Goal: Information Seeking & Learning: Learn about a topic

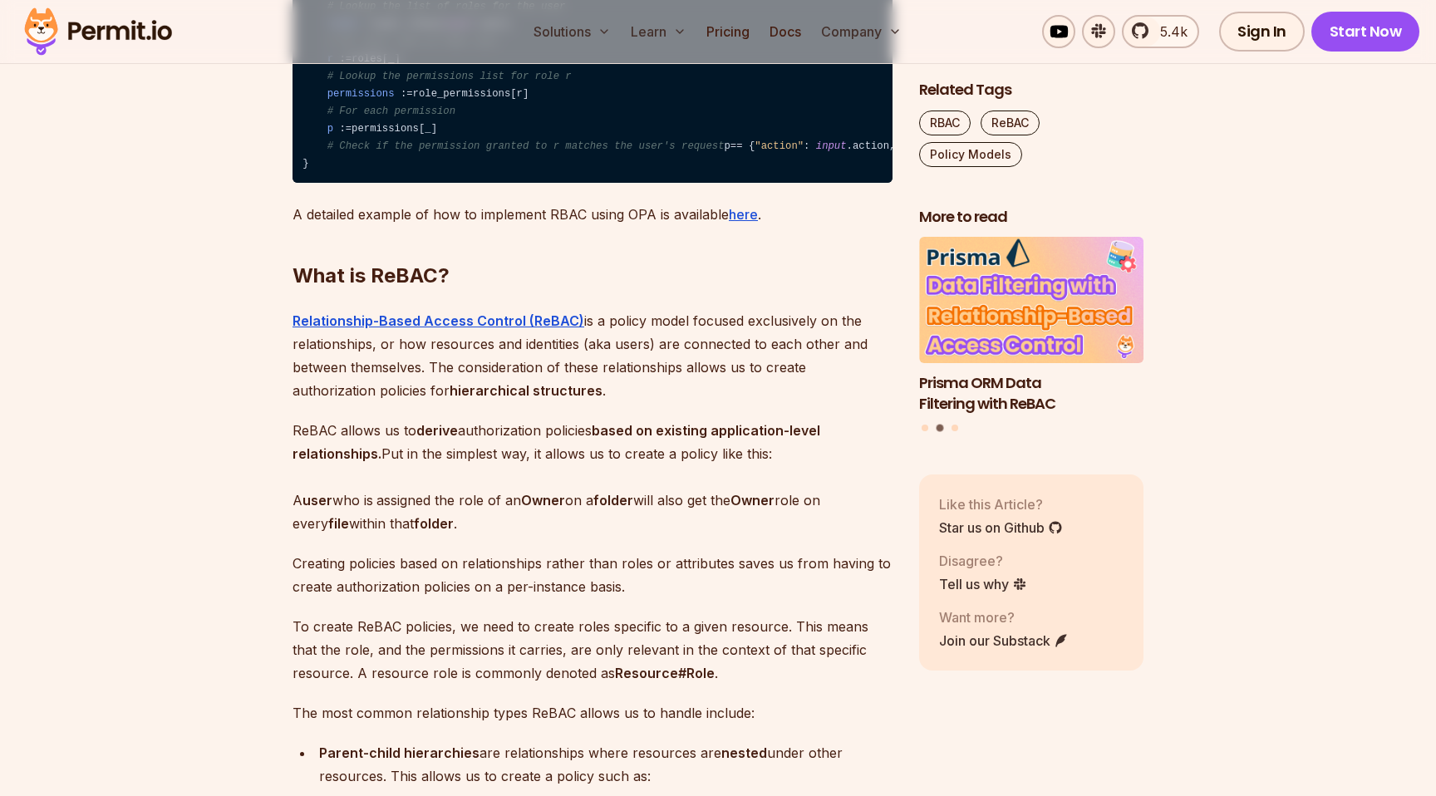
scroll to position [2368, 0]
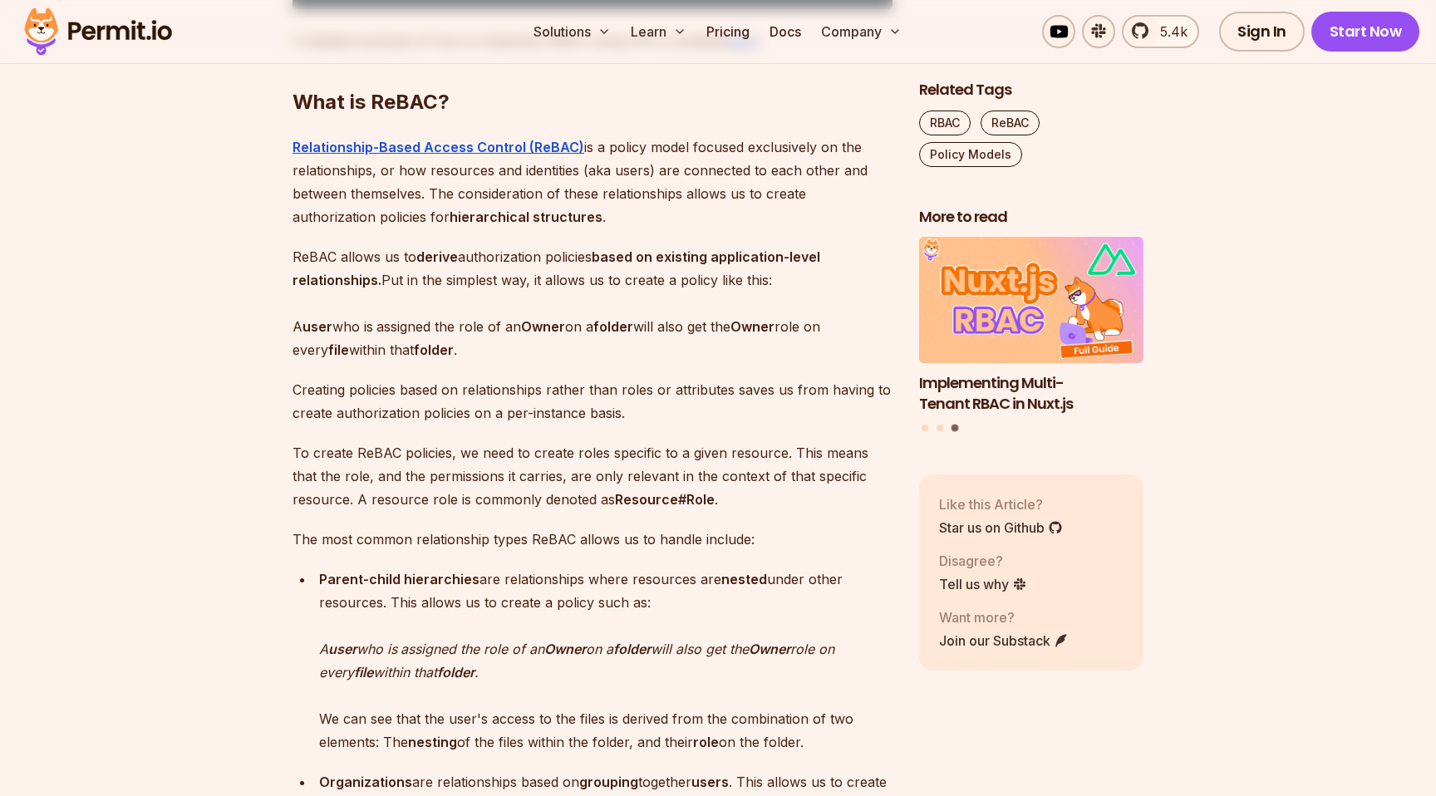
click at [783, 288] on strong "based on existing application-level relationships." at bounding box center [556, 268] width 528 height 40
click at [519, 361] on p "ReBAC allows us to derive authorization policies based on existing application-…" at bounding box center [592, 303] width 600 height 116
click at [617, 361] on p "ReBAC allows us to derive authorization policies based on existing application-…" at bounding box center [592, 303] width 600 height 116
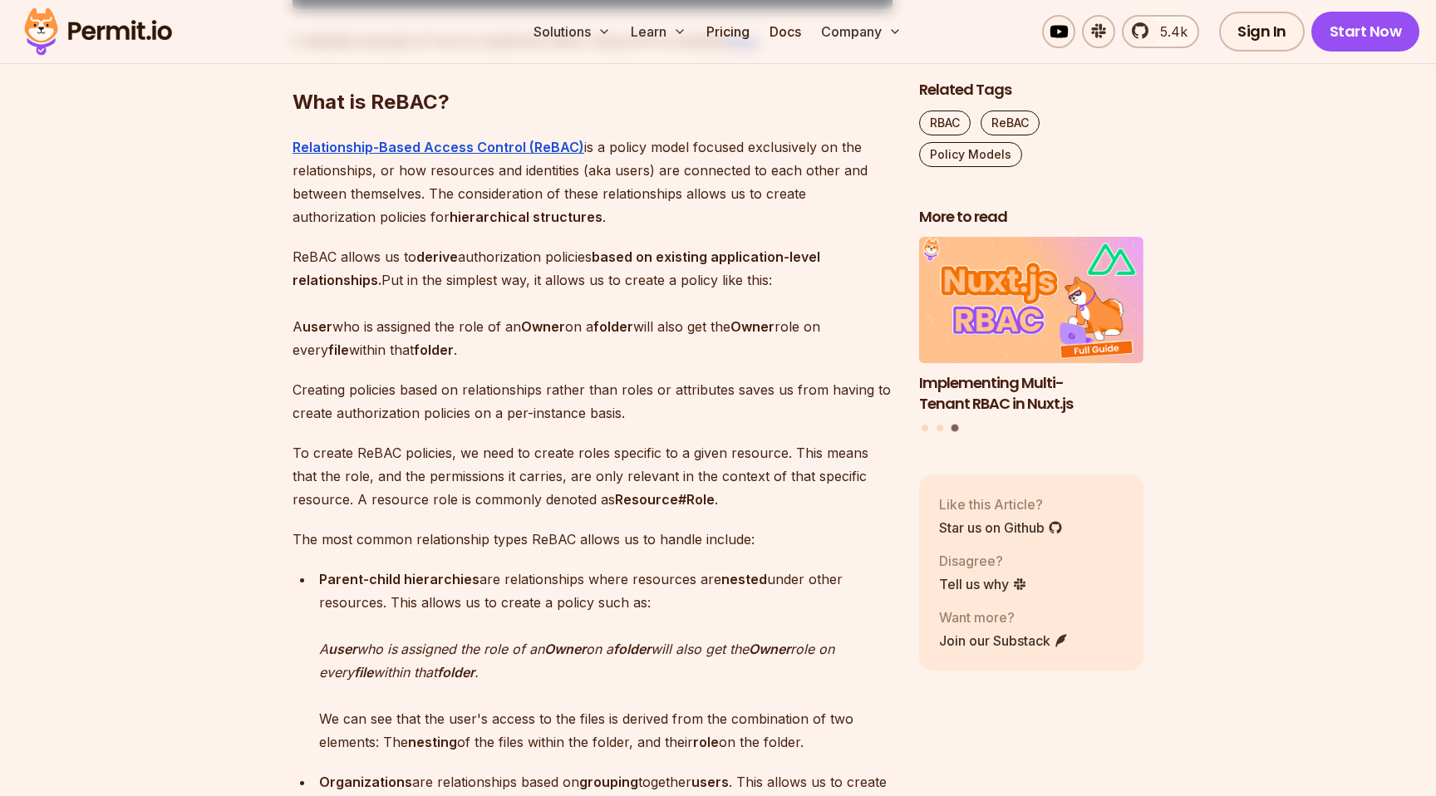
click at [617, 361] on p "ReBAC allows us to derive authorization policies based on existing application-…" at bounding box center [592, 303] width 600 height 116
click at [660, 361] on p "ReBAC allows us to derive authorization policies based on existing application-…" at bounding box center [592, 303] width 600 height 116
click at [663, 361] on p "ReBAC allows us to derive authorization policies based on existing application-…" at bounding box center [592, 303] width 600 height 116
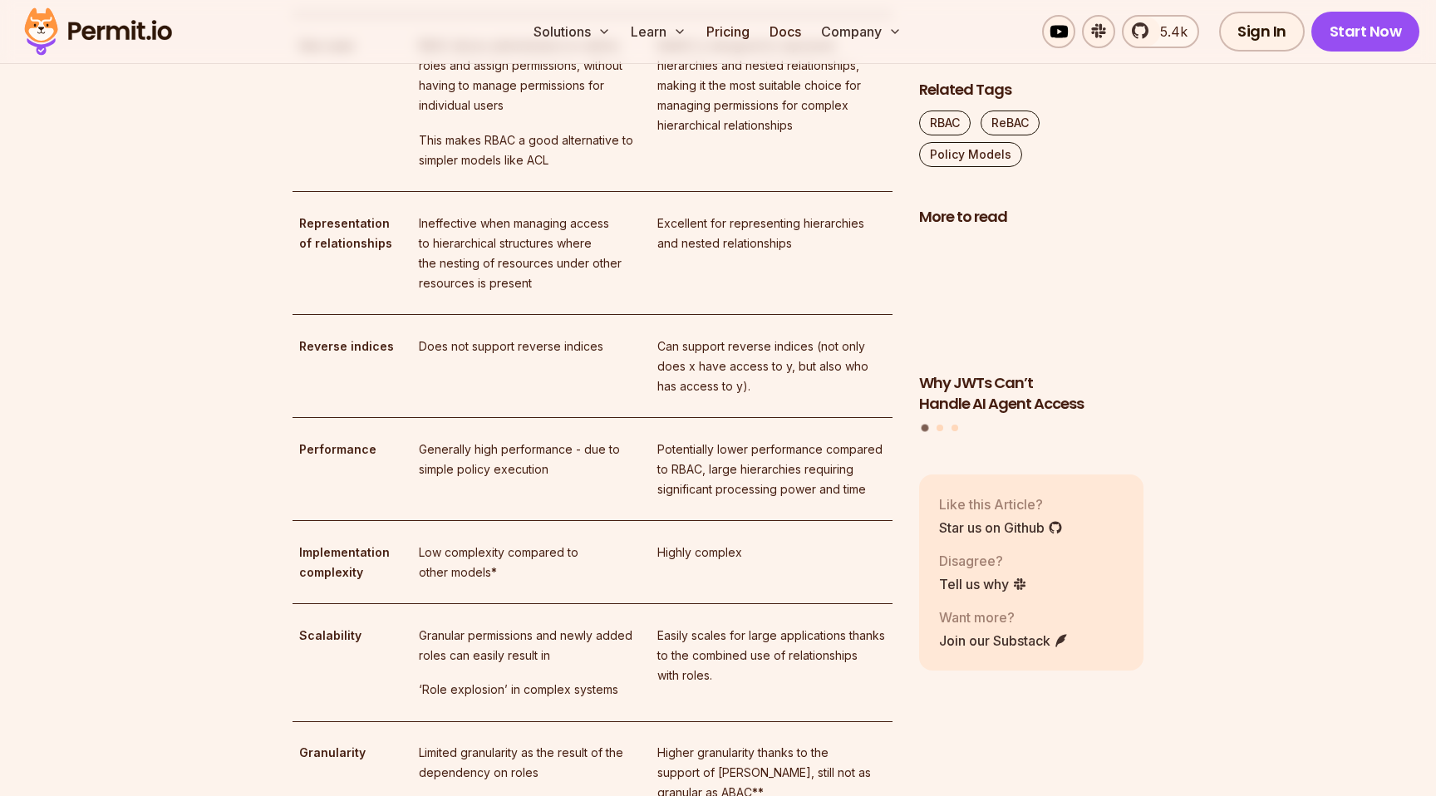
scroll to position [3726, 0]
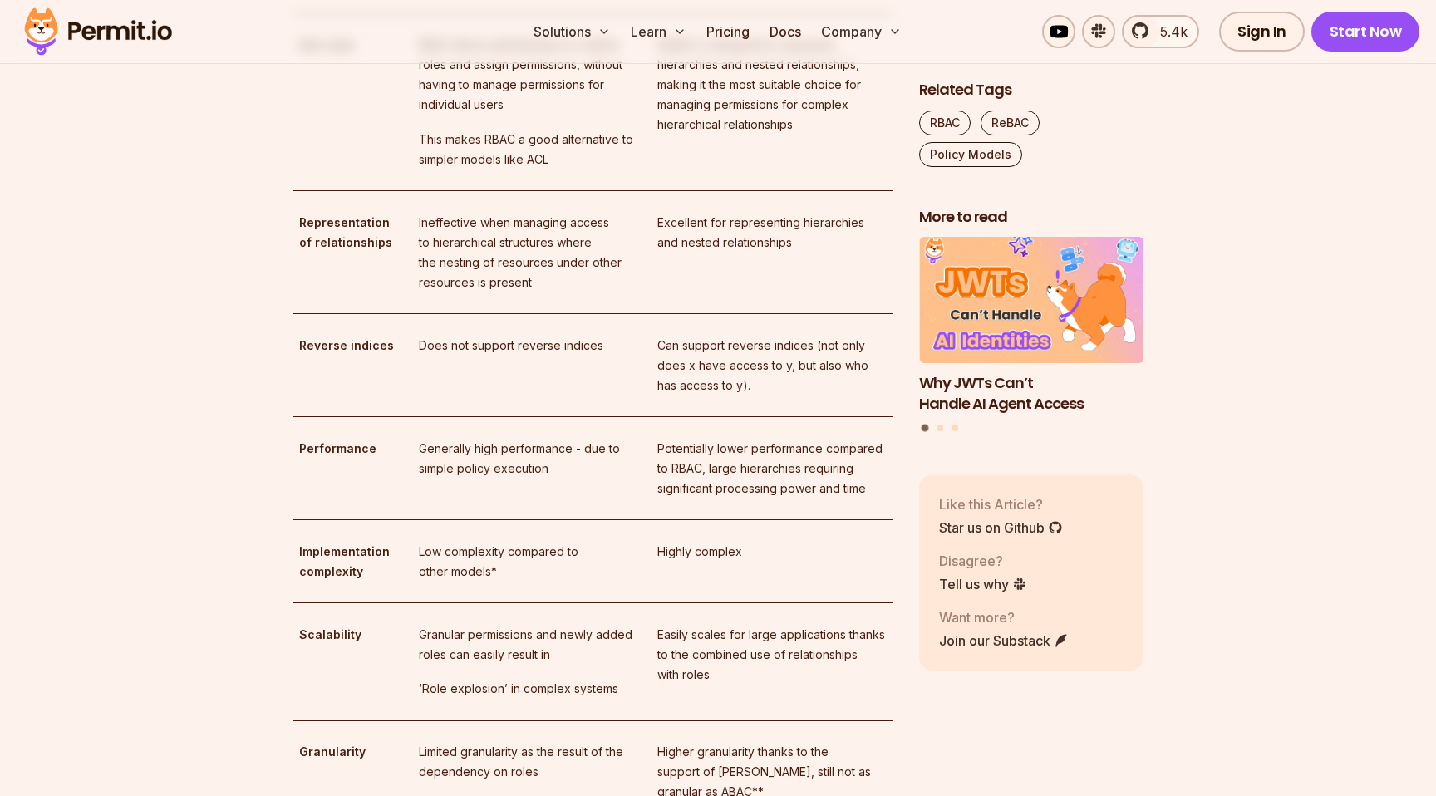
click at [499, 115] on p "RBAC allows administrators to define roles and assign permissions, without havi…" at bounding box center [531, 75] width 225 height 80
click at [498, 115] on p "RBAC allows administrators to define roles and assign permissions, without havi…" at bounding box center [531, 75] width 225 height 80
click at [556, 115] on p "RBAC allows administrators to define roles and assign permissions, without havi…" at bounding box center [531, 75] width 225 height 80
click at [564, 115] on p "RBAC allows administrators to define roles and assign permissions, without havi…" at bounding box center [531, 75] width 225 height 80
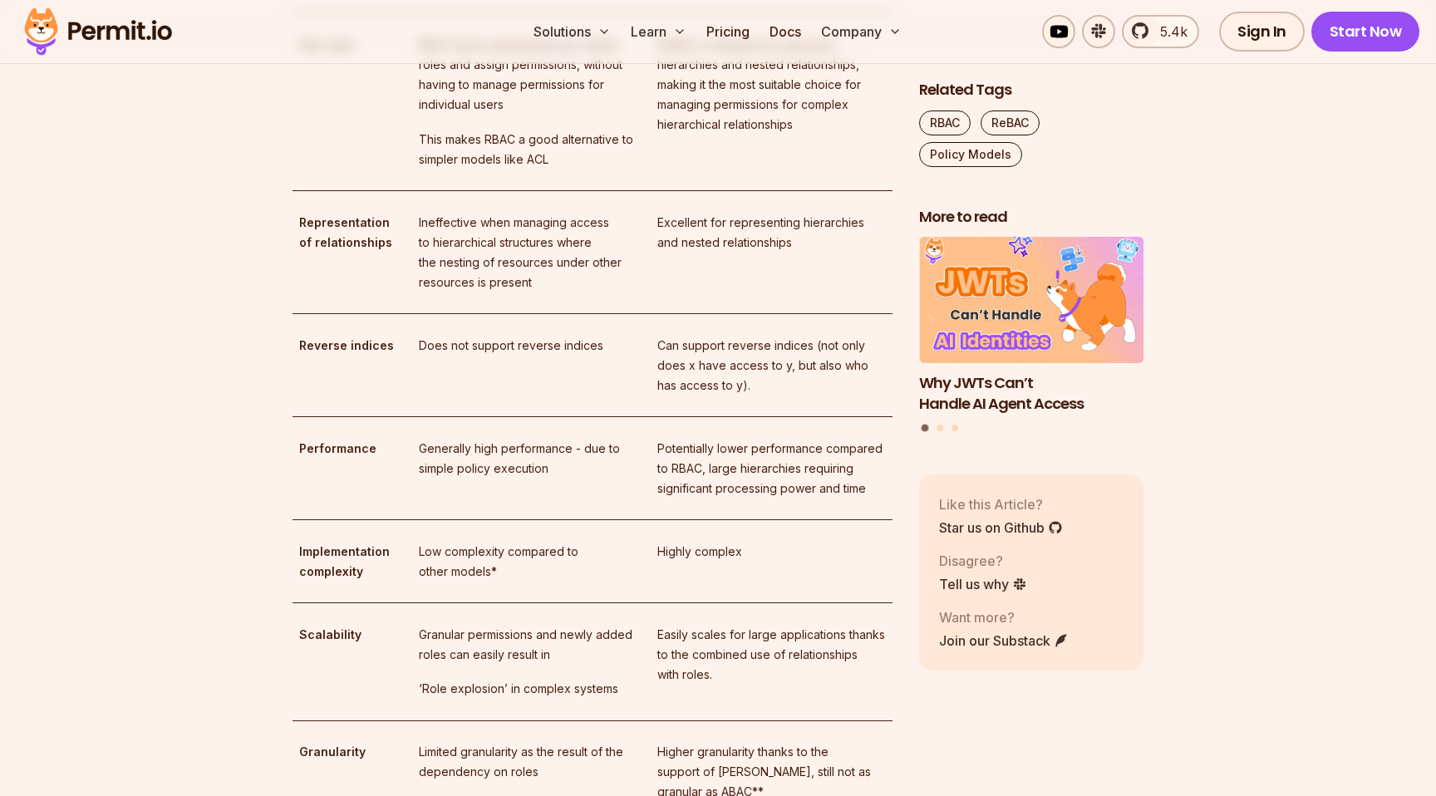
click at [564, 115] on p "RBAC allows administrators to define roles and assign permissions, without havi…" at bounding box center [531, 75] width 225 height 80
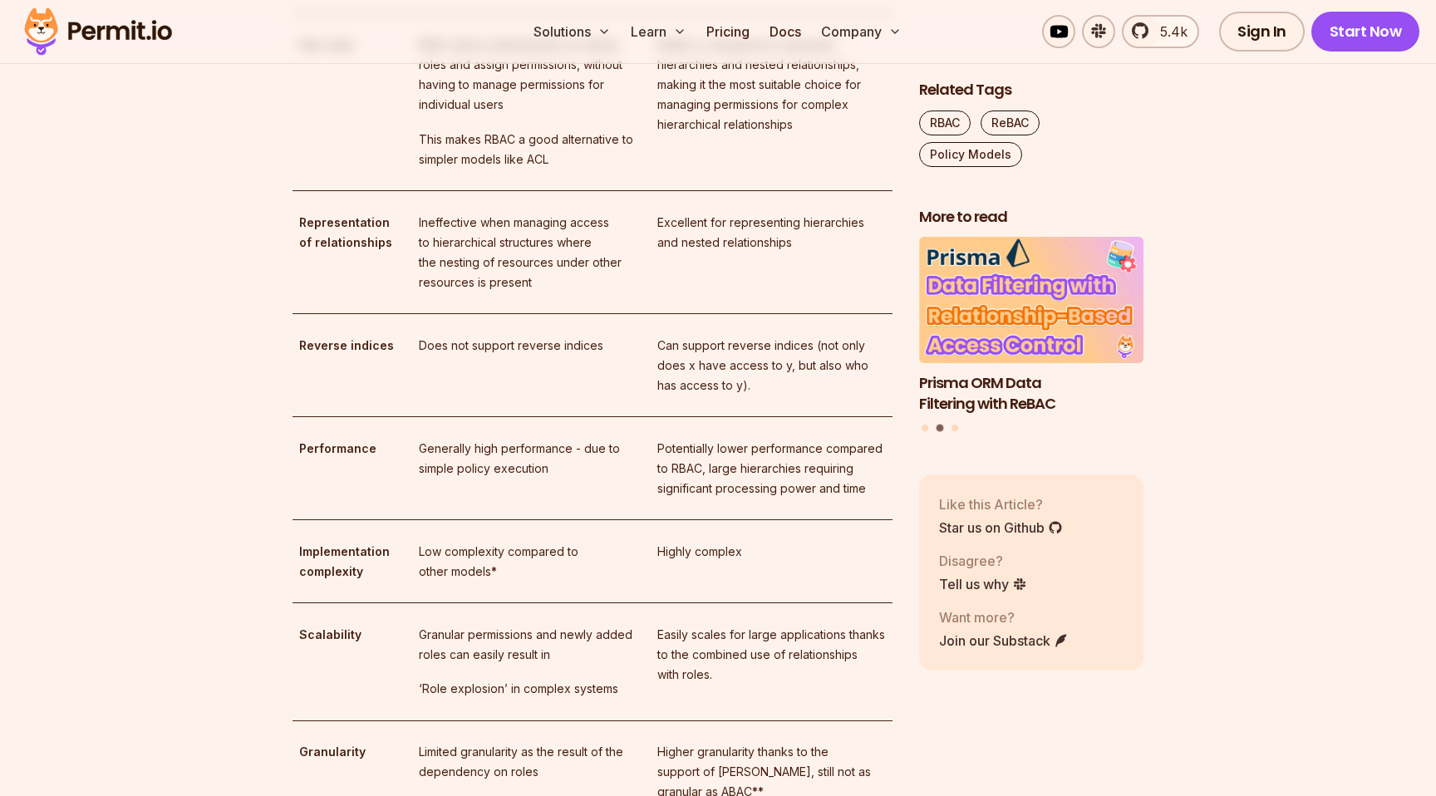
click at [439, 115] on p "RBAC allows administrators to define roles and assign permissions, without havi…" at bounding box center [531, 75] width 225 height 80
click at [528, 115] on p "RBAC allows administrators to define roles and assign permissions, without havi…" at bounding box center [531, 75] width 225 height 80
click at [545, 115] on p "RBAC allows administrators to define roles and assign permissions, without havi…" at bounding box center [531, 75] width 225 height 80
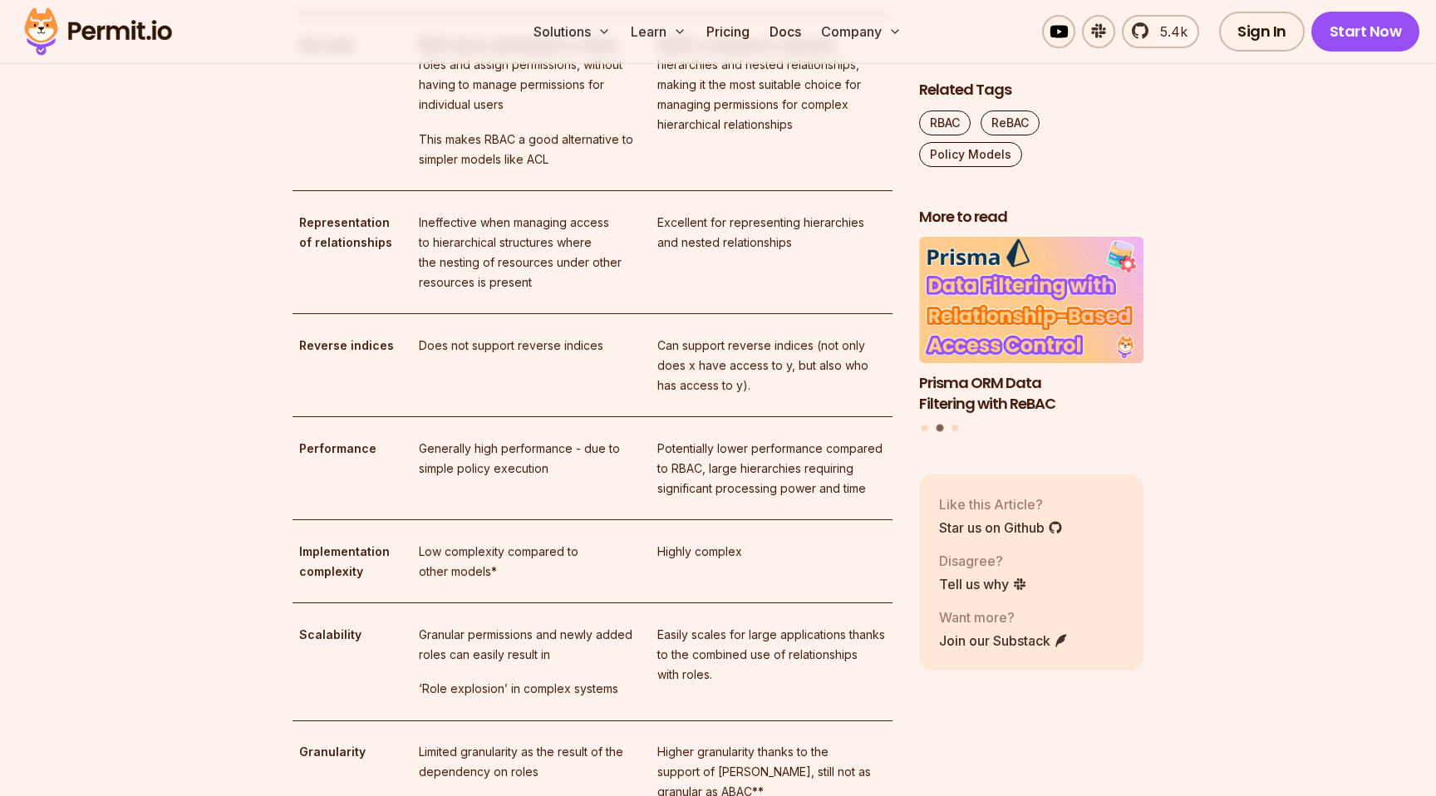
click at [621, 115] on p "RBAC allows administrators to define roles and assign permissions, without havi…" at bounding box center [531, 75] width 225 height 80
click at [528, 115] on p "RBAC allows administrators to define roles and assign permissions, without havi…" at bounding box center [531, 75] width 225 height 80
click at [604, 115] on p "RBAC allows administrators to define roles and assign permissions, without havi…" at bounding box center [531, 75] width 225 height 80
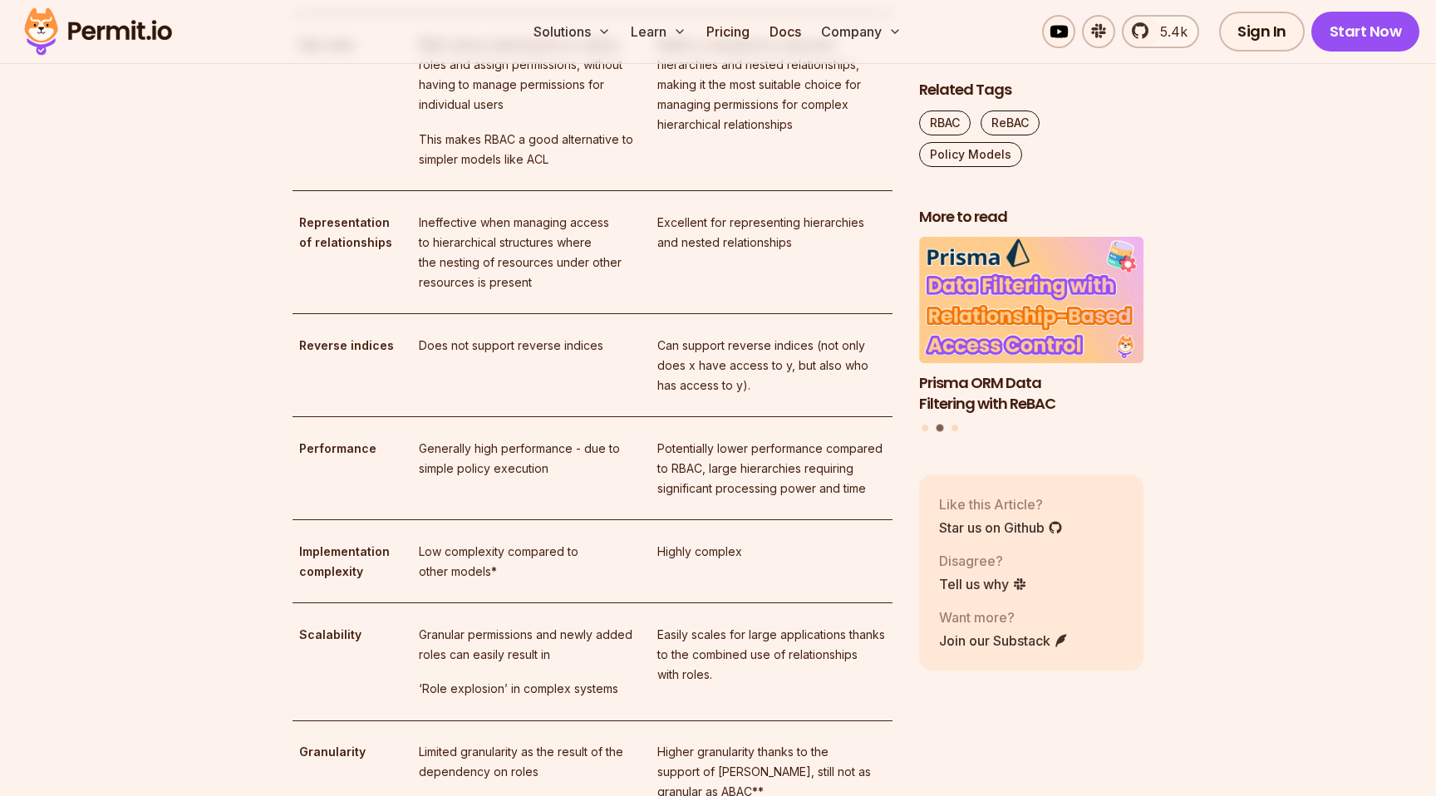
click at [544, 115] on p "RBAC allows administrators to define roles and assign permissions, without havi…" at bounding box center [531, 75] width 225 height 80
click at [484, 169] on p "This makes RBAC a good alternative to simpler models like ACL" at bounding box center [531, 150] width 225 height 40
click at [518, 169] on p "This makes RBAC a good alternative to simpler models like ACL" at bounding box center [531, 150] width 225 height 40
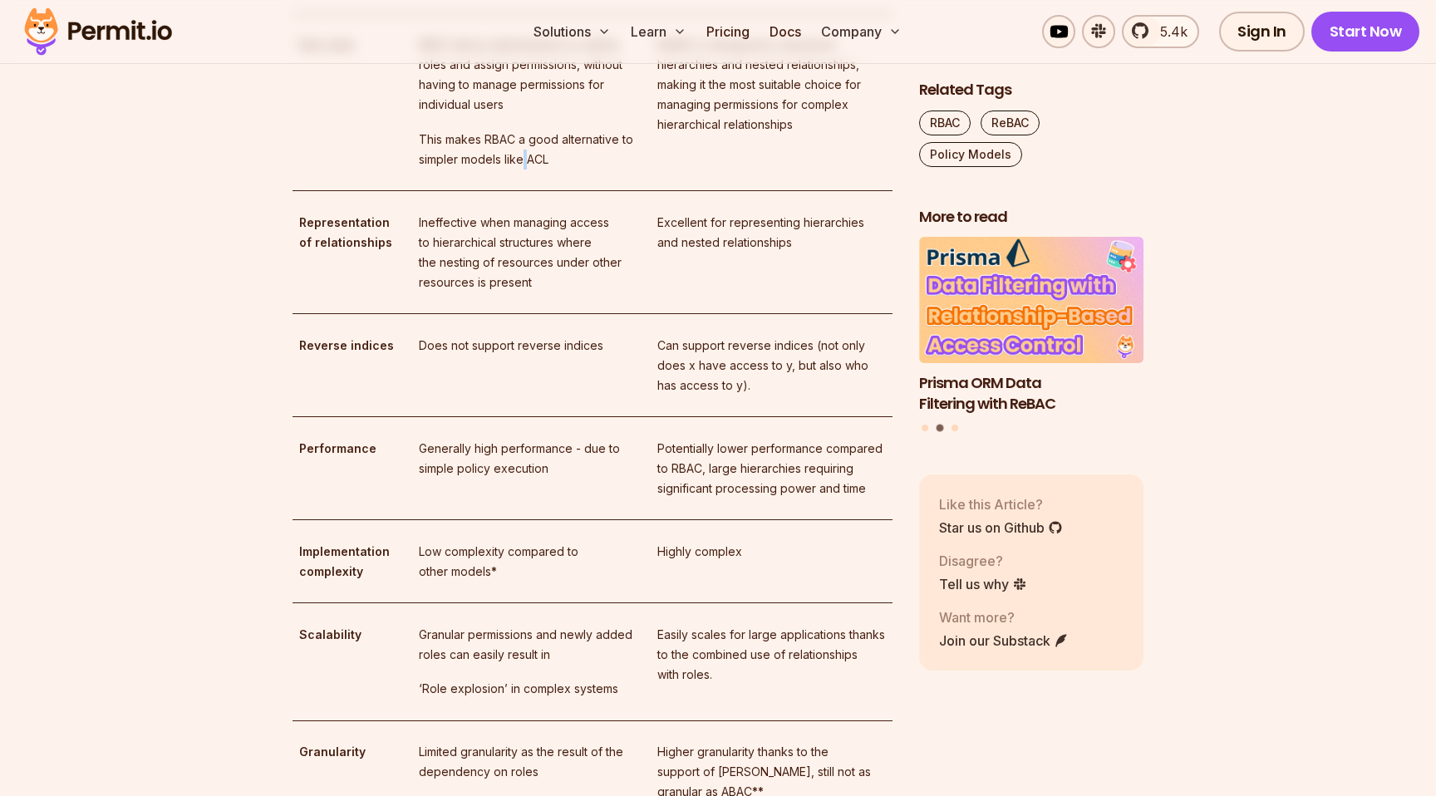
click at [518, 169] on p "This makes RBAC a good alternative to simpler models like ACL" at bounding box center [531, 150] width 225 height 40
click at [771, 135] on p "ReBAC is designed to represent hierarchies and nested relationships, making it …" at bounding box center [771, 85] width 228 height 100
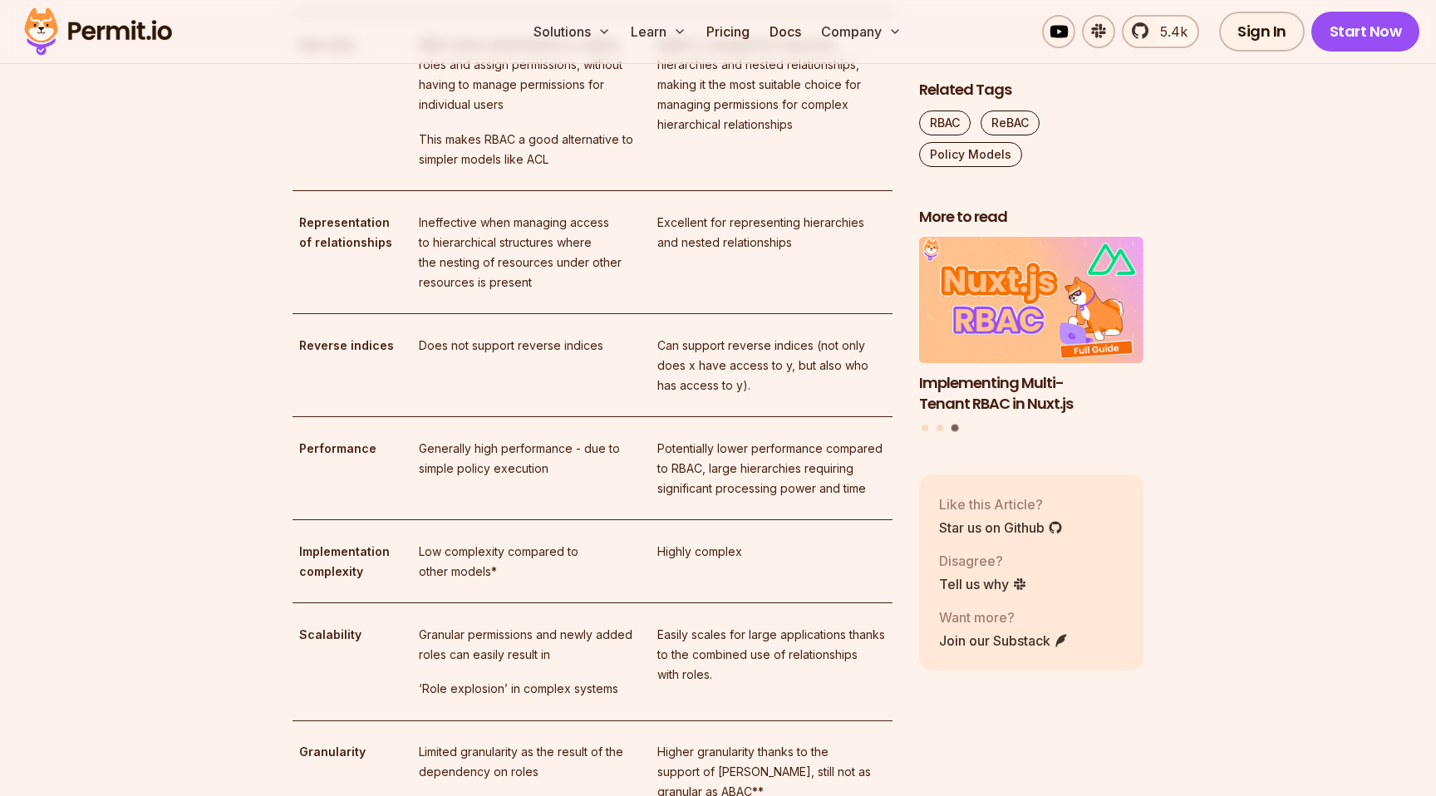
click at [746, 135] on p "ReBAC is designed to represent hierarchies and nested relationships, making it …" at bounding box center [771, 85] width 228 height 100
click at [715, 135] on p "ReBAC is designed to represent hierarchies and nested relationships, making it …" at bounding box center [771, 85] width 228 height 100
click at [799, 135] on p "ReBAC is designed to represent hierarchies and nested relationships, making it …" at bounding box center [771, 85] width 228 height 100
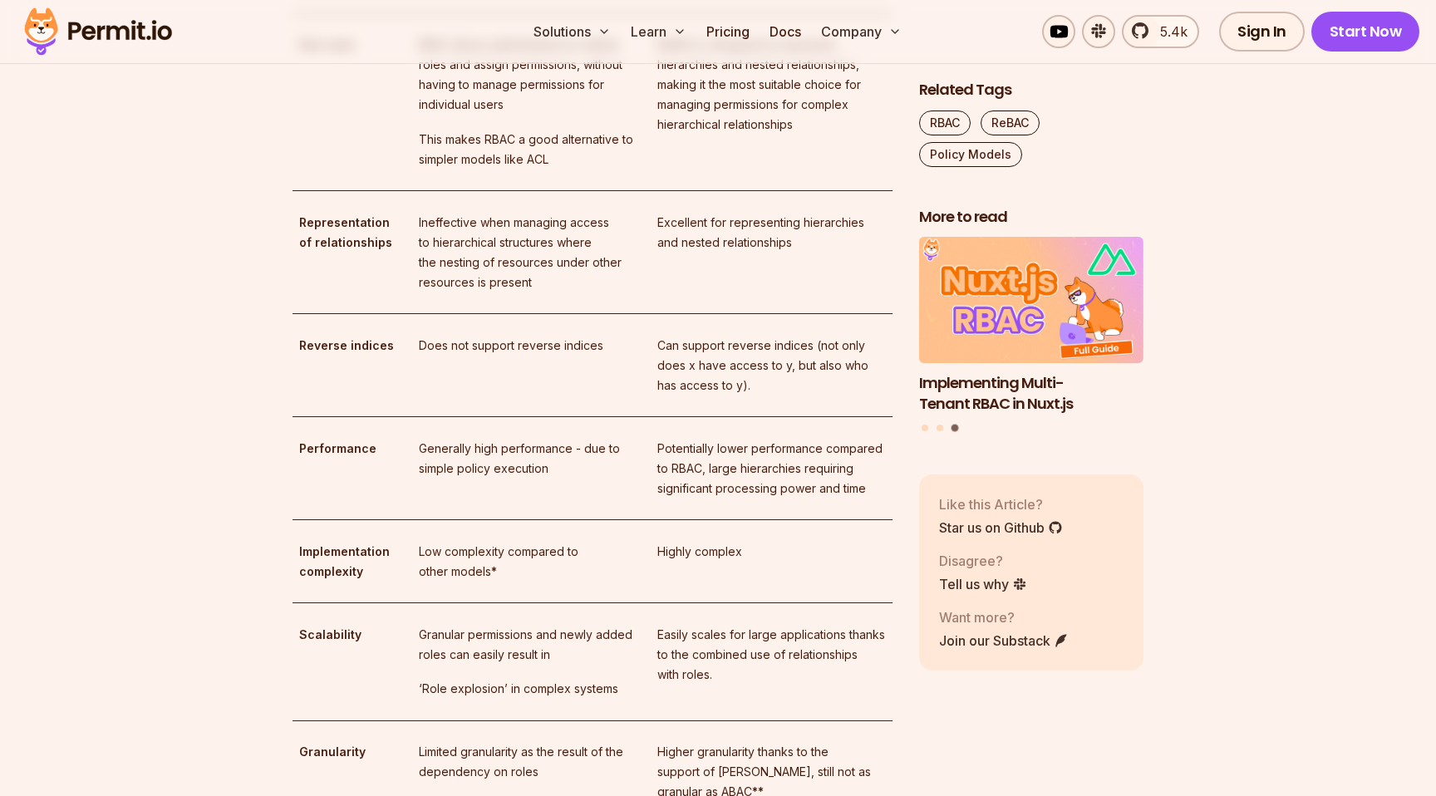
click at [724, 135] on p "ReBAC is designed to represent hierarchies and nested relationships, making it …" at bounding box center [771, 85] width 228 height 100
click at [802, 135] on p "ReBAC is designed to represent hierarchies and nested relationships, making it …" at bounding box center [771, 85] width 228 height 100
click at [730, 135] on p "ReBAC is designed to represent hierarchies and nested relationships, making it …" at bounding box center [771, 85] width 228 height 100
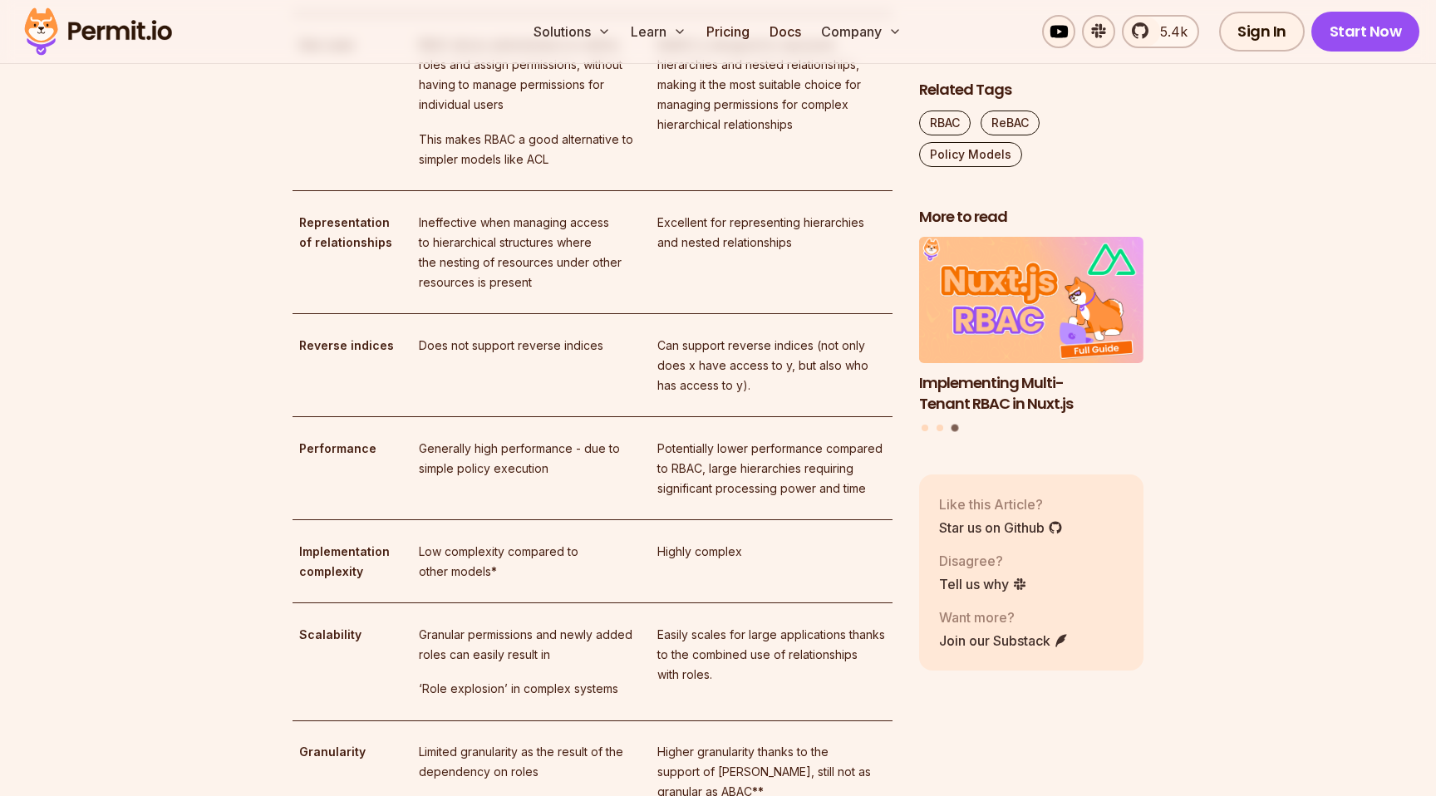
click at [764, 135] on p "ReBAC is designed to represent hierarchies and nested relationships, making it …" at bounding box center [771, 85] width 228 height 100
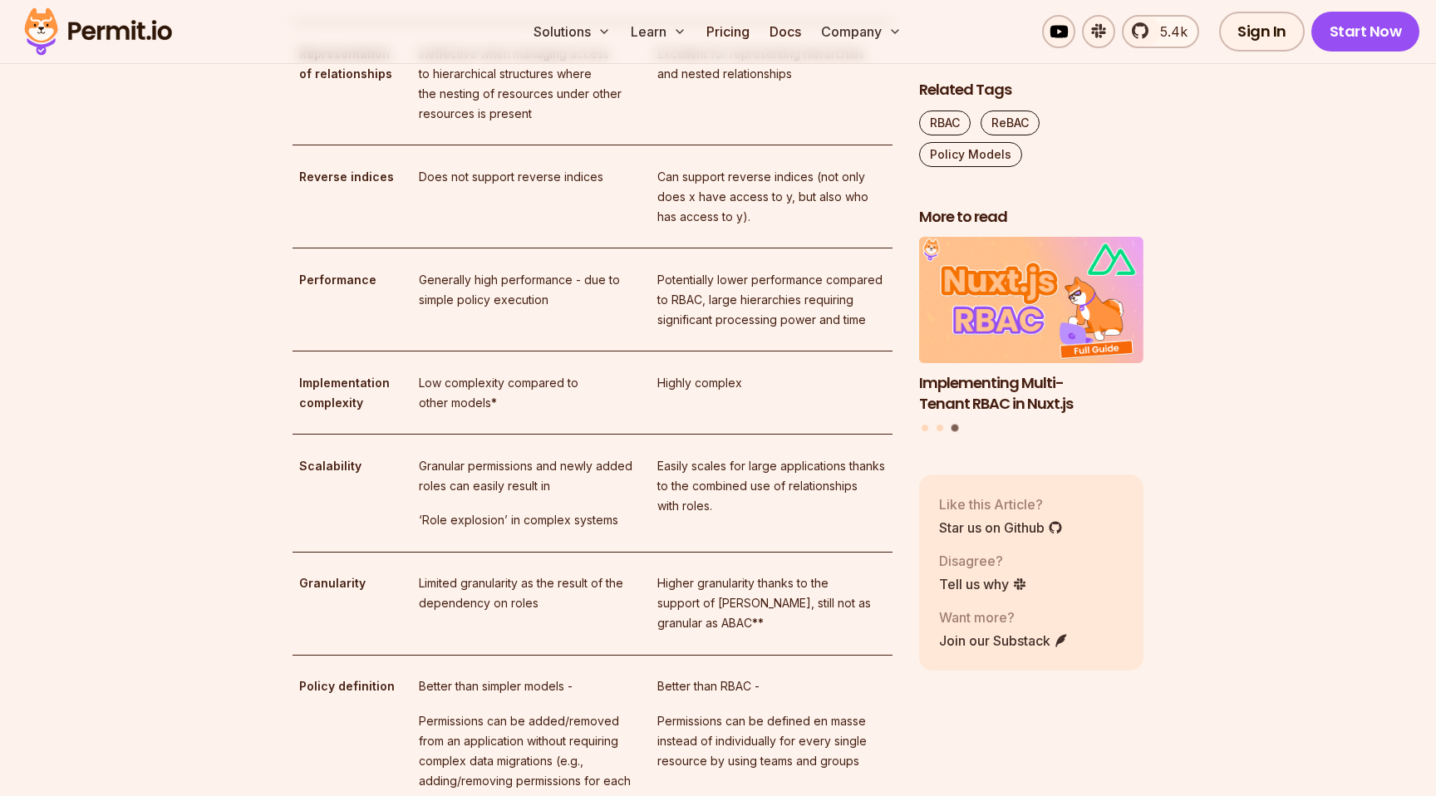
scroll to position [3908, 0]
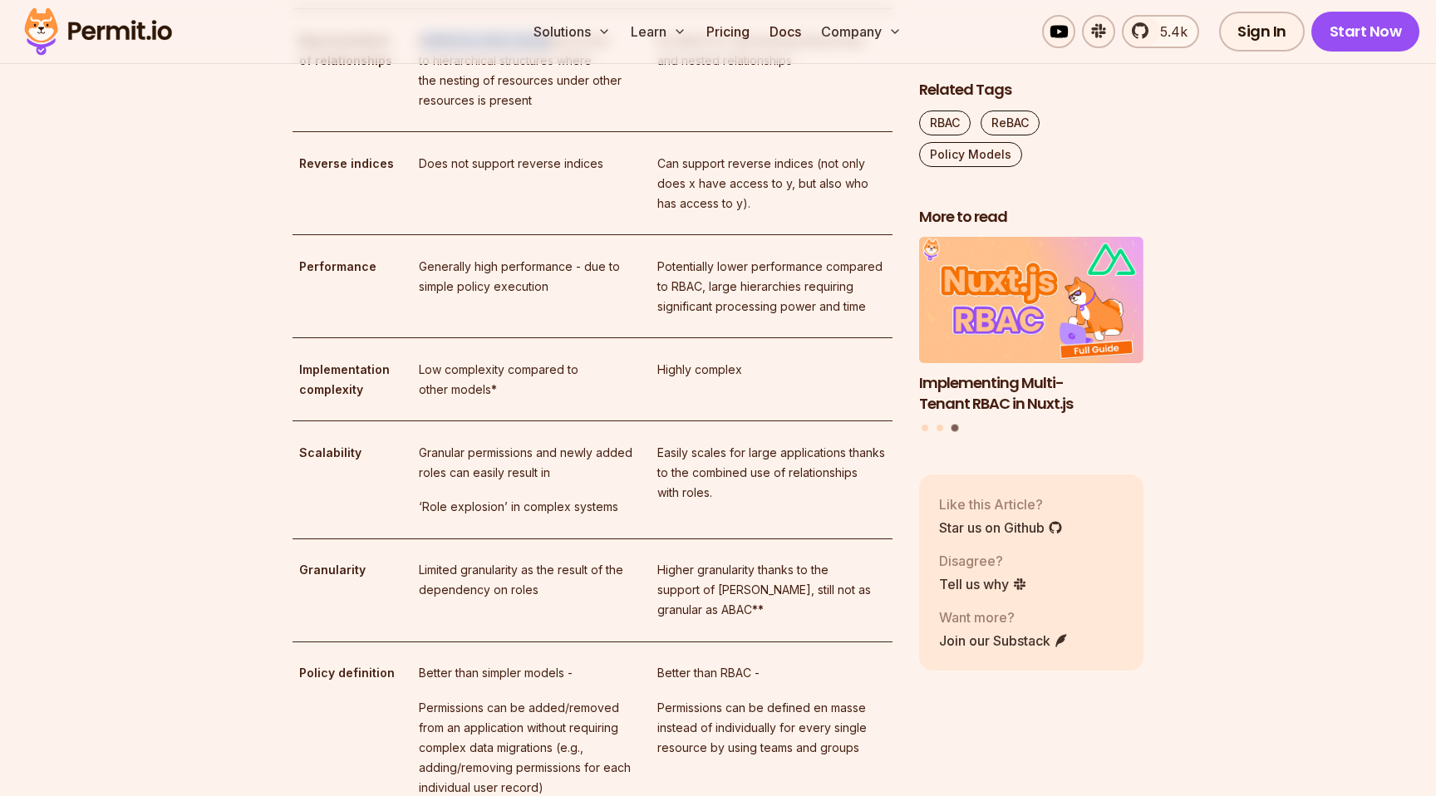
drag, startPoint x: 418, startPoint y: 300, endPoint x: 546, endPoint y: 300, distance: 128.0
click at [546, 111] on p "Ineffective when managing access to hierarchical structures where the nesting o…" at bounding box center [531, 71] width 225 height 80
click at [552, 111] on p "Ineffective when managing access to hierarchical structures where the nesting o…" at bounding box center [531, 71] width 225 height 80
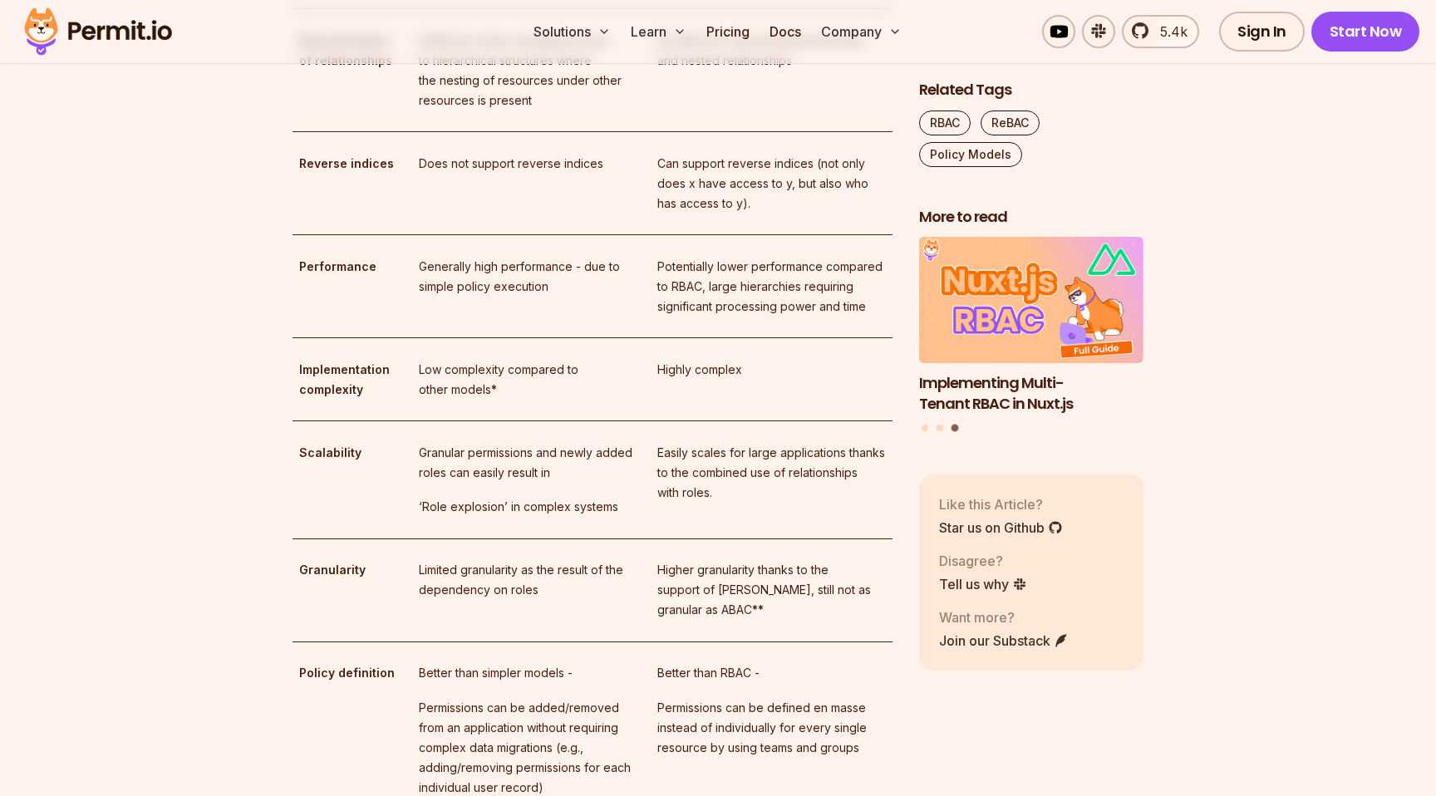
click at [489, 111] on p "Ineffective when managing access to hierarchical structures where the nesting o…" at bounding box center [531, 71] width 225 height 80
click at [487, 111] on p "Ineffective when managing access to hierarchical structures where the nesting o…" at bounding box center [531, 71] width 225 height 80
click at [474, 111] on p "Ineffective when managing access to hierarchical structures where the nesting o…" at bounding box center [531, 71] width 225 height 80
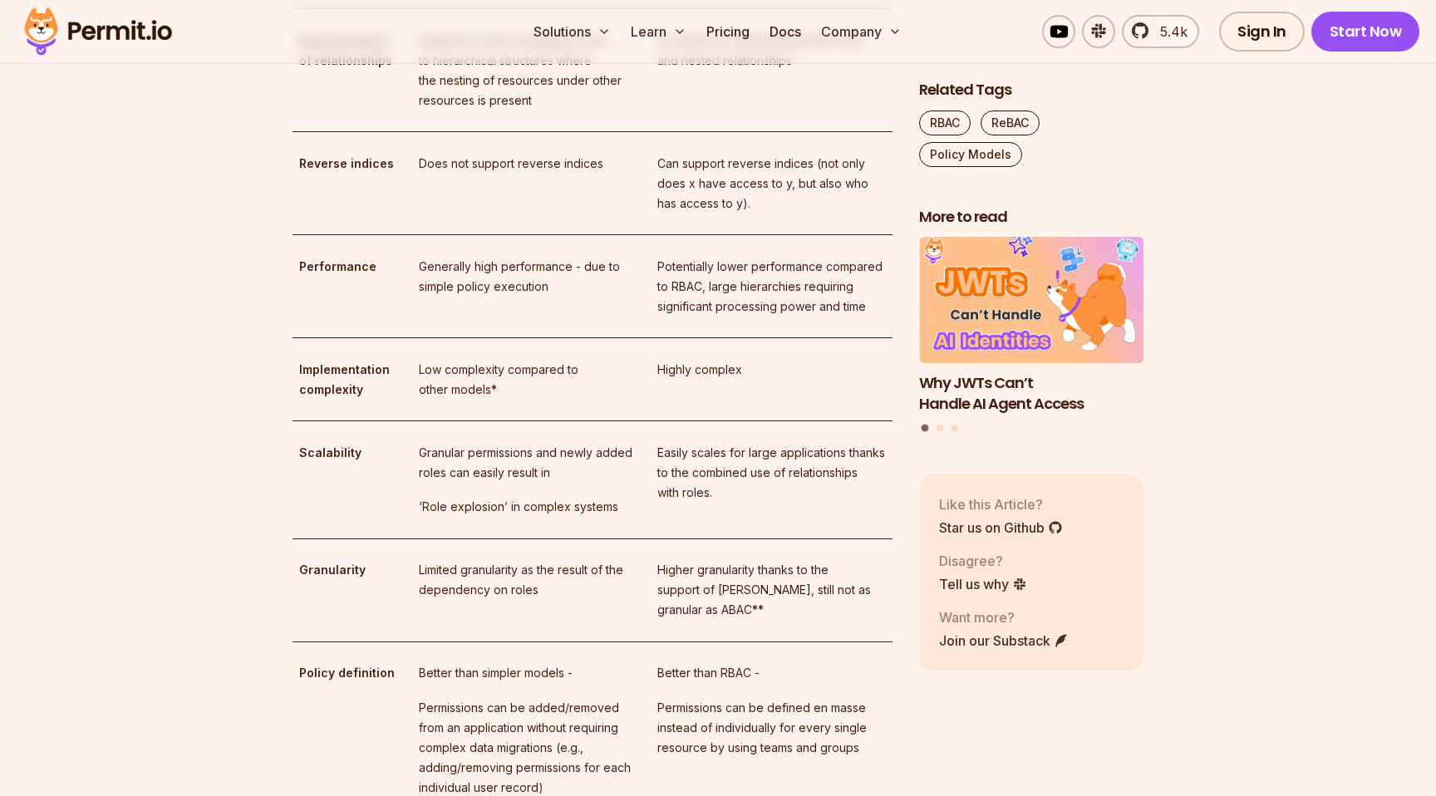
click at [717, 71] on p "Excellent for representing hierarchies and nested relationships" at bounding box center [771, 51] width 228 height 40
click at [726, 71] on p "Excellent for representing hierarchies and nested relationships" at bounding box center [771, 51] width 228 height 40
click at [805, 71] on p "Excellent for representing hierarchies and nested relationships" at bounding box center [771, 51] width 228 height 40
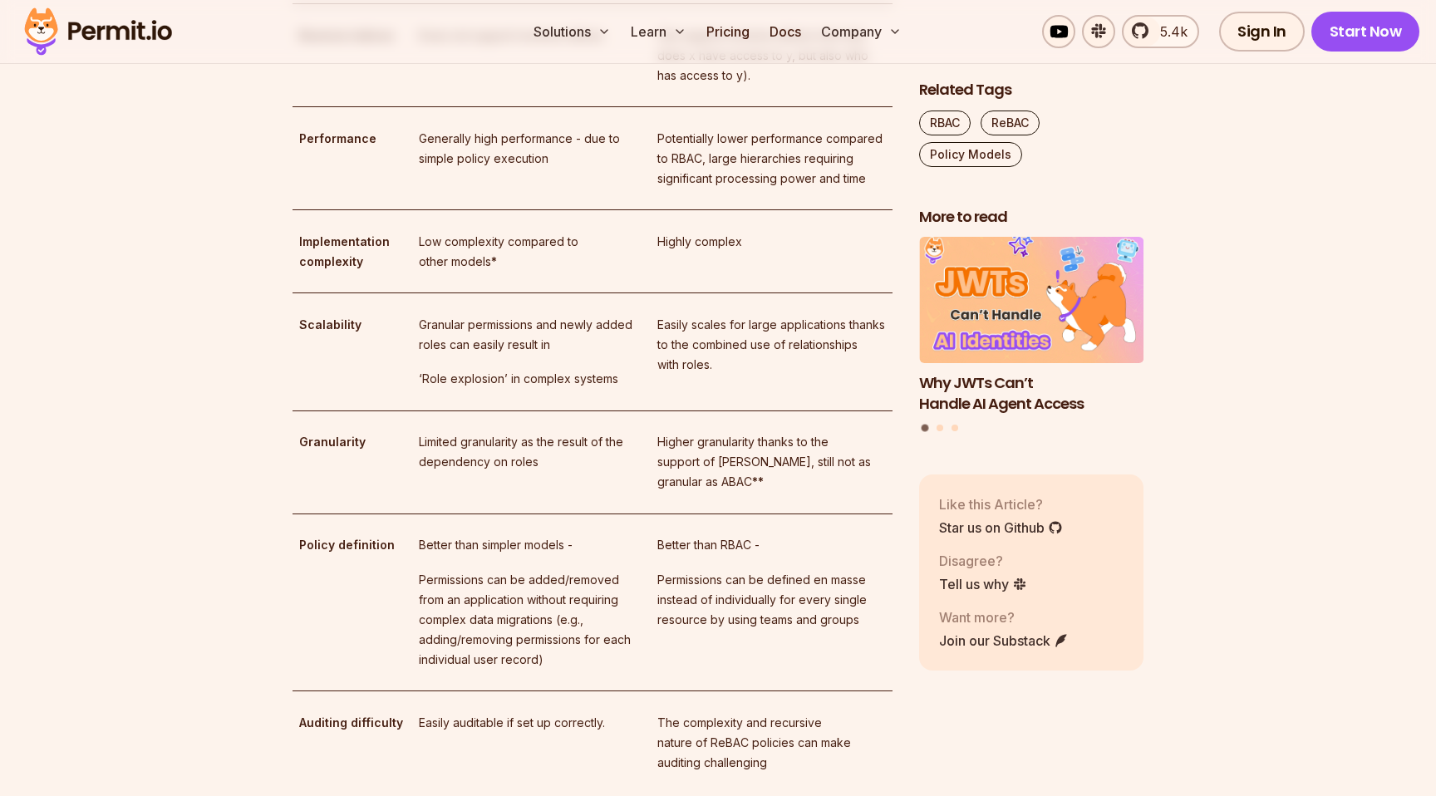
scroll to position [4036, 0]
click at [503, 45] on p "Does not support reverse indices" at bounding box center [531, 35] width 225 height 20
click at [693, 85] on p "Can support reverse indices (not only does x have access to y, but also who has…" at bounding box center [771, 55] width 228 height 60
click at [734, 85] on p "Can support reverse indices (not only does x have access to y, but also who has…" at bounding box center [771, 55] width 228 height 60
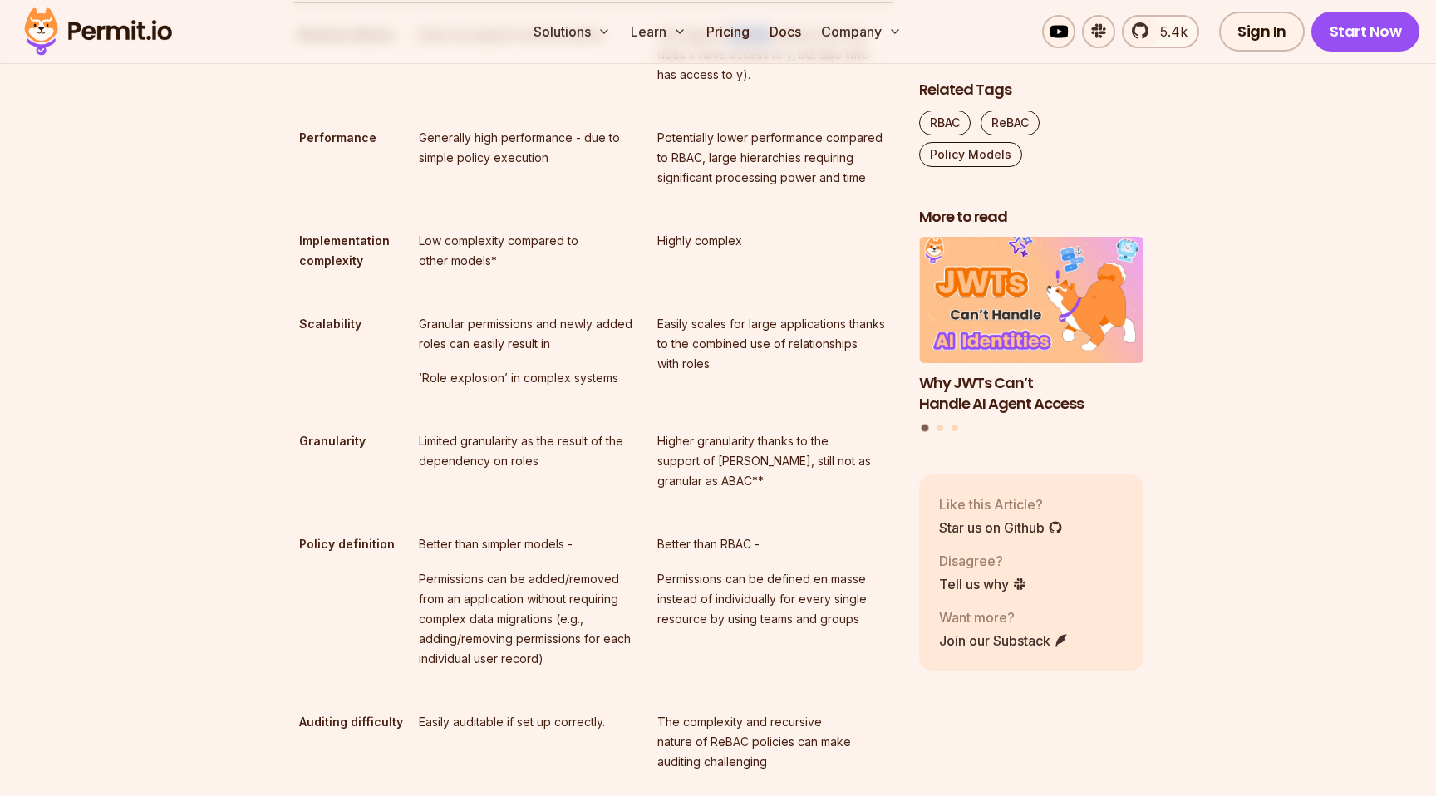
click at [734, 85] on p "Can support reverse indices (not only does x have access to y, but also who has…" at bounding box center [771, 55] width 228 height 60
click at [783, 85] on p "Can support reverse indices (not only does x have access to y, but also who has…" at bounding box center [771, 55] width 228 height 60
click at [821, 85] on p "Can support reverse indices (not only does x have access to y, but also who has…" at bounding box center [771, 55] width 228 height 60
click at [824, 85] on p "Can support reverse indices (not only does x have access to y, but also who has…" at bounding box center [771, 55] width 228 height 60
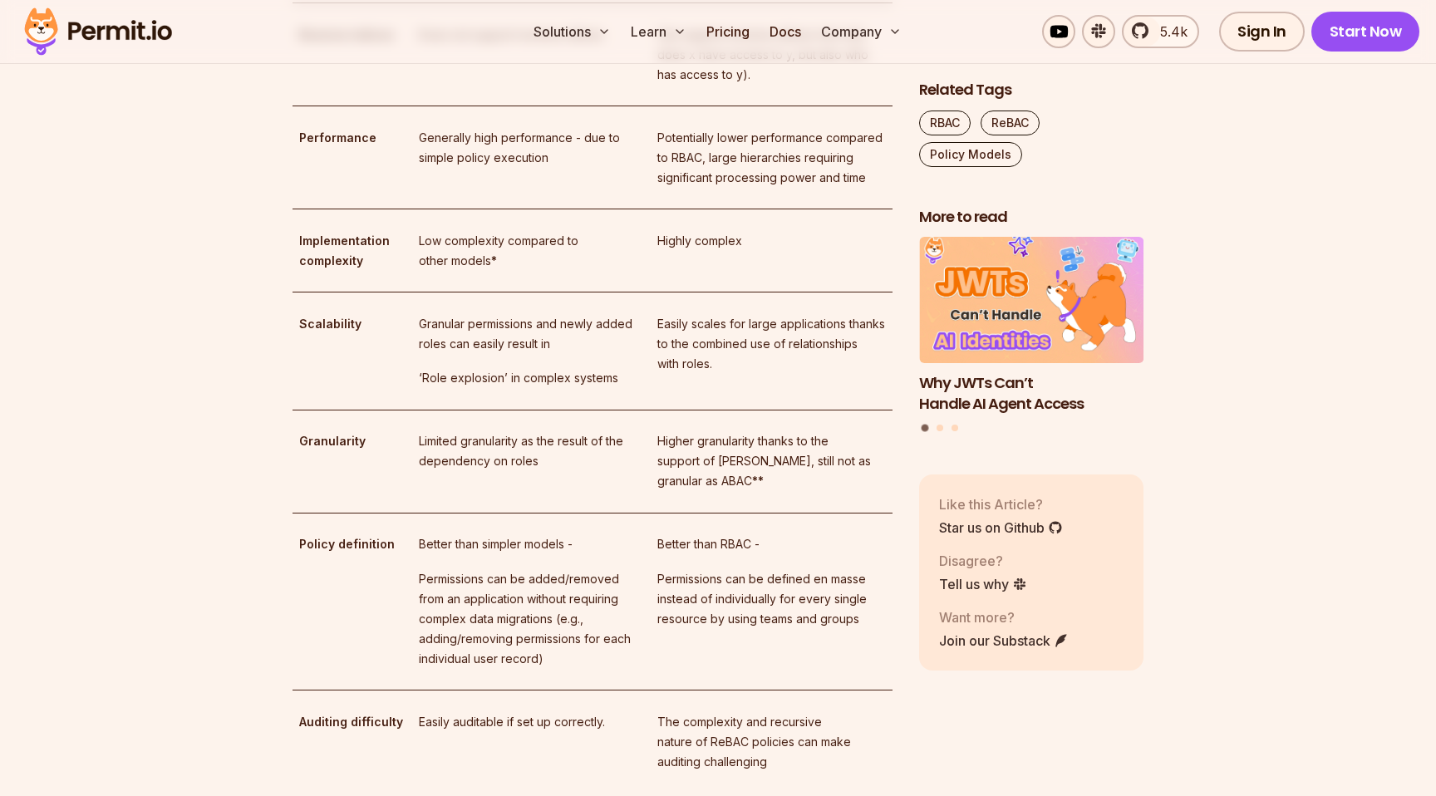
click at [824, 85] on p "Can support reverse indices (not only does x have access to y, but also who has…" at bounding box center [771, 55] width 228 height 60
click at [786, 85] on p "Can support reverse indices (not only does x have access to y, but also who has…" at bounding box center [771, 55] width 228 height 60
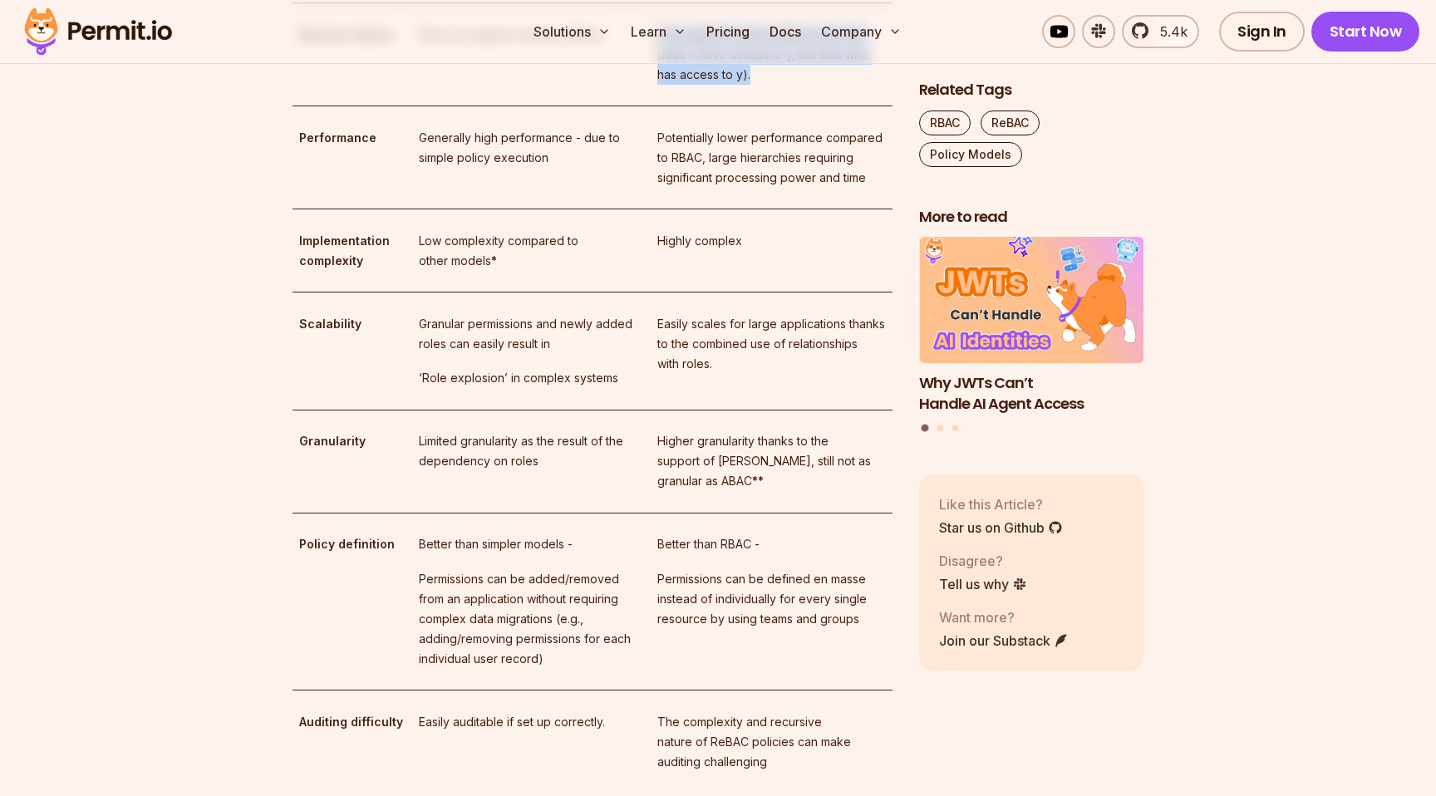
click at [804, 85] on p "Can support reverse indices (not only does x have access to y, but also who has…" at bounding box center [771, 55] width 228 height 60
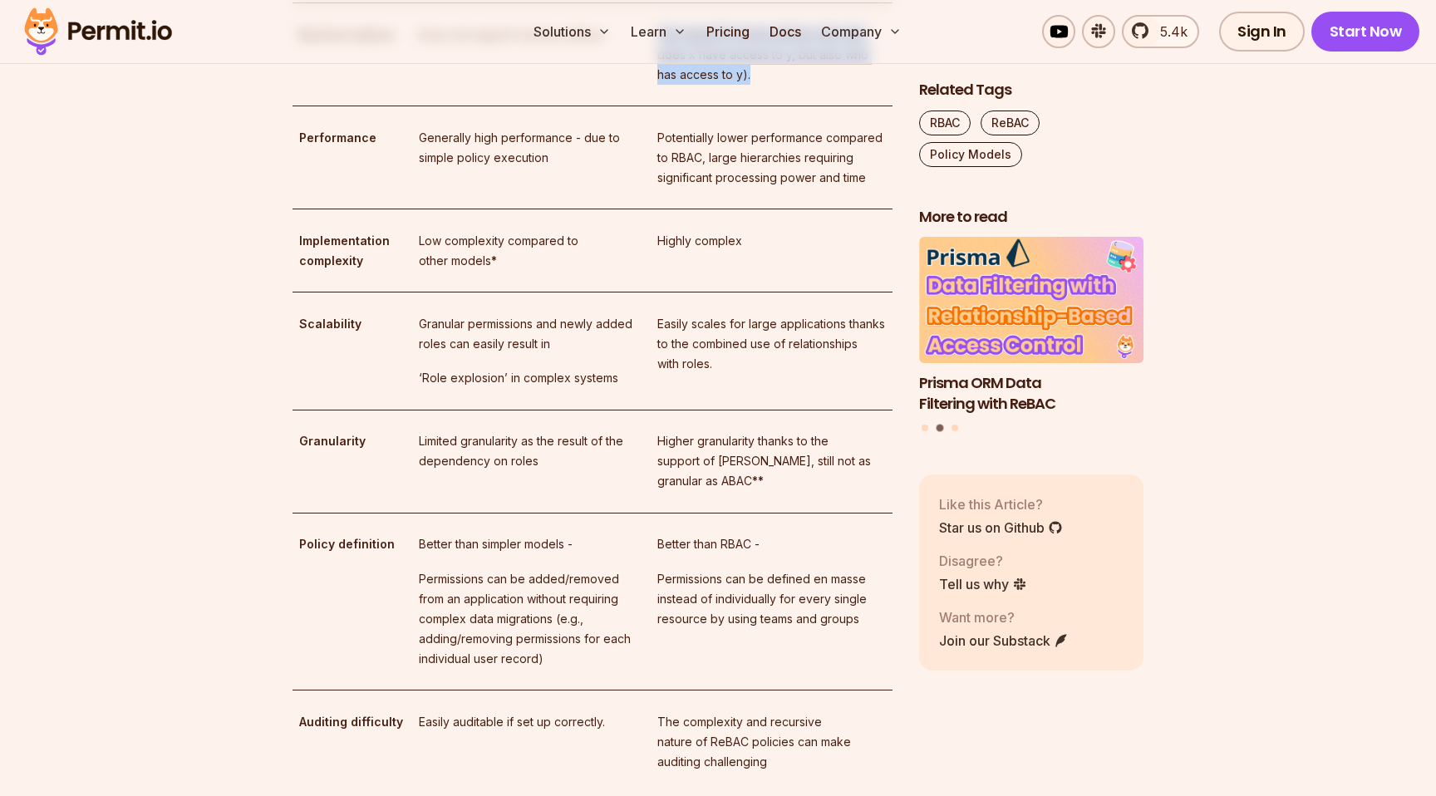
click at [804, 85] on p "Can support reverse indices (not only does x have access to y, but also who has…" at bounding box center [771, 55] width 228 height 60
click at [799, 85] on p "Can support reverse indices (not only does x have access to y, but also who has…" at bounding box center [771, 55] width 228 height 60
click at [811, 85] on p "Can support reverse indices (not only does x have access to y, but also who has…" at bounding box center [771, 55] width 228 height 60
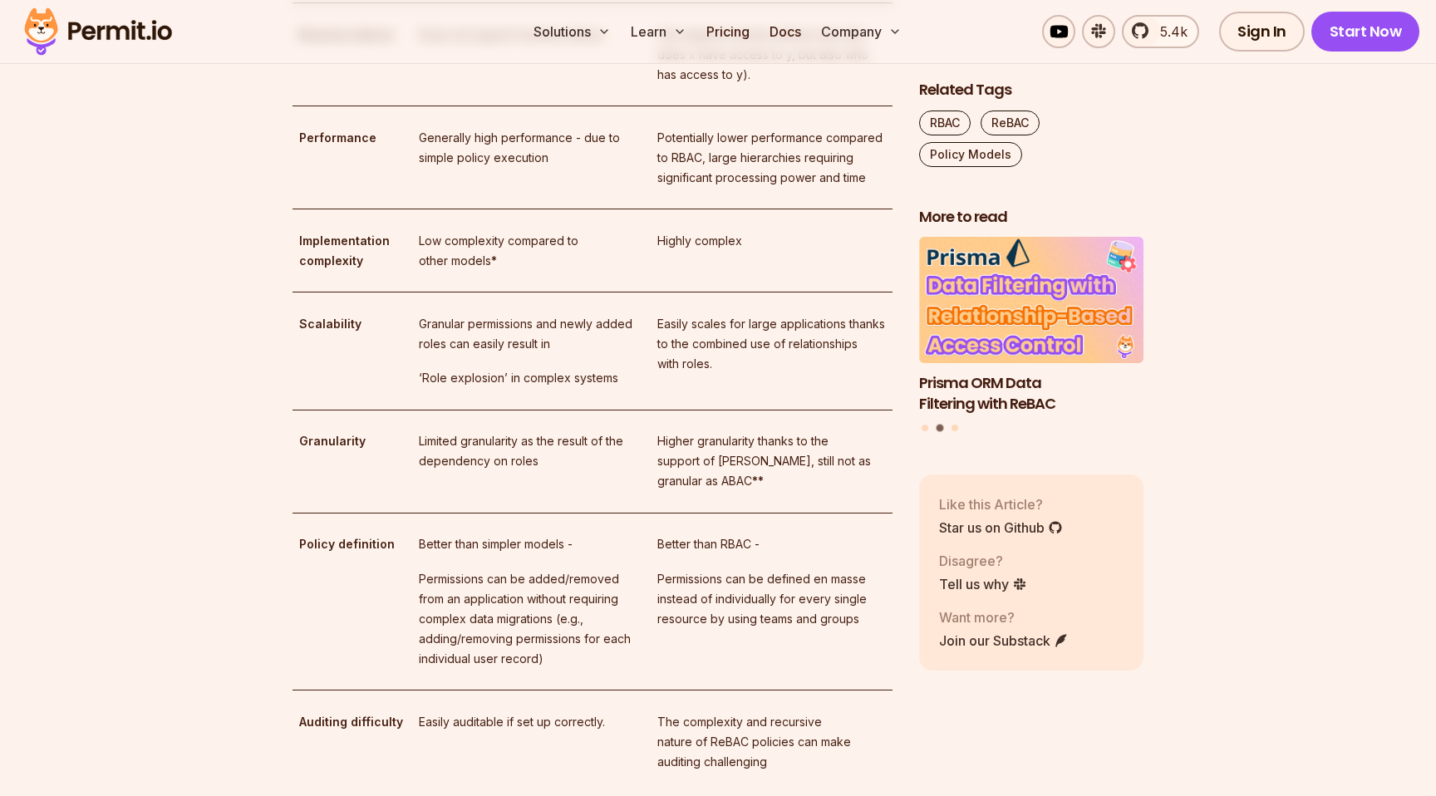
click at [811, 85] on p "Can support reverse indices (not only does x have access to y, but also who has…" at bounding box center [771, 55] width 228 height 60
click at [828, 85] on p "Can support reverse indices (not only does x have access to y, but also who has…" at bounding box center [771, 55] width 228 height 60
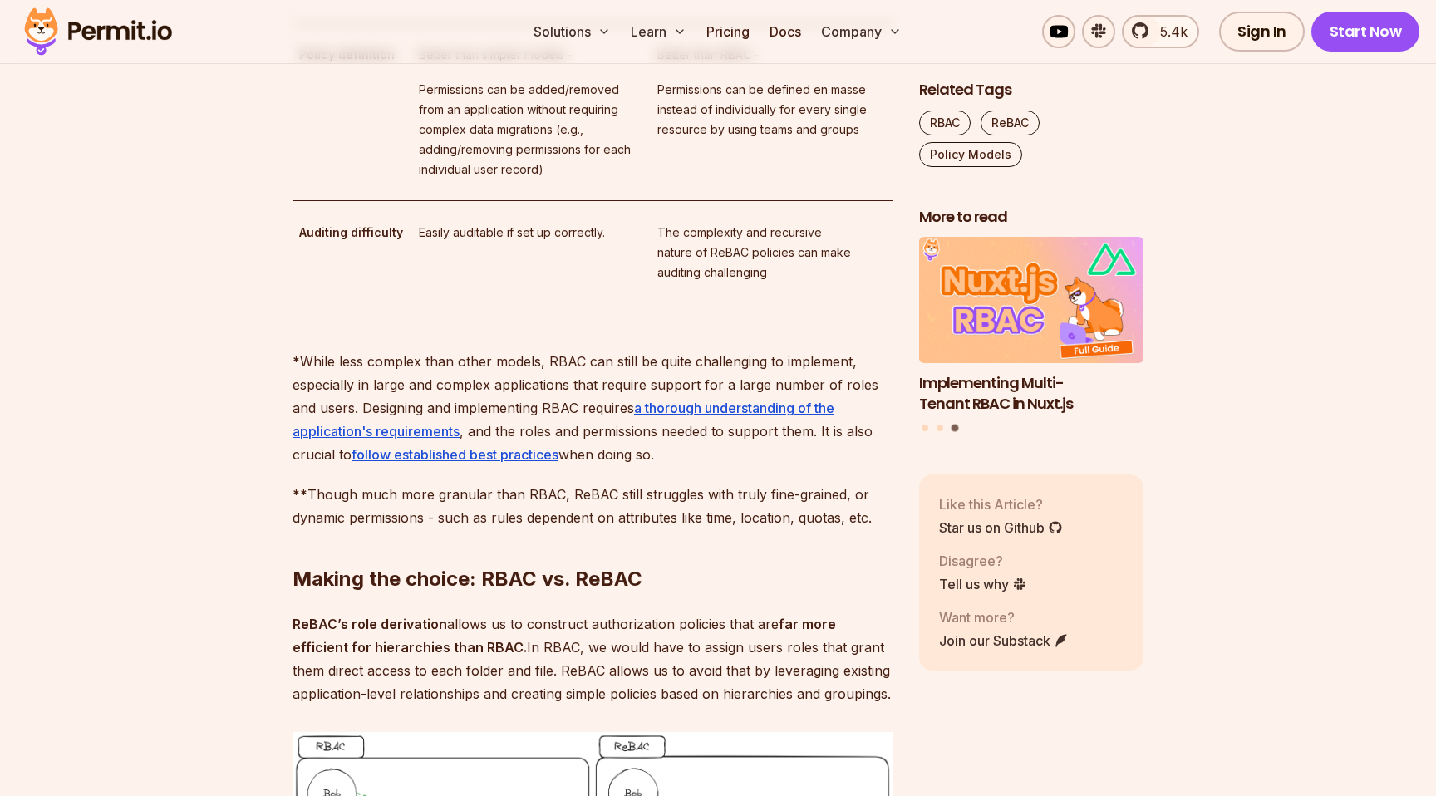
scroll to position [4537, 0]
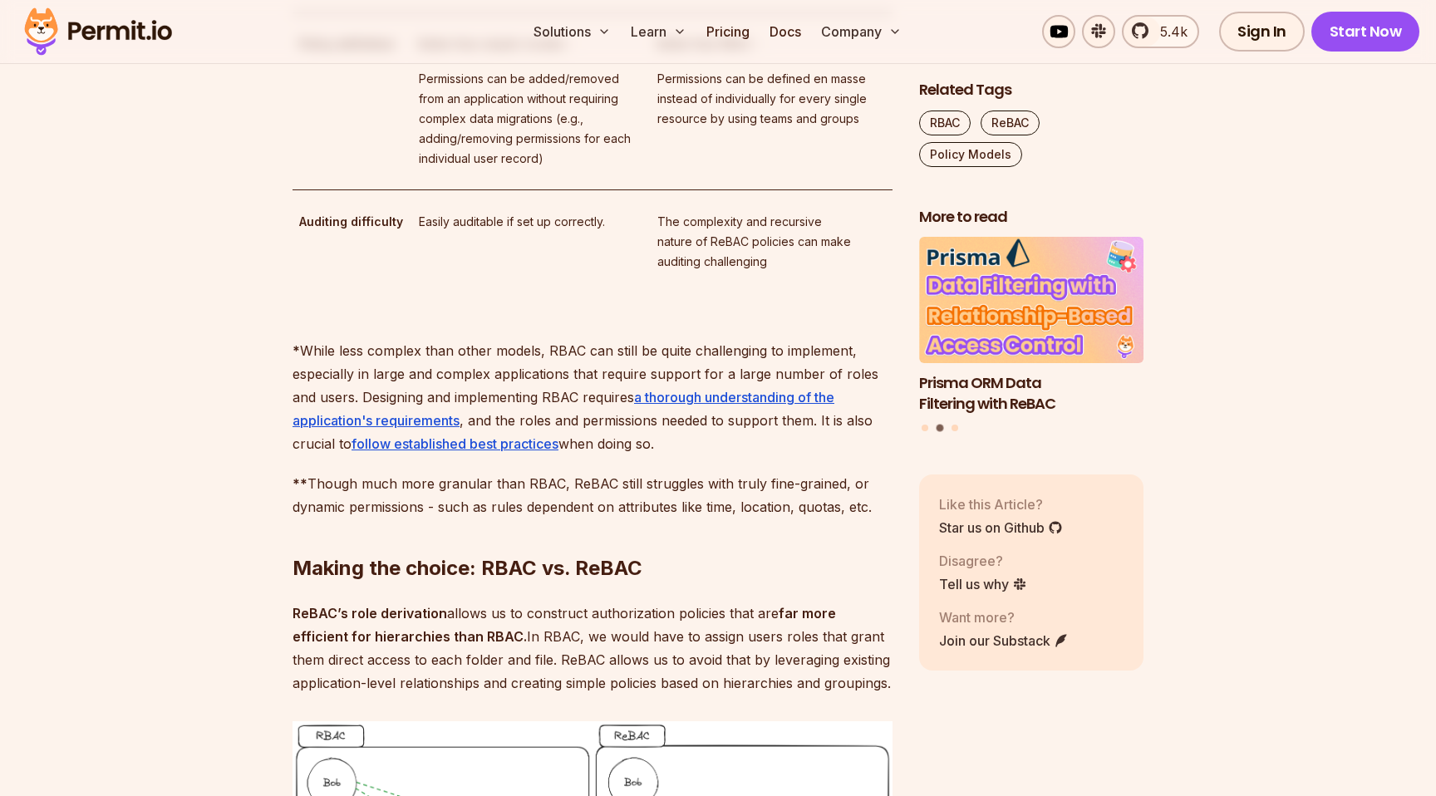
click at [795, 190] on td "Better than RBAC - Permissions can be defined en masse instead of individually …" at bounding box center [772, 101] width 242 height 178
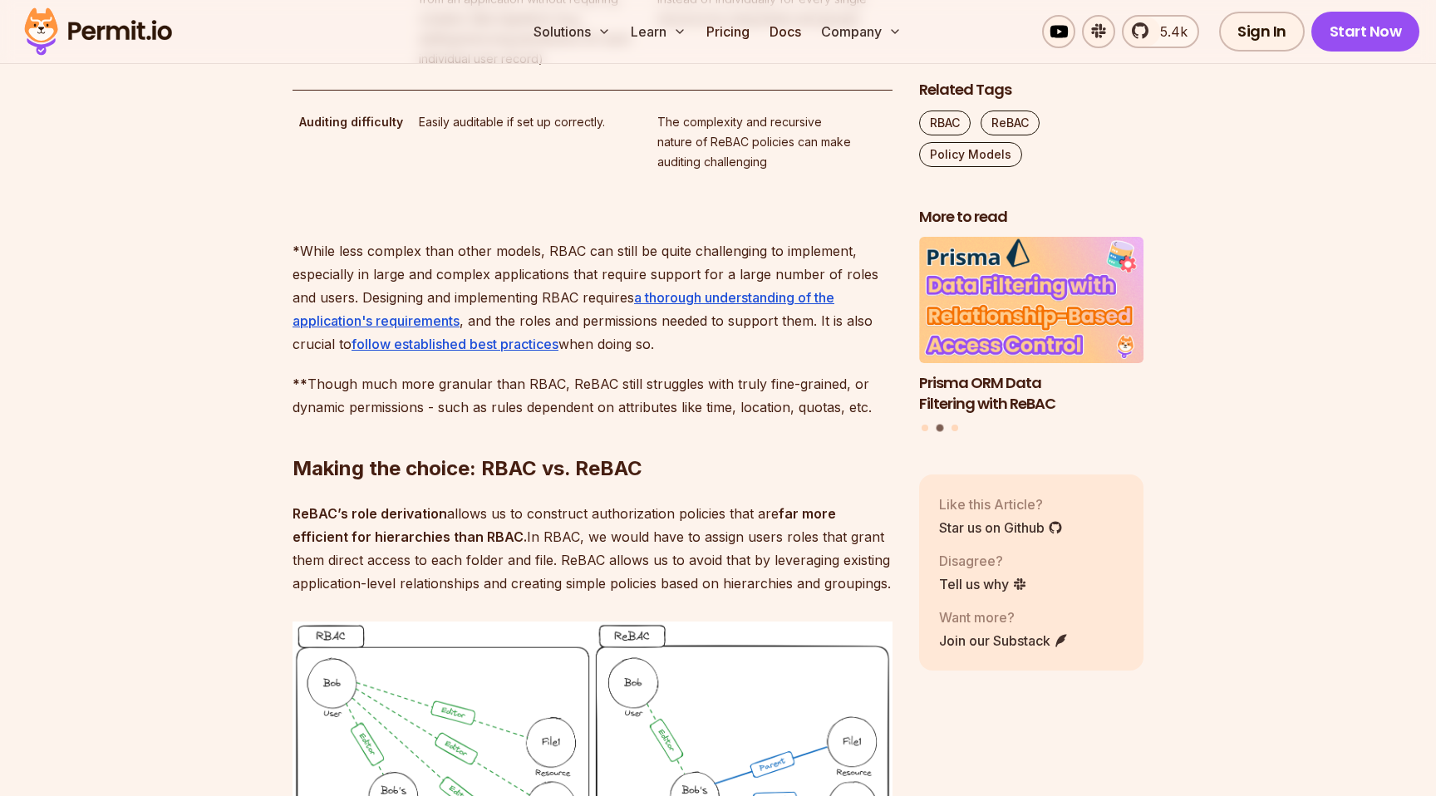
scroll to position [4638, 0]
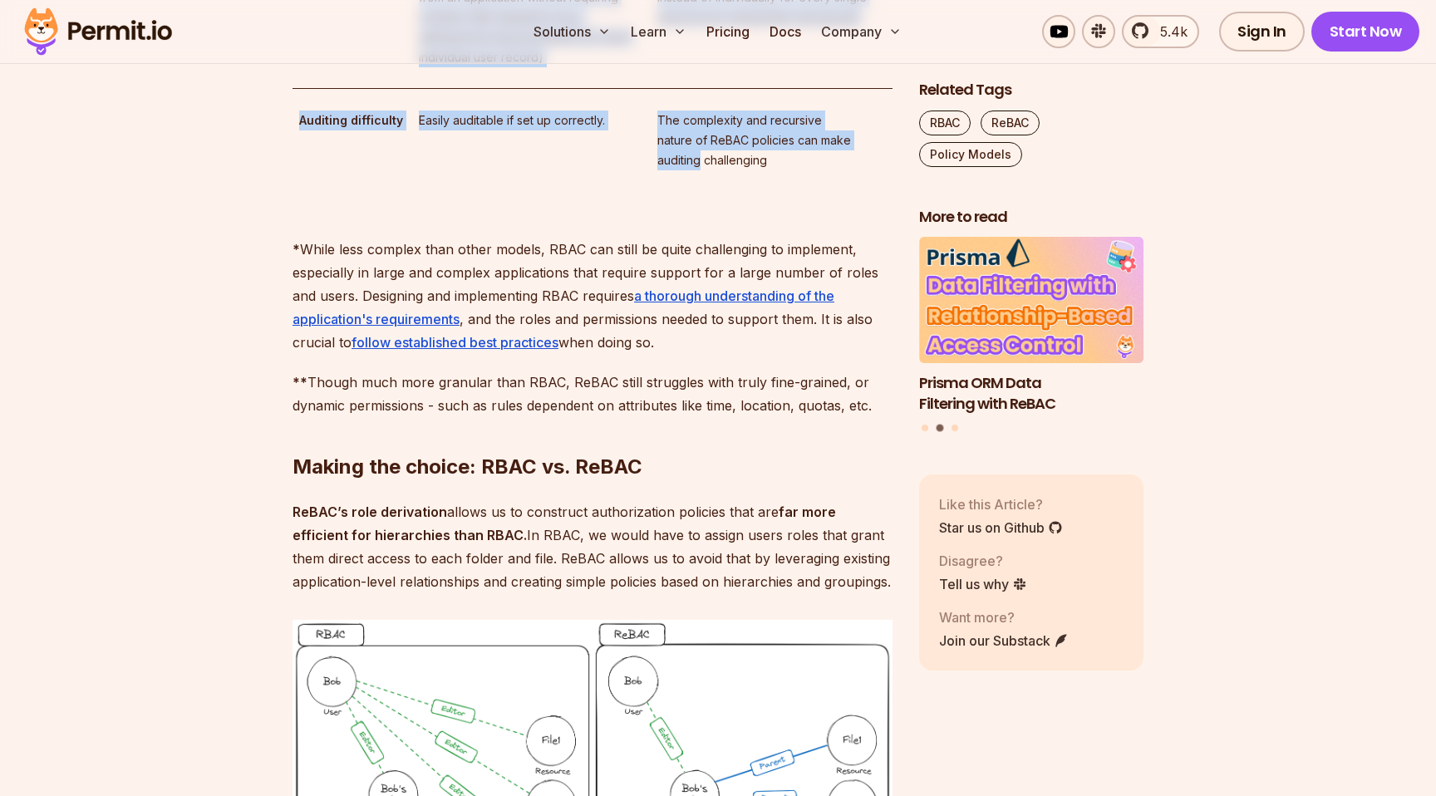
drag, startPoint x: 265, startPoint y: 381, endPoint x: 708, endPoint y: 441, distance: 447.0
click at [708, 170] on p "The complexity and recursive nature of ReBAC policies can make auditing challen…" at bounding box center [771, 141] width 228 height 60
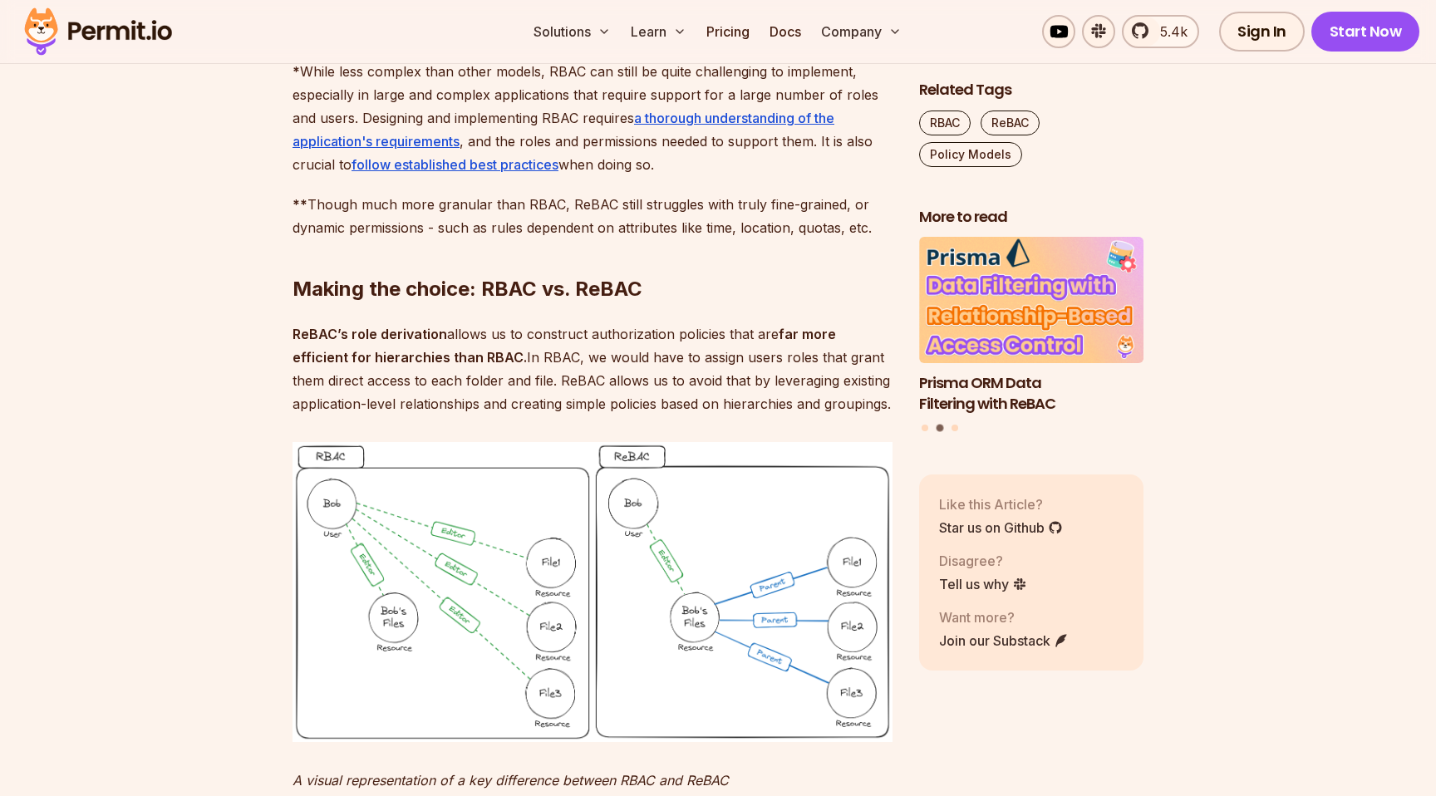
scroll to position [4832, 0]
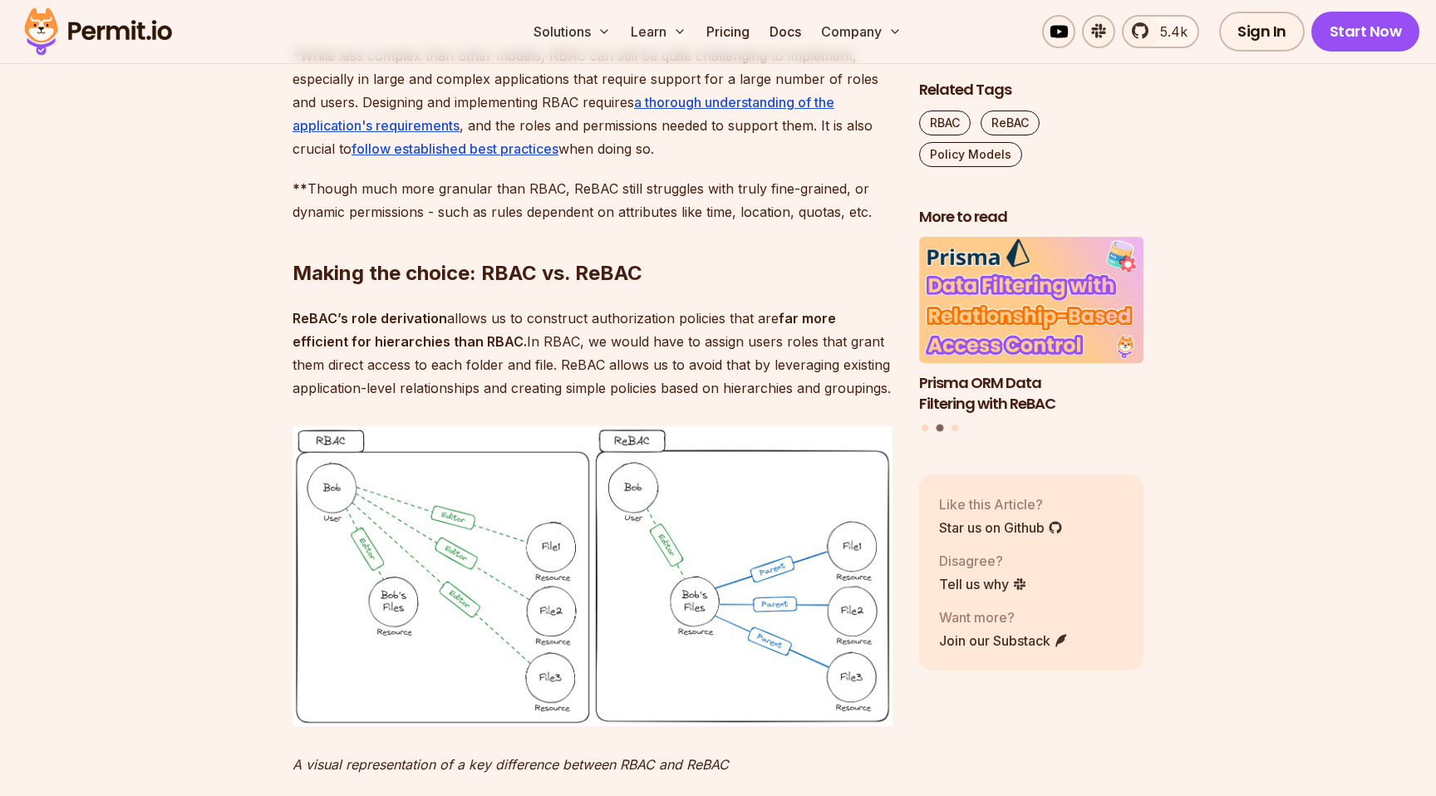
click at [541, 160] on p "* While less complex than other models, RBAC can still be quite challenging to …" at bounding box center [592, 91] width 600 height 140
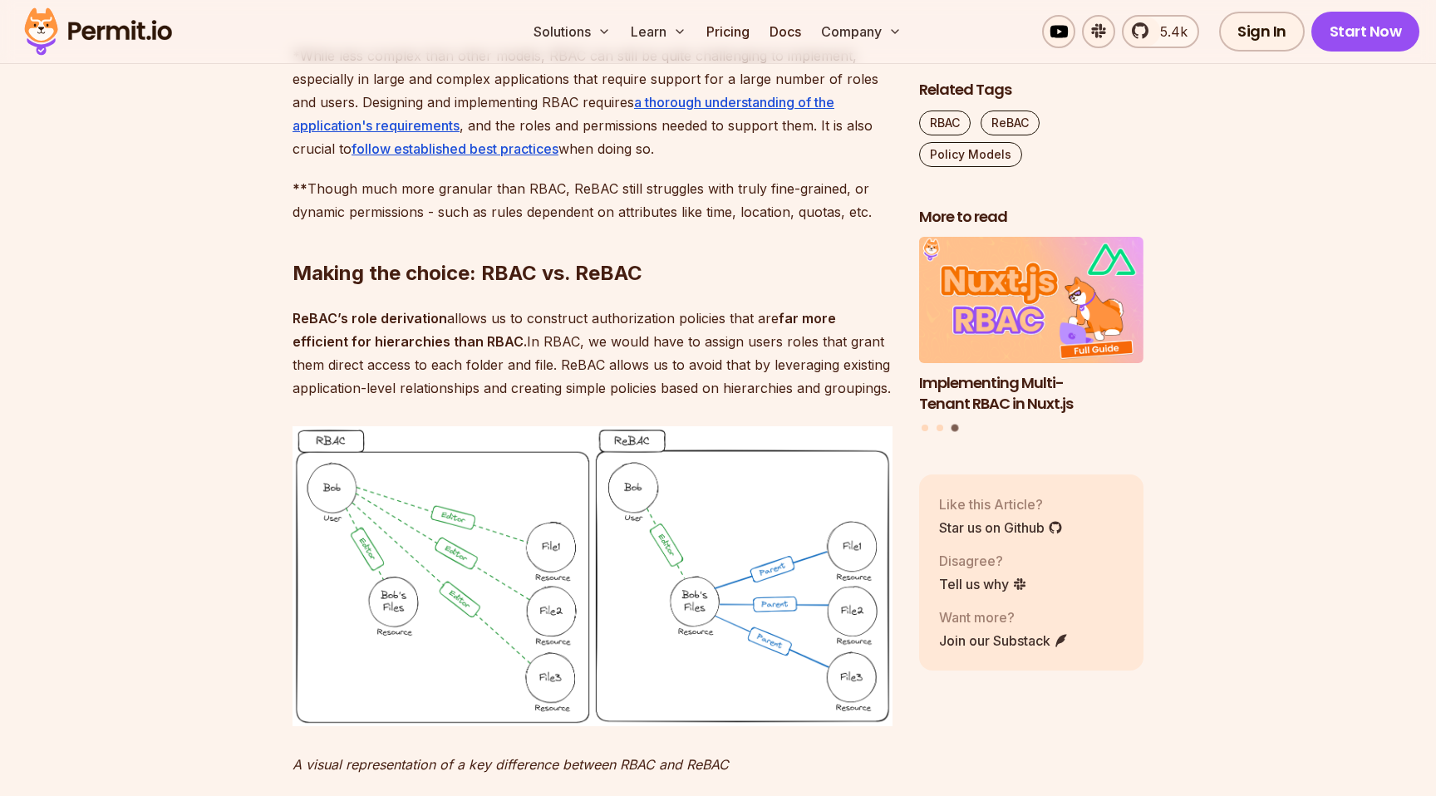
click at [618, 160] on p "* While less complex than other models, RBAC can still be quite challenging to …" at bounding box center [592, 91] width 600 height 140
click at [585, 160] on p "* While less complex than other models, RBAC can still be quite challenging to …" at bounding box center [592, 91] width 600 height 140
click at [570, 160] on p "* While less complex than other models, RBAC can still be quite challenging to …" at bounding box center [592, 91] width 600 height 140
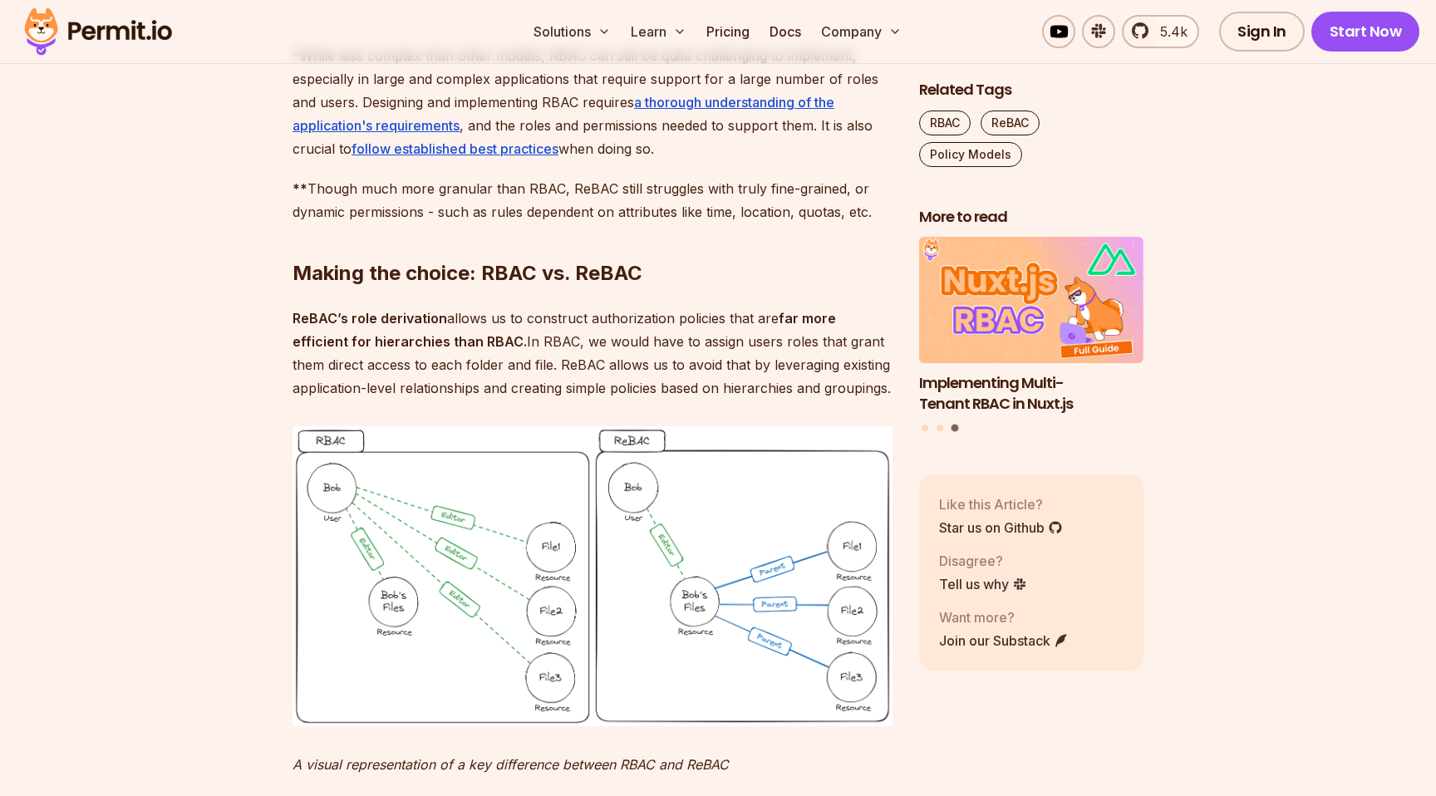
click at [538, 160] on p "* While less complex than other models, RBAC can still be quite challenging to …" at bounding box center [592, 91] width 600 height 140
click at [580, 160] on p "* While less complex than other models, RBAC can still be quite challenging to …" at bounding box center [592, 91] width 600 height 140
click at [579, 160] on p "* While less complex than other models, RBAC can still be quite challenging to …" at bounding box center [592, 91] width 600 height 140
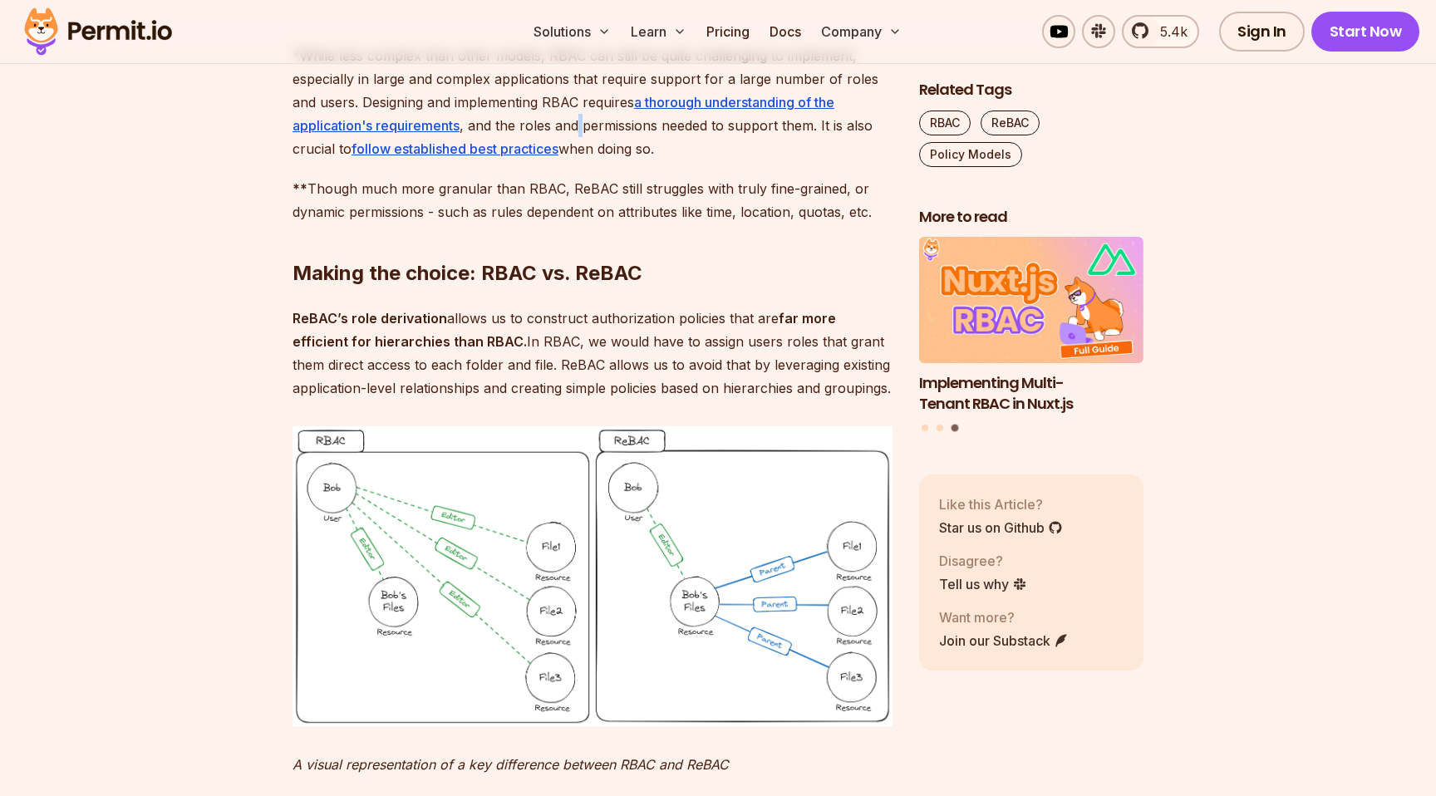
click at [579, 160] on p "* While less complex than other models, RBAC can still be quite challenging to …" at bounding box center [592, 91] width 600 height 140
click at [599, 160] on p "* While less complex than other models, RBAC can still be quite challenging to …" at bounding box center [592, 91] width 600 height 140
click at [339, 160] on p "* While less complex than other models, RBAC can still be quite challenging to …" at bounding box center [592, 91] width 600 height 140
click at [337, 160] on p "* While less complex than other models, RBAC can still be quite challenging to …" at bounding box center [592, 91] width 600 height 140
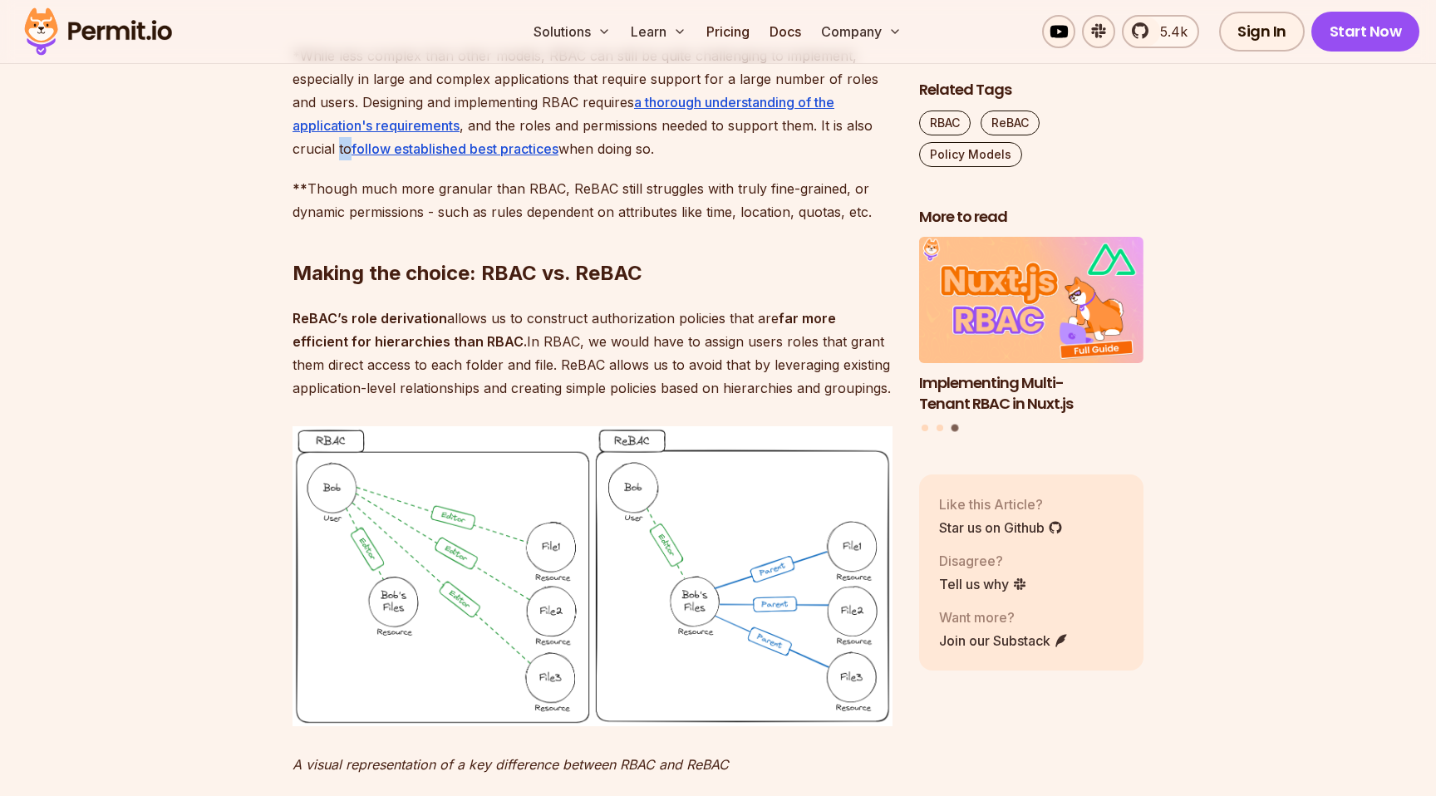
click at [337, 160] on p "* While less complex than other models, RBAC can still be quite challenging to …" at bounding box center [592, 91] width 600 height 140
click at [354, 224] on p "** Though much more granular than RBAC, ReBAC still struggles with truly fine-g…" at bounding box center [592, 200] width 600 height 47
click at [556, 224] on p "** Though much more granular than RBAC, ReBAC still struggles with truly fine-g…" at bounding box center [592, 200] width 600 height 47
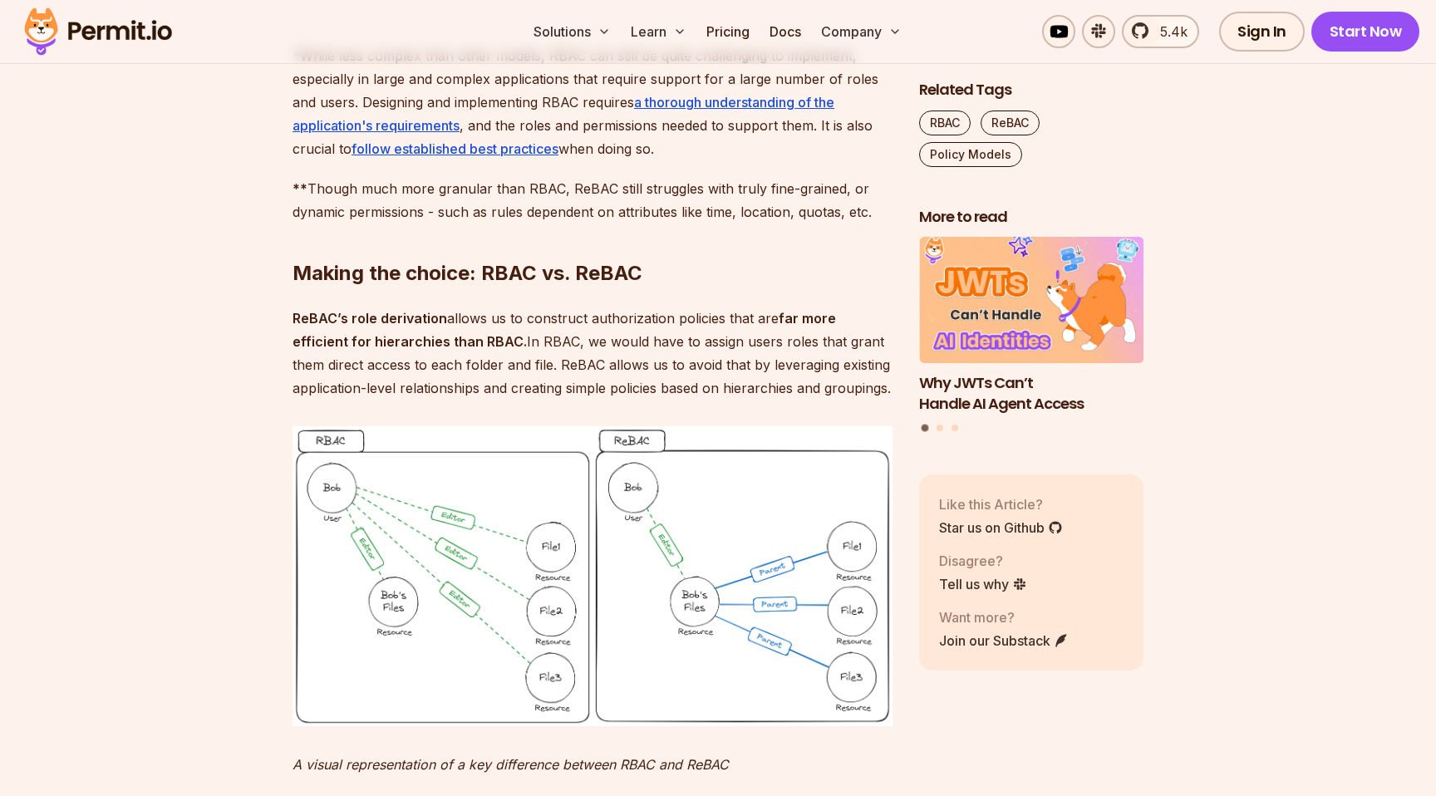
click at [606, 224] on p "** Though much more granular than RBAC, ReBAC still struggles with truly fine-g…" at bounding box center [592, 200] width 600 height 47
click at [693, 224] on p "** Though much more granular than RBAC, ReBAC still struggles with truly fine-g…" at bounding box center [592, 200] width 600 height 47
click at [694, 224] on p "** Though much more granular than RBAC, ReBAC still struggles with truly fine-g…" at bounding box center [592, 200] width 600 height 47
click at [784, 224] on p "** Though much more granular than RBAC, ReBAC still struggles with truly fine-g…" at bounding box center [592, 200] width 600 height 47
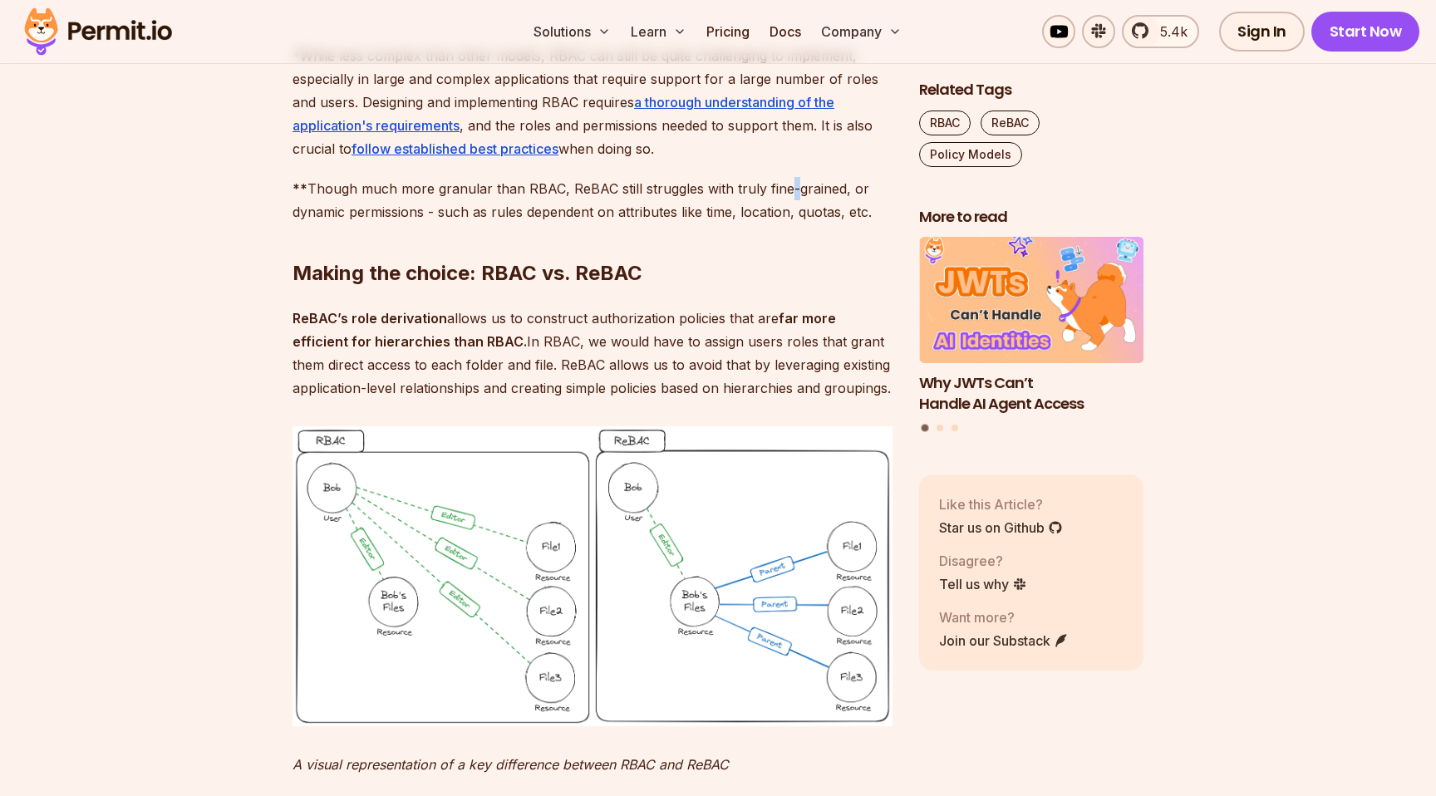
click at [784, 224] on p "** Though much more granular than RBAC, ReBAC still struggles with truly fine-g…" at bounding box center [592, 200] width 600 height 47
click at [788, 224] on p "** Though much more granular than RBAC, ReBAC still struggles with truly fine-g…" at bounding box center [592, 200] width 600 height 47
click at [733, 224] on p "** Though much more granular than RBAC, ReBAC still struggles with truly fine-g…" at bounding box center [592, 200] width 600 height 47
click at [734, 224] on p "** Though much more granular than RBAC, ReBAC still struggles with truly fine-g…" at bounding box center [592, 200] width 600 height 47
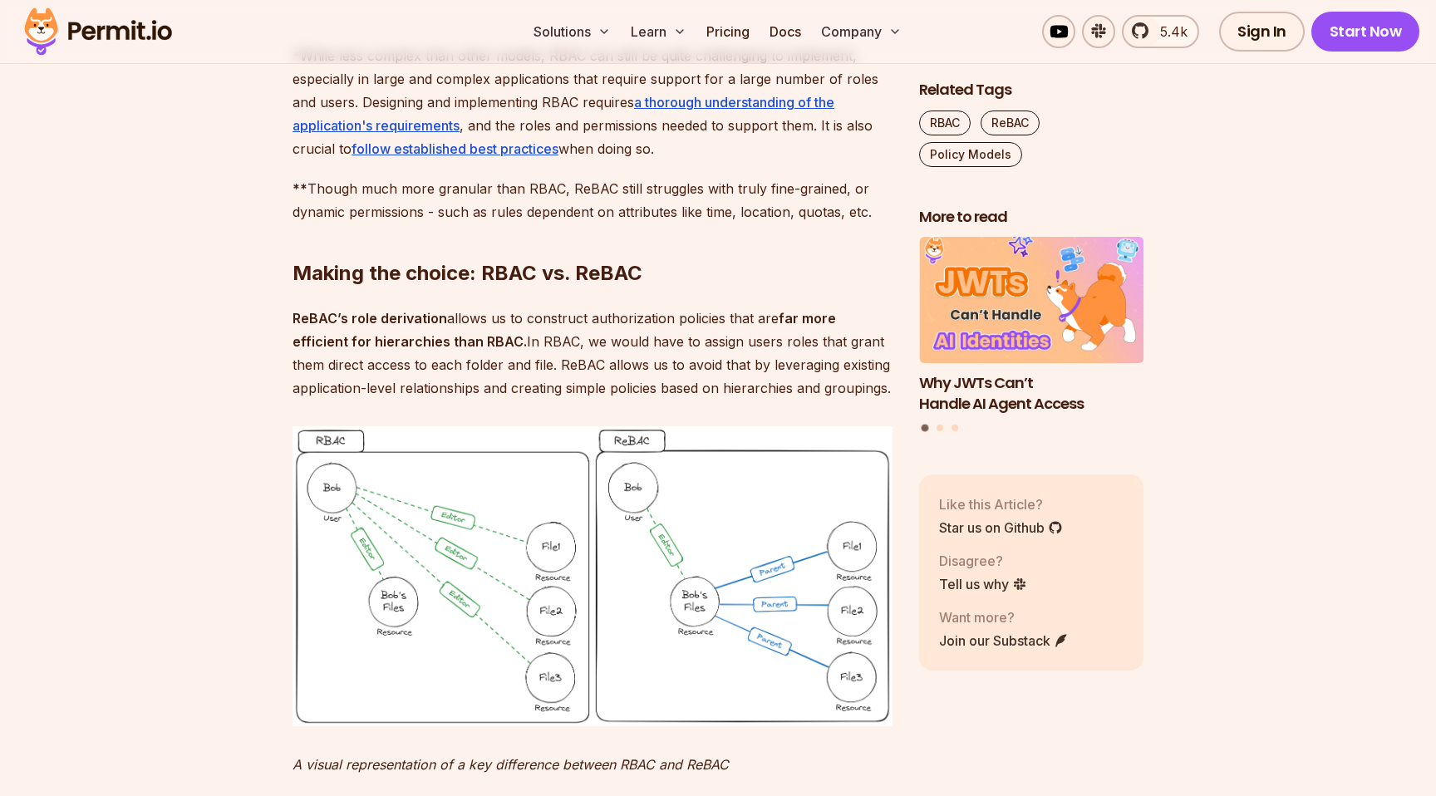
click at [616, 224] on p "** Though much more granular than RBAC, ReBAC still struggles with truly fine-g…" at bounding box center [592, 200] width 600 height 47
click at [617, 224] on p "** Though much more granular than RBAC, ReBAC still struggles with truly fine-g…" at bounding box center [592, 200] width 600 height 47
click at [431, 224] on p "** Though much more granular than RBAC, ReBAC still struggles with truly fine-g…" at bounding box center [592, 200] width 600 height 47
click at [469, 287] on h2 "Making the choice: RBAC vs. ReBAC" at bounding box center [592, 240] width 600 height 93
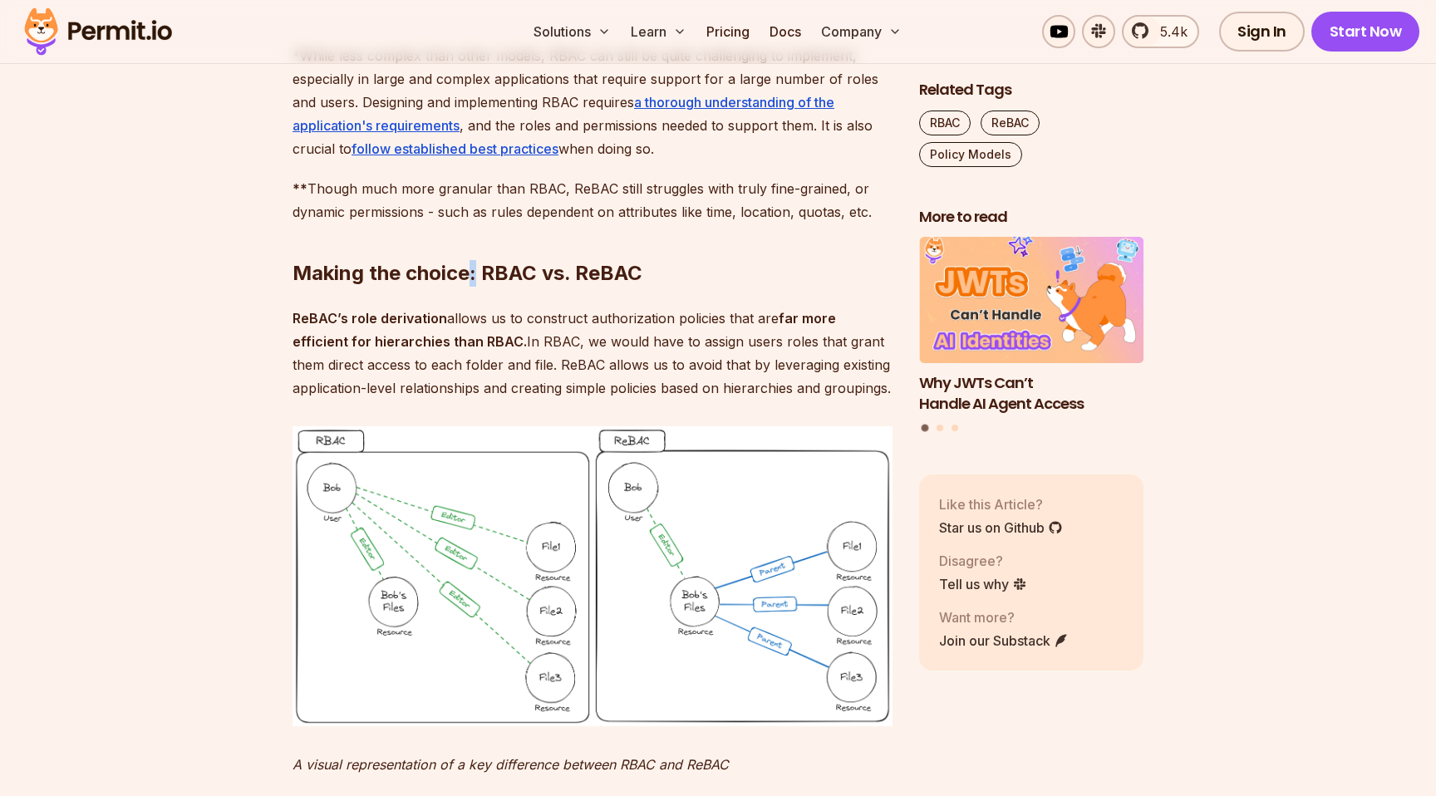
click at [469, 287] on h2 "Making the choice: RBAC vs. ReBAC" at bounding box center [592, 240] width 600 height 93
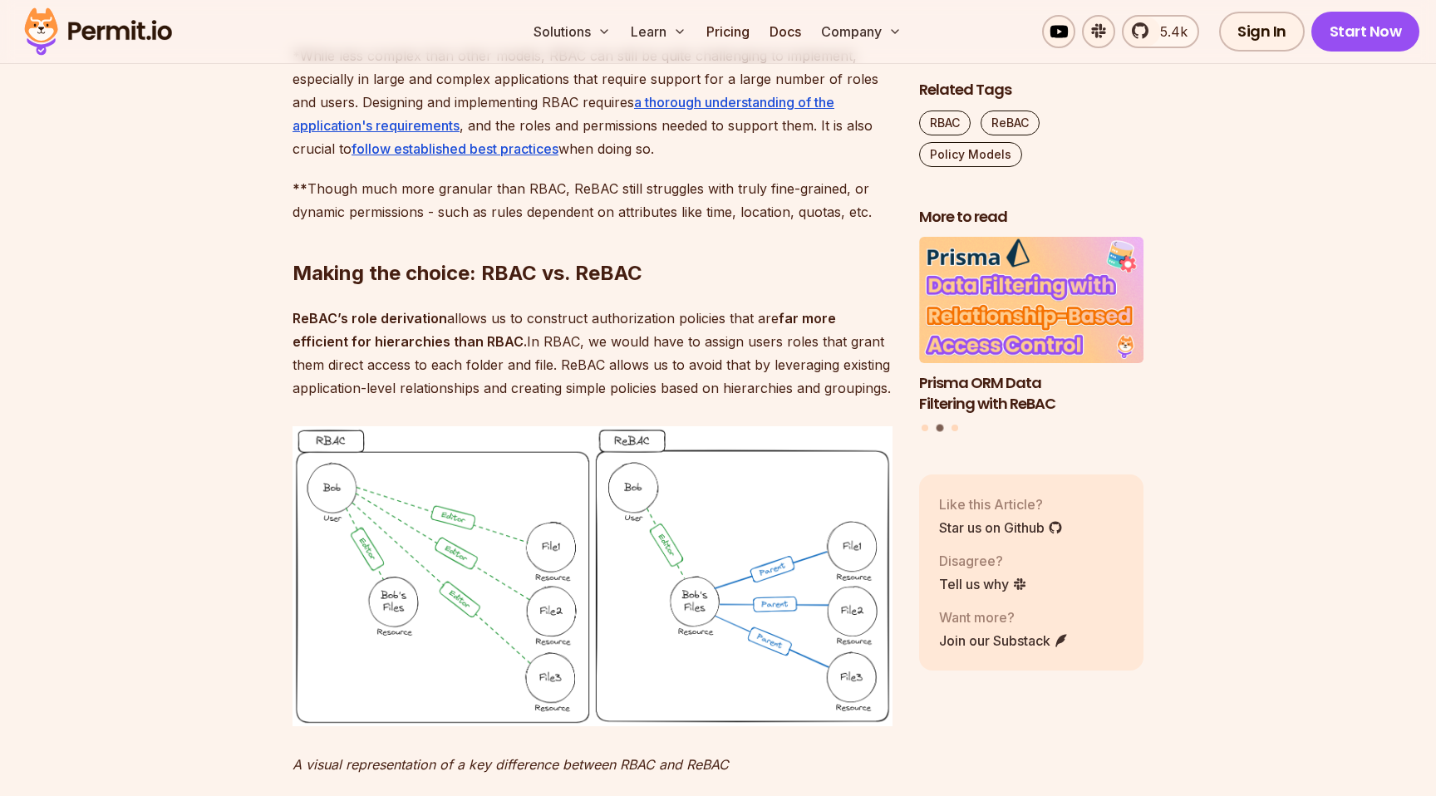
click at [570, 287] on h2 "Making the choice: RBAC vs. ReBAC" at bounding box center [592, 240] width 600 height 93
click at [541, 287] on h2 "Making the choice: RBAC vs. ReBAC" at bounding box center [592, 240] width 600 height 93
click at [563, 287] on h2 "Making the choice: RBAC vs. ReBAC" at bounding box center [592, 240] width 600 height 93
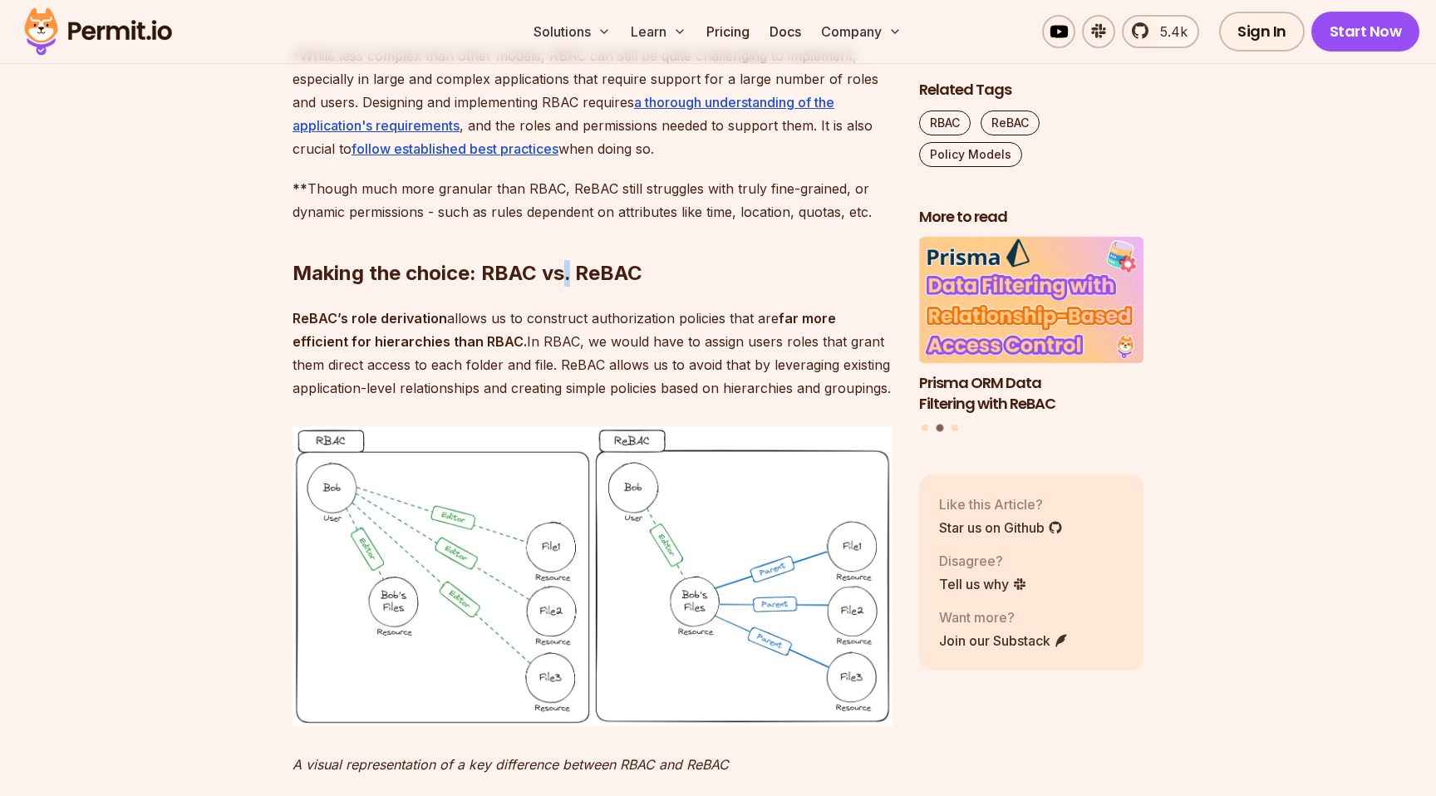
click at [563, 287] on h2 "Making the choice: RBAC vs. ReBAC" at bounding box center [592, 240] width 600 height 93
click at [538, 287] on h2 "Making the choice: RBAC vs. ReBAC" at bounding box center [592, 240] width 600 height 93
click at [566, 287] on h2 "Making the choice: RBAC vs. ReBAC" at bounding box center [592, 240] width 600 height 93
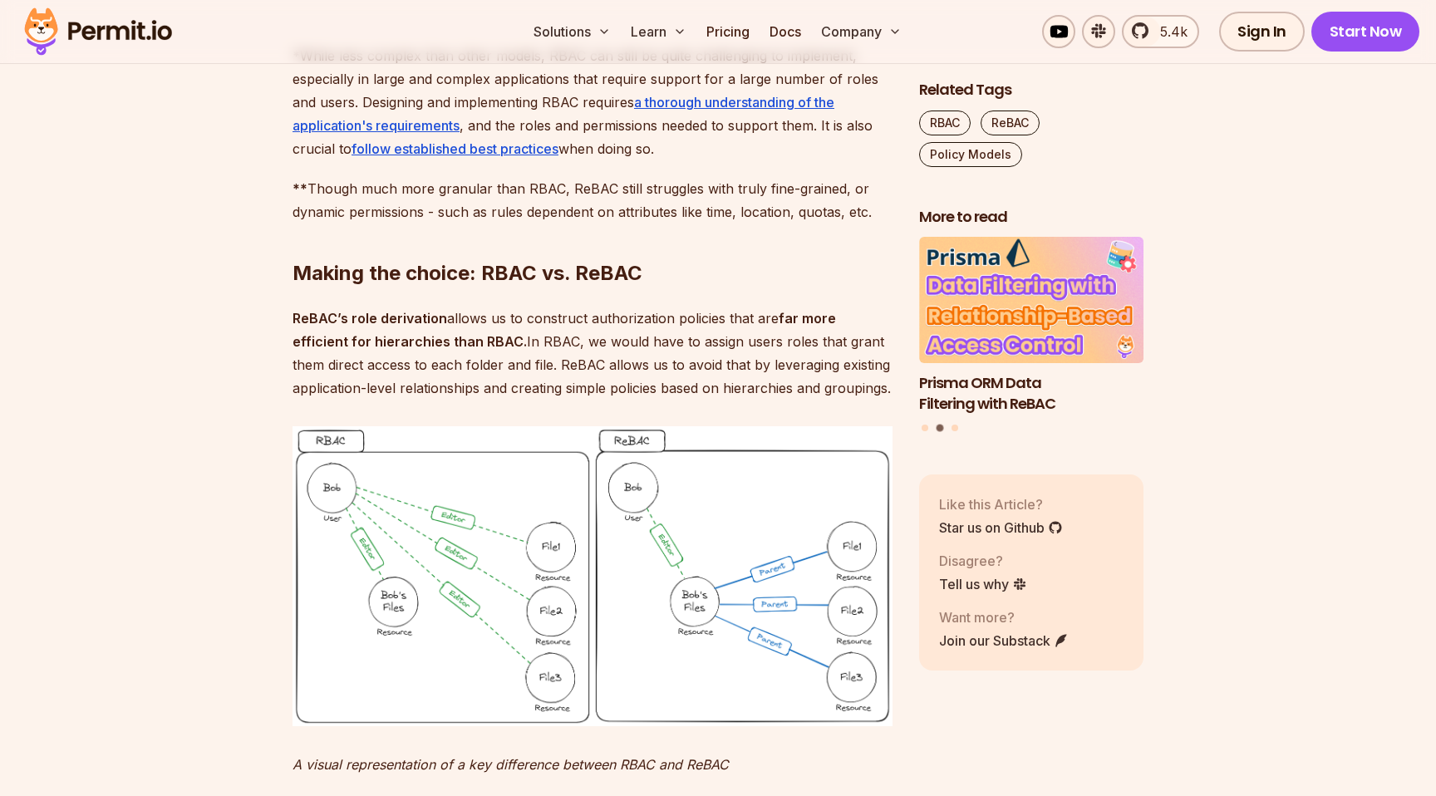
click at [574, 287] on h2 "Making the choice: RBAC vs. ReBAC" at bounding box center [592, 240] width 600 height 93
click at [597, 287] on h2 "Making the choice: RBAC vs. ReBAC" at bounding box center [592, 240] width 600 height 93
click at [572, 287] on h2 "Making the choice: RBAC vs. ReBAC" at bounding box center [592, 240] width 600 height 93
click at [571, 287] on h2 "Making the choice: RBAC vs. ReBAC" at bounding box center [592, 240] width 600 height 93
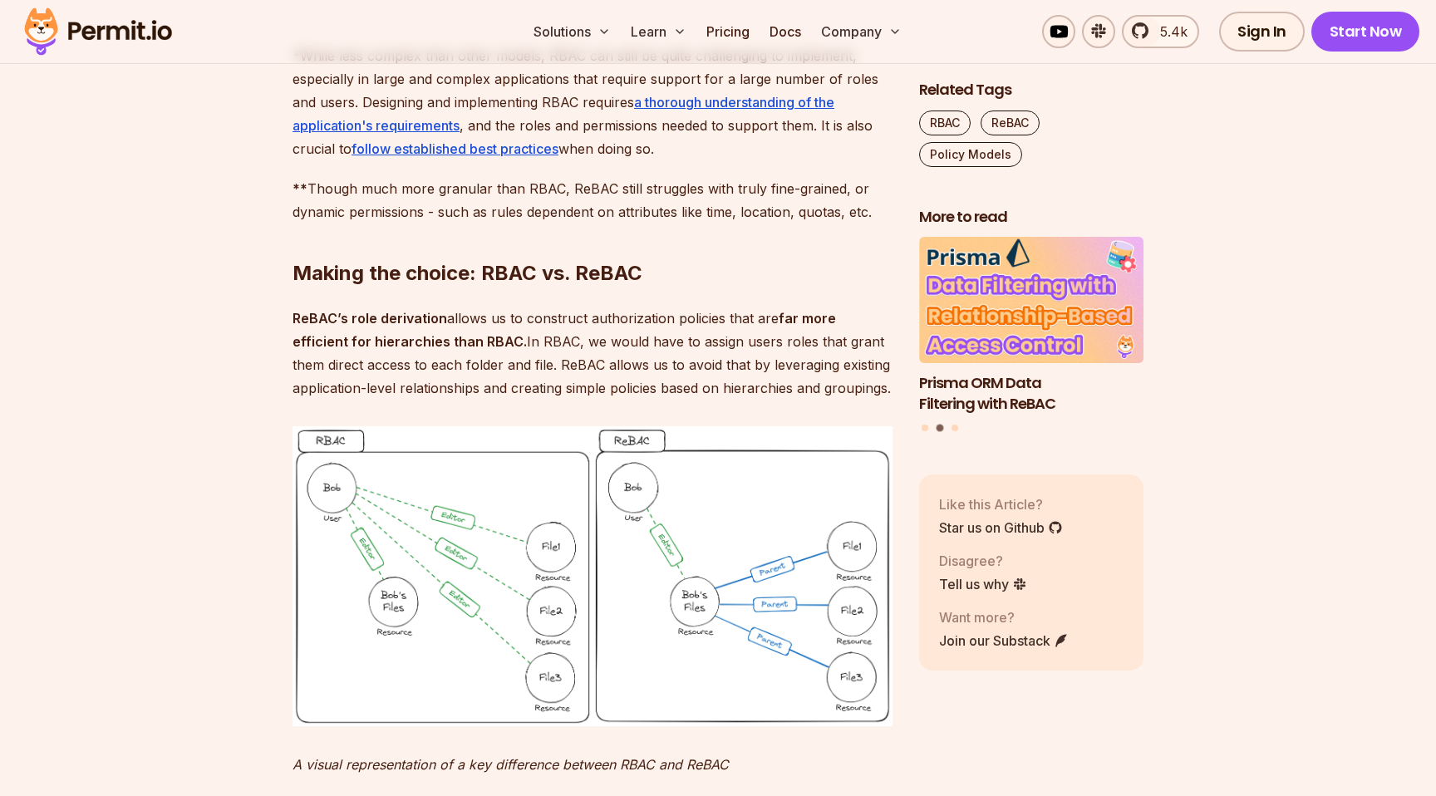
click at [565, 287] on h2 "Making the choice: RBAC vs. ReBAC" at bounding box center [592, 240] width 600 height 93
click at [538, 287] on h2 "Making the choice: RBAC vs. ReBAC" at bounding box center [592, 240] width 600 height 93
click at [472, 287] on h2 "Making the choice: RBAC vs. ReBAC" at bounding box center [592, 240] width 600 height 93
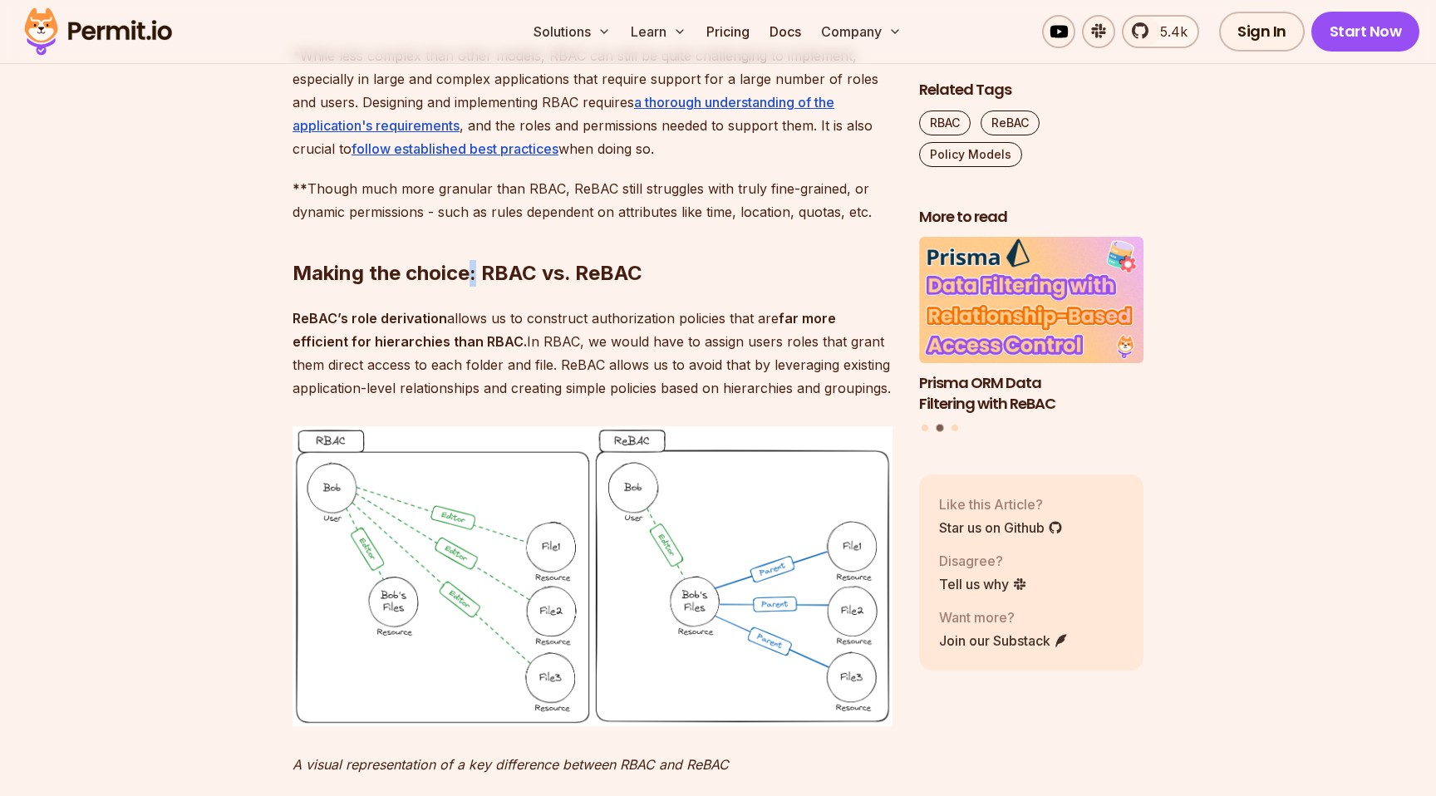
click at [472, 287] on h2 "Making the choice: RBAC vs. ReBAC" at bounding box center [592, 240] width 600 height 93
click at [478, 287] on h2 "Making the choice: RBAC vs. ReBAC" at bounding box center [592, 240] width 600 height 93
click at [479, 287] on h2 "Making the choice: RBAC vs. ReBAC" at bounding box center [592, 240] width 600 height 93
click at [469, 287] on h2 "Making the choice: RBAC vs. ReBAC" at bounding box center [592, 240] width 600 height 93
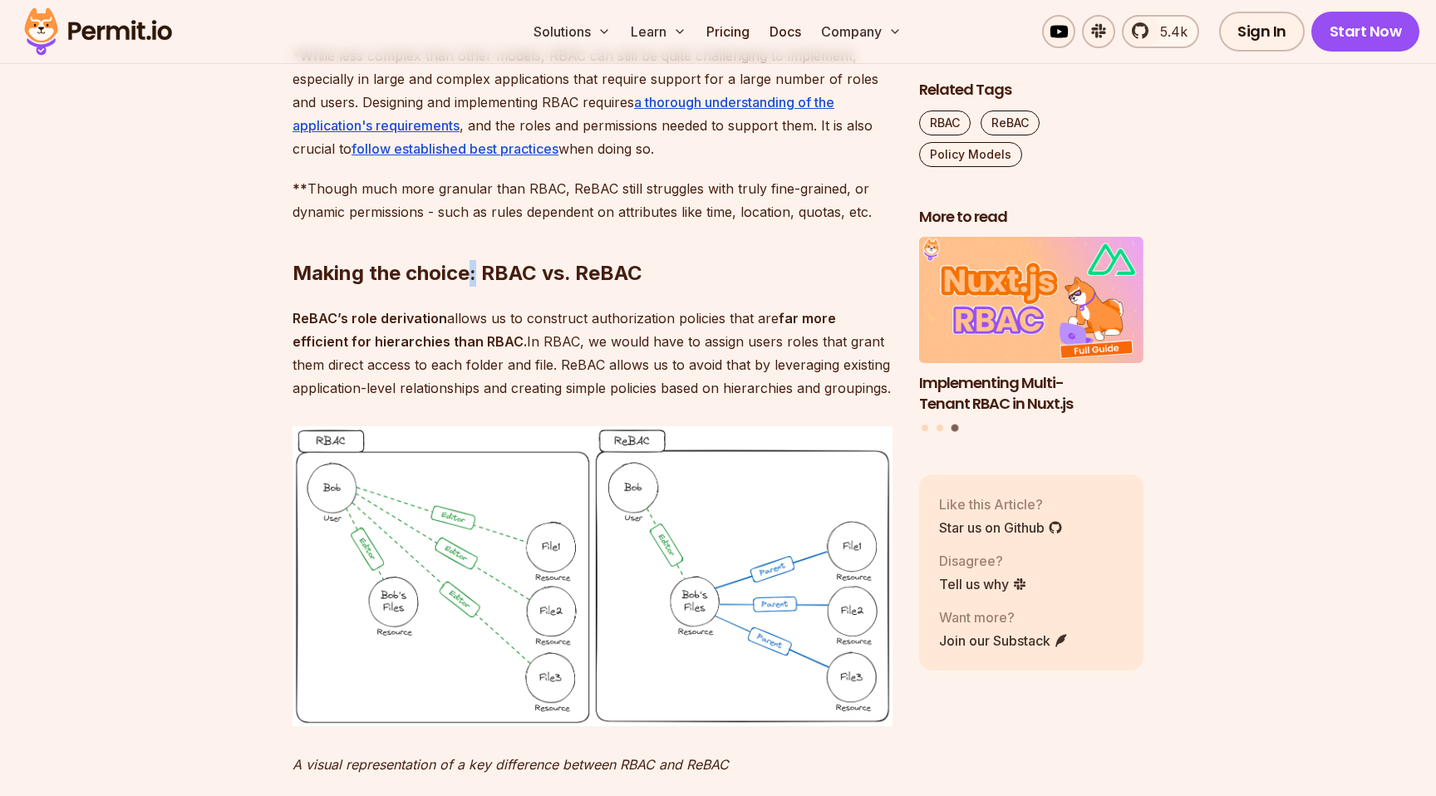
click at [475, 287] on h2 "Making the choice: RBAC vs. ReBAC" at bounding box center [592, 240] width 600 height 93
click at [473, 287] on h2 "Making the choice: RBAC vs. ReBAC" at bounding box center [592, 240] width 600 height 93
click at [474, 287] on h2 "Making the choice: RBAC vs. ReBAC" at bounding box center [592, 240] width 600 height 93
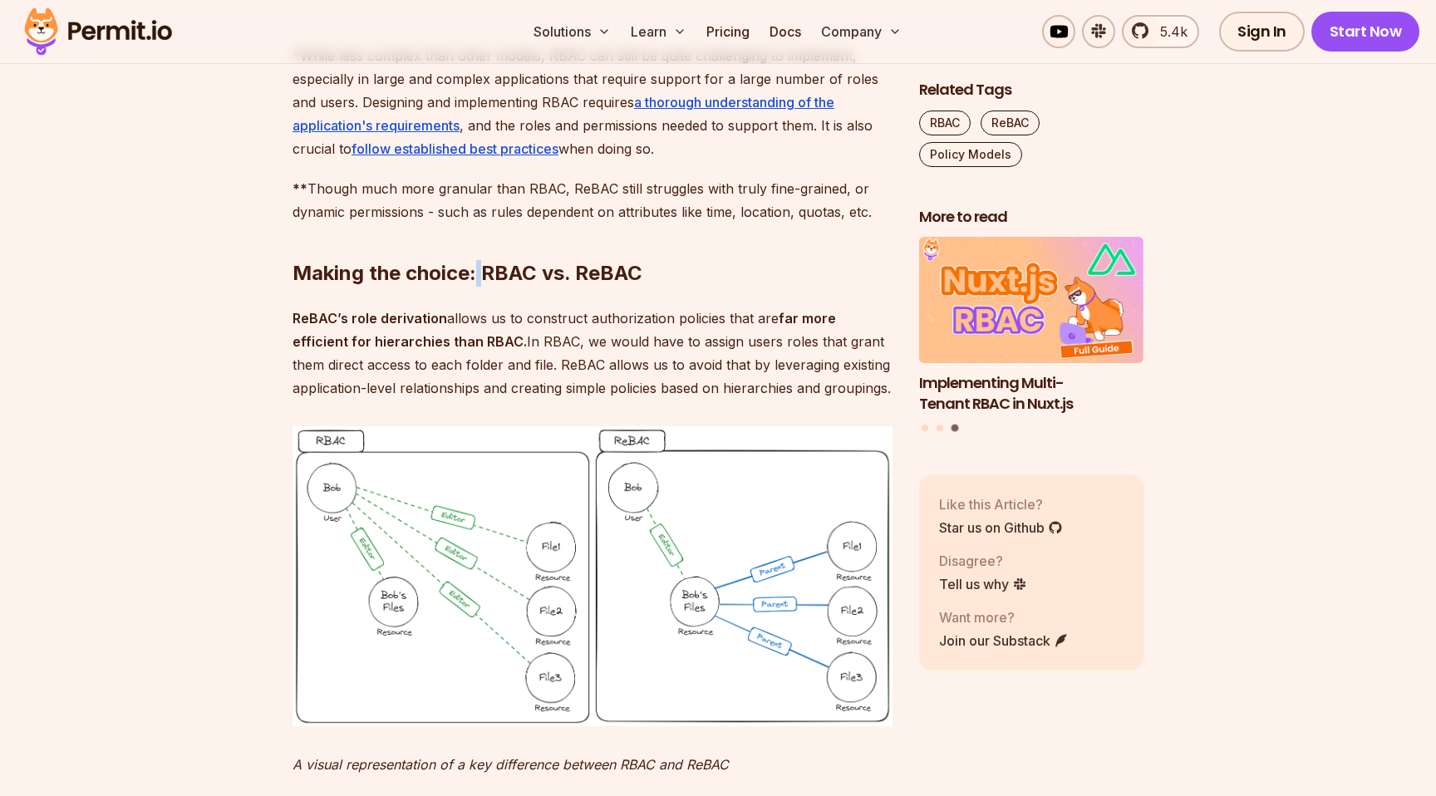
click at [474, 287] on h2 "Making the choice: RBAC vs. ReBAC" at bounding box center [592, 240] width 600 height 93
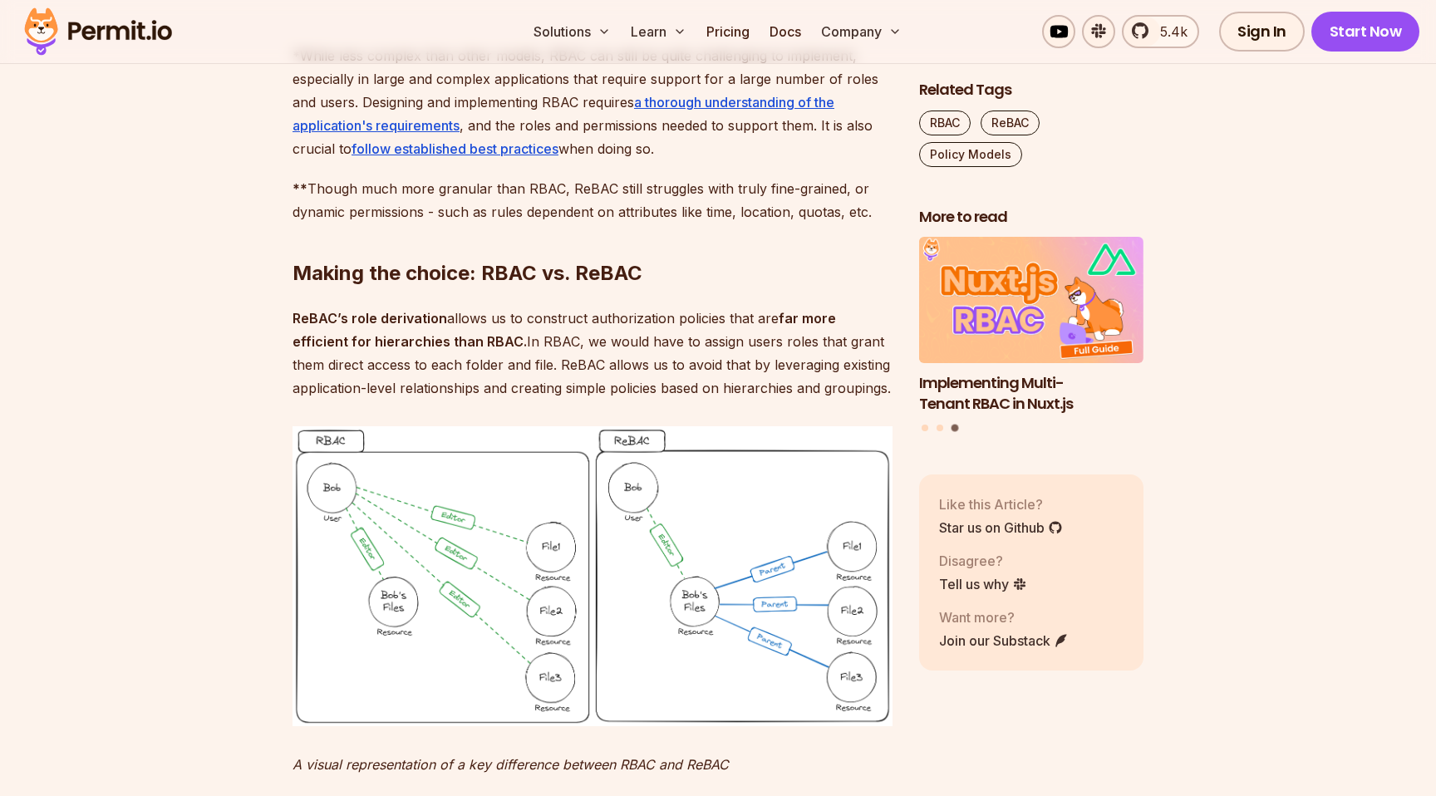
click at [474, 287] on h2 "Making the choice: RBAC vs. ReBAC" at bounding box center [592, 240] width 600 height 93
click at [473, 287] on h2 "Making the choice: RBAC vs. ReBAC" at bounding box center [592, 240] width 600 height 93
click at [405, 287] on h2 "Making the choice: RBAC vs. ReBAC" at bounding box center [592, 240] width 600 height 93
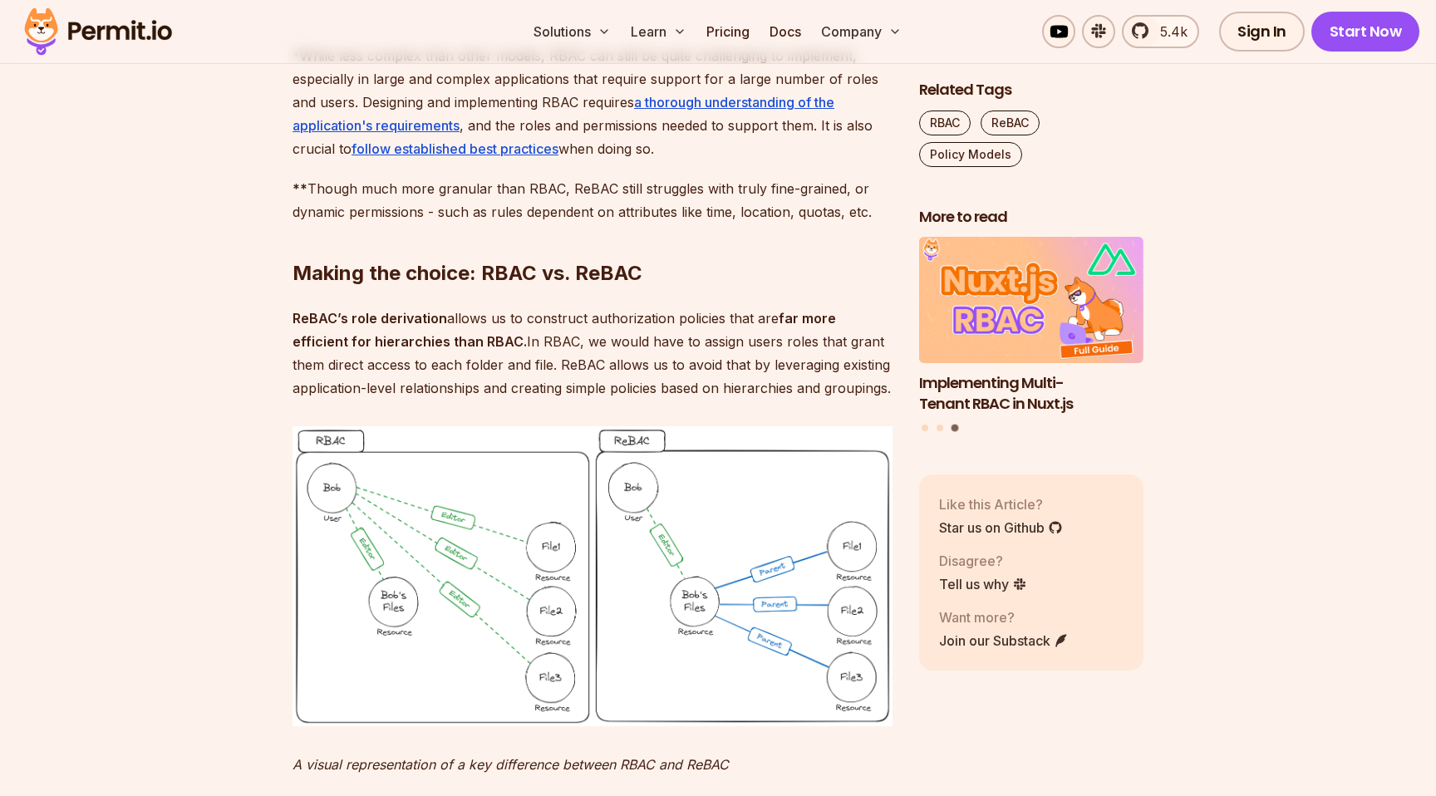
click at [400, 287] on h2 "Making the choice: RBAC vs. ReBAC" at bounding box center [592, 240] width 600 height 93
click at [366, 287] on h2 "Making the choice: RBAC vs. ReBAC" at bounding box center [592, 240] width 600 height 93
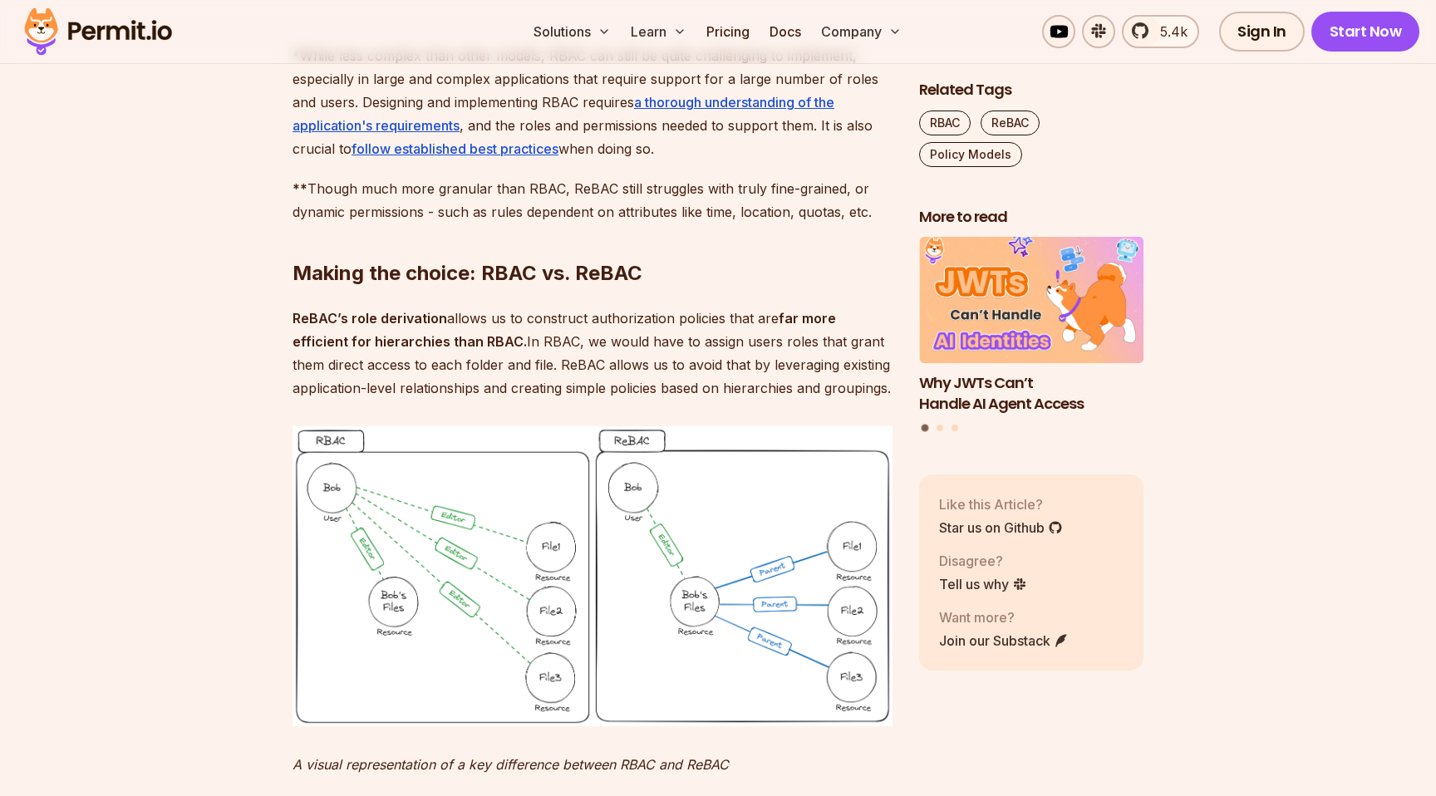
click at [446, 400] on p "ReBAC’s role derivation allows us to construct authorization policies that are …" at bounding box center [592, 353] width 600 height 93
click at [462, 350] on strong "far more efficient for hierarchies than RBAC." at bounding box center [563, 330] width 543 height 40
click at [459, 350] on strong "far more efficient for hierarchies than RBAC." at bounding box center [563, 330] width 543 height 40
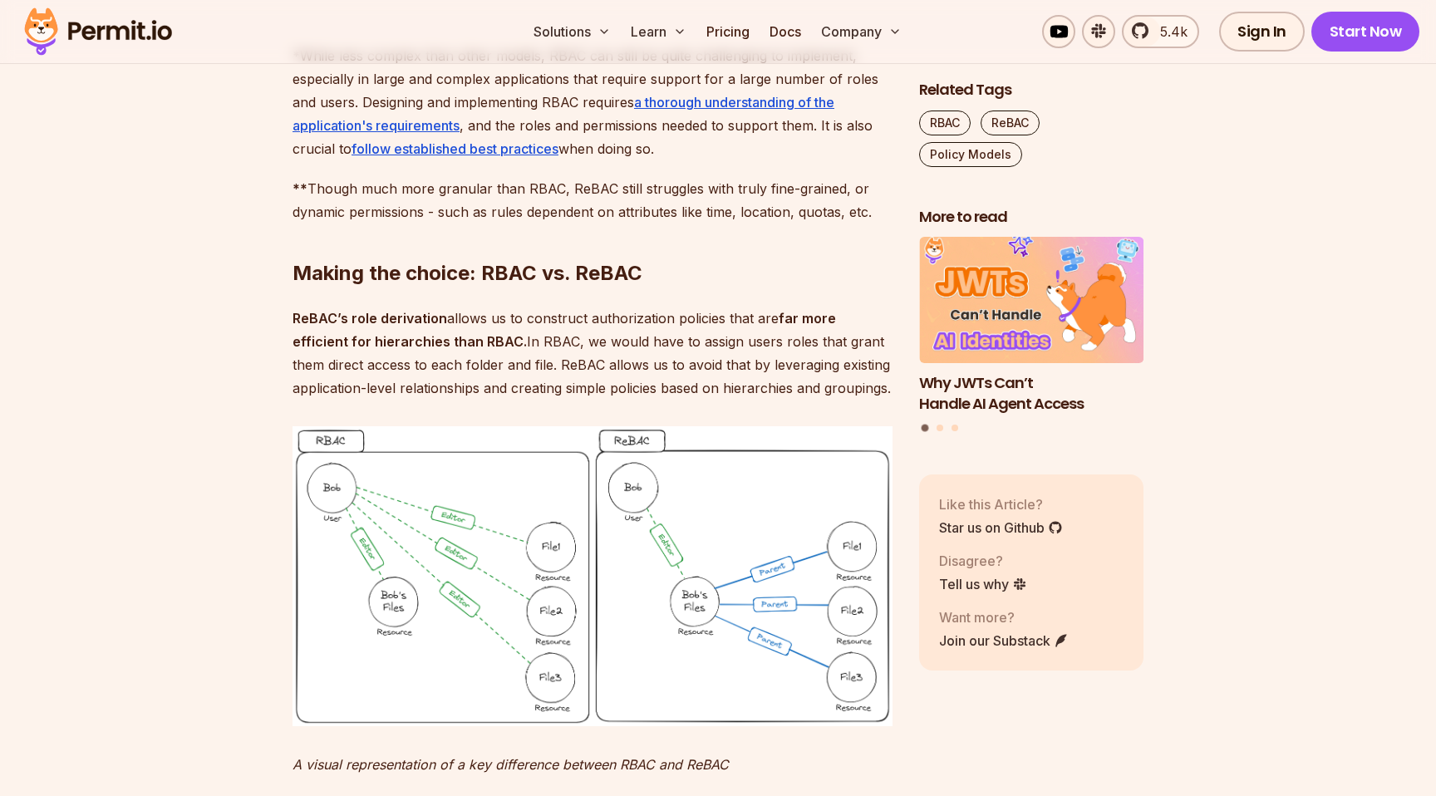
click at [521, 400] on p "ReBAC’s role derivation allows us to construct authorization policies that are …" at bounding box center [592, 353] width 600 height 93
click at [518, 400] on p "ReBAC’s role derivation allows us to construct authorization policies that are …" at bounding box center [592, 353] width 600 height 93
click at [541, 400] on p "ReBAC’s role derivation allows us to construct authorization policies that are …" at bounding box center [592, 353] width 600 height 93
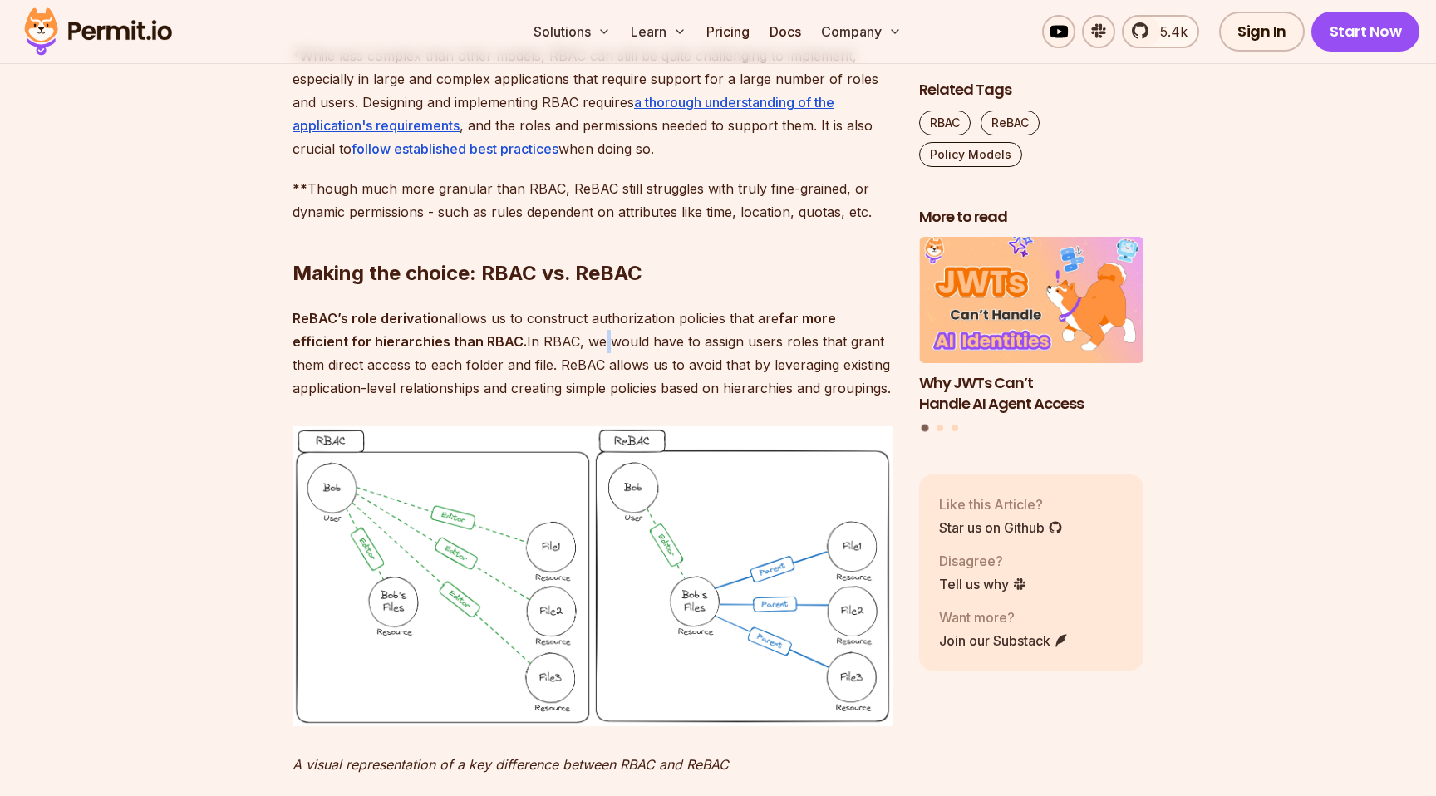
click at [540, 400] on p "ReBAC’s role derivation allows us to construct authorization policies that are …" at bounding box center [592, 353] width 600 height 93
click at [613, 400] on p "ReBAC’s role derivation allows us to construct authorization policies that are …" at bounding box center [592, 353] width 600 height 93
click at [614, 400] on p "ReBAC’s role derivation allows us to construct authorization policies that are …" at bounding box center [592, 353] width 600 height 93
click at [680, 400] on p "ReBAC’s role derivation allows us to construct authorization policies that are …" at bounding box center [592, 353] width 600 height 93
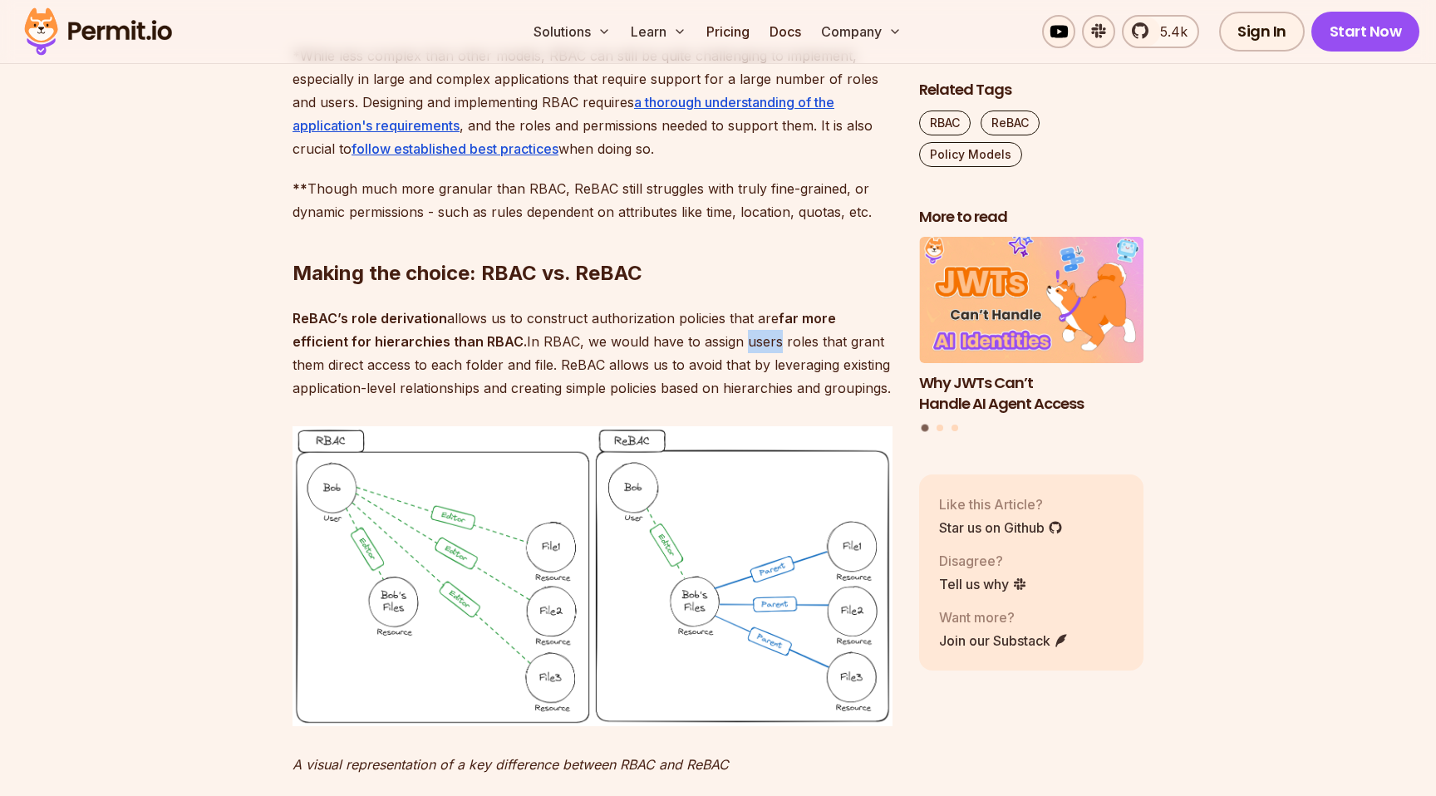
click at [717, 400] on p "ReBAC’s role derivation allows us to construct authorization policies that are …" at bounding box center [592, 353] width 600 height 93
click at [779, 400] on p "ReBAC’s role derivation allows us to construct authorization policies that are …" at bounding box center [592, 353] width 600 height 93
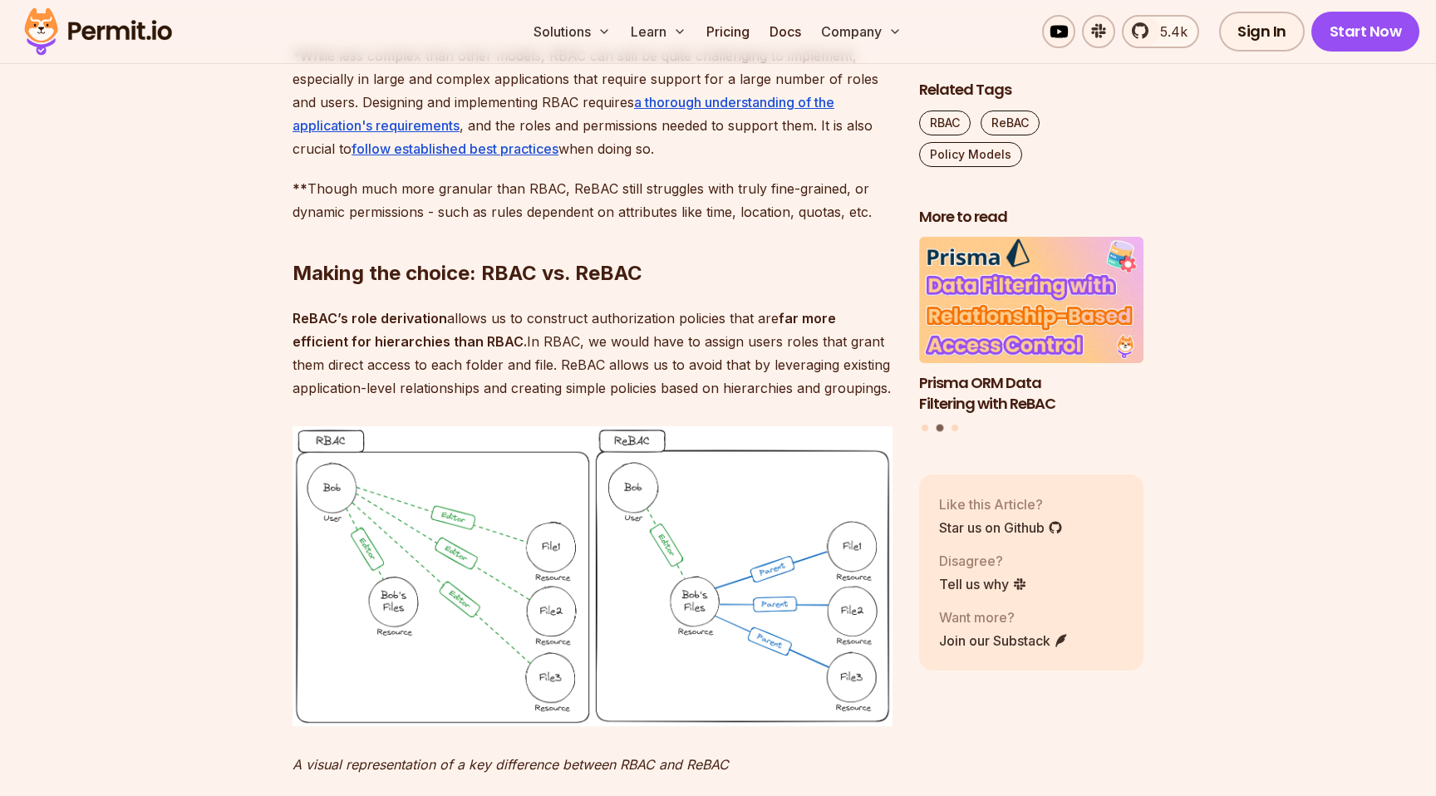
click at [814, 400] on p "ReBAC’s role derivation allows us to construct authorization policies that are …" at bounding box center [592, 353] width 600 height 93
click at [847, 400] on p "ReBAC’s role derivation allows us to construct authorization policies that are …" at bounding box center [592, 353] width 600 height 93
click at [817, 400] on p "ReBAC’s role derivation allows us to construct authorization policies that are …" at bounding box center [592, 353] width 600 height 93
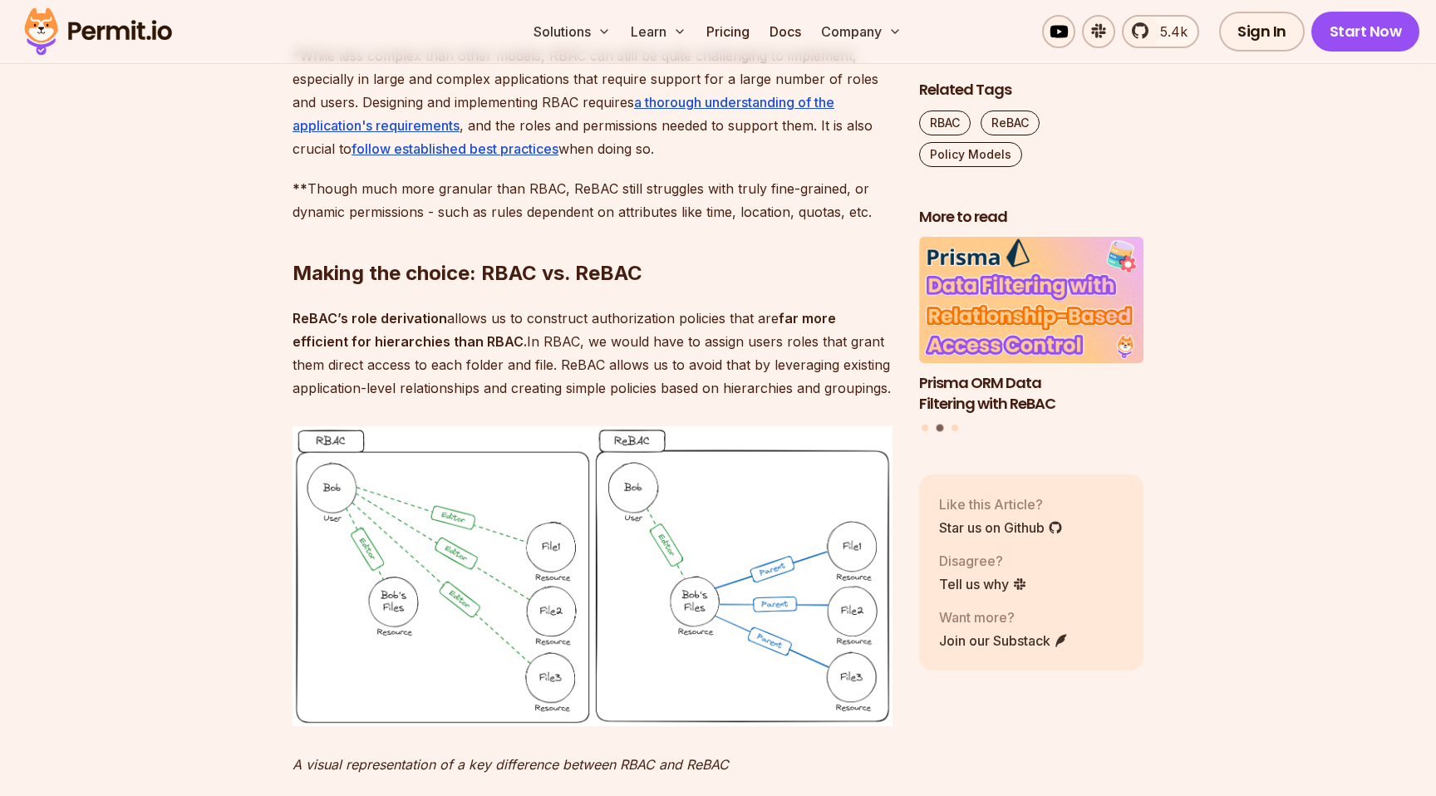
click at [813, 400] on p "ReBAC’s role derivation allows us to construct authorization policies that are …" at bounding box center [592, 353] width 600 height 93
click at [856, 400] on p "ReBAC’s role derivation allows us to construct authorization policies that are …" at bounding box center [592, 353] width 600 height 93
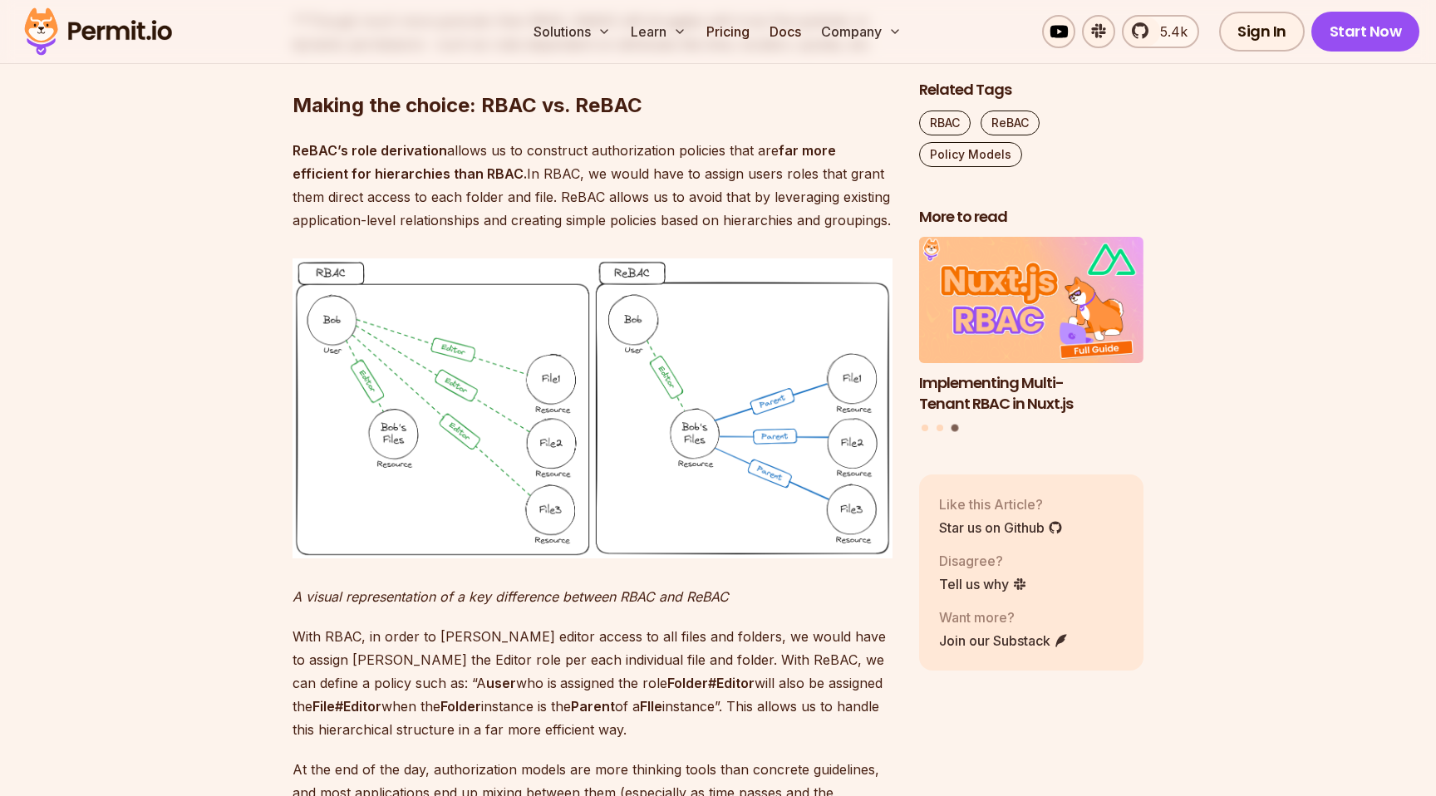
scroll to position [5001, 0]
click at [398, 117] on h2 "Making the choice: RBAC vs. ReBAC" at bounding box center [592, 70] width 600 height 93
click at [399, 117] on h2 "Making the choice: RBAC vs. ReBAC" at bounding box center [592, 70] width 600 height 93
click at [474, 117] on h2 "Making the choice: RBAC vs. ReBAC" at bounding box center [592, 70] width 600 height 93
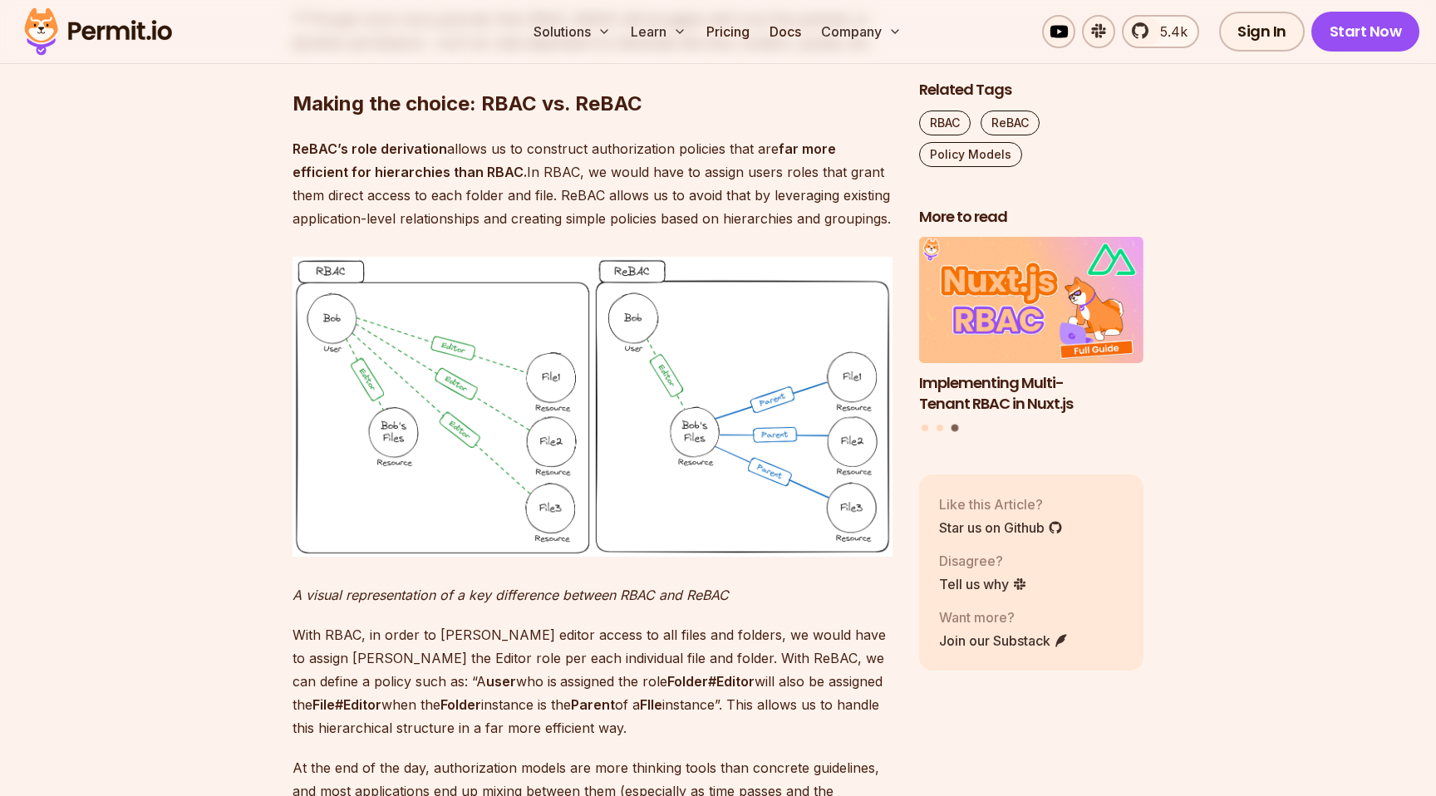
click at [534, 117] on h2 "Making the choice: RBAC vs. ReBAC" at bounding box center [592, 70] width 600 height 93
click at [566, 117] on h2 "Making the choice: RBAC vs. ReBAC" at bounding box center [592, 70] width 600 height 93
click at [754, 117] on h2 "Making the choice: RBAC vs. ReBAC" at bounding box center [592, 70] width 600 height 93
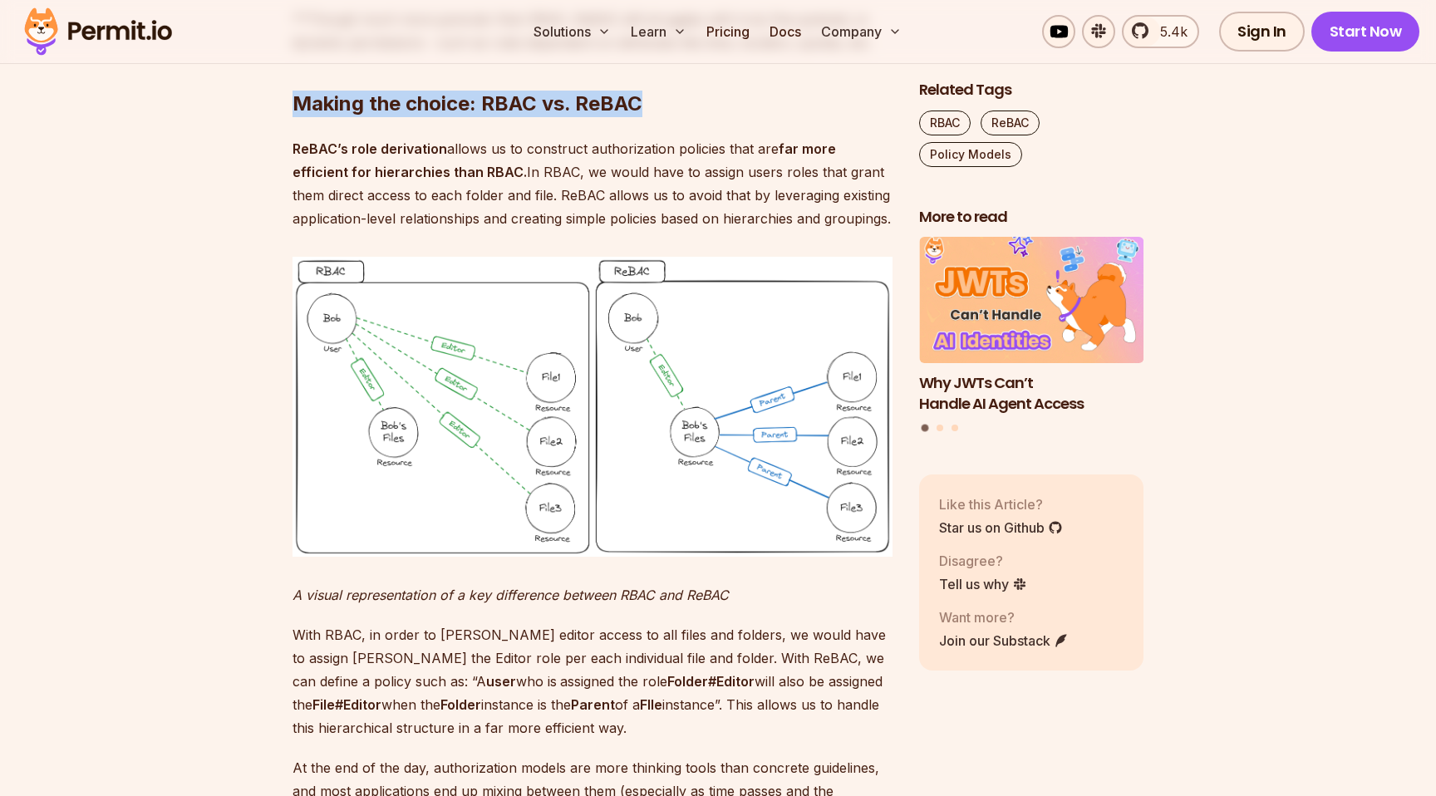
drag, startPoint x: 258, startPoint y: 375, endPoint x: 720, endPoint y: 374, distance: 461.1
click at [720, 117] on h2 "Making the choice: RBAC vs. ReBAC" at bounding box center [592, 70] width 600 height 93
click at [569, 117] on h2 "Making the choice: RBAC vs. ReBAC" at bounding box center [592, 70] width 600 height 93
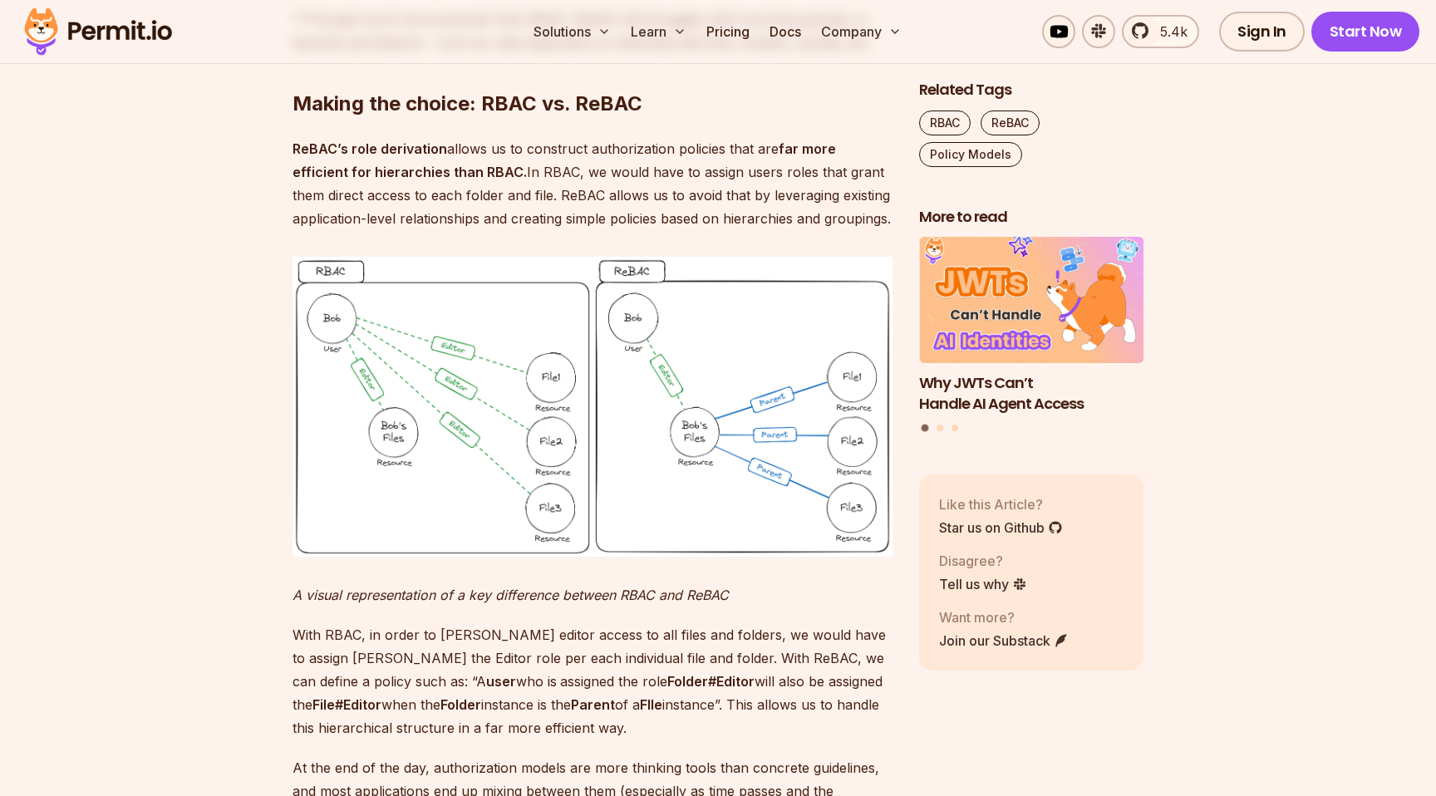
click at [563, 117] on h2 "Making the choice: RBAC vs. ReBAC" at bounding box center [592, 70] width 600 height 93
click at [552, 117] on h2 "Making the choice: RBAC vs. ReBAC" at bounding box center [592, 70] width 600 height 93
click at [535, 117] on h2 "Making the choice: RBAC vs. ReBAC" at bounding box center [592, 70] width 600 height 93
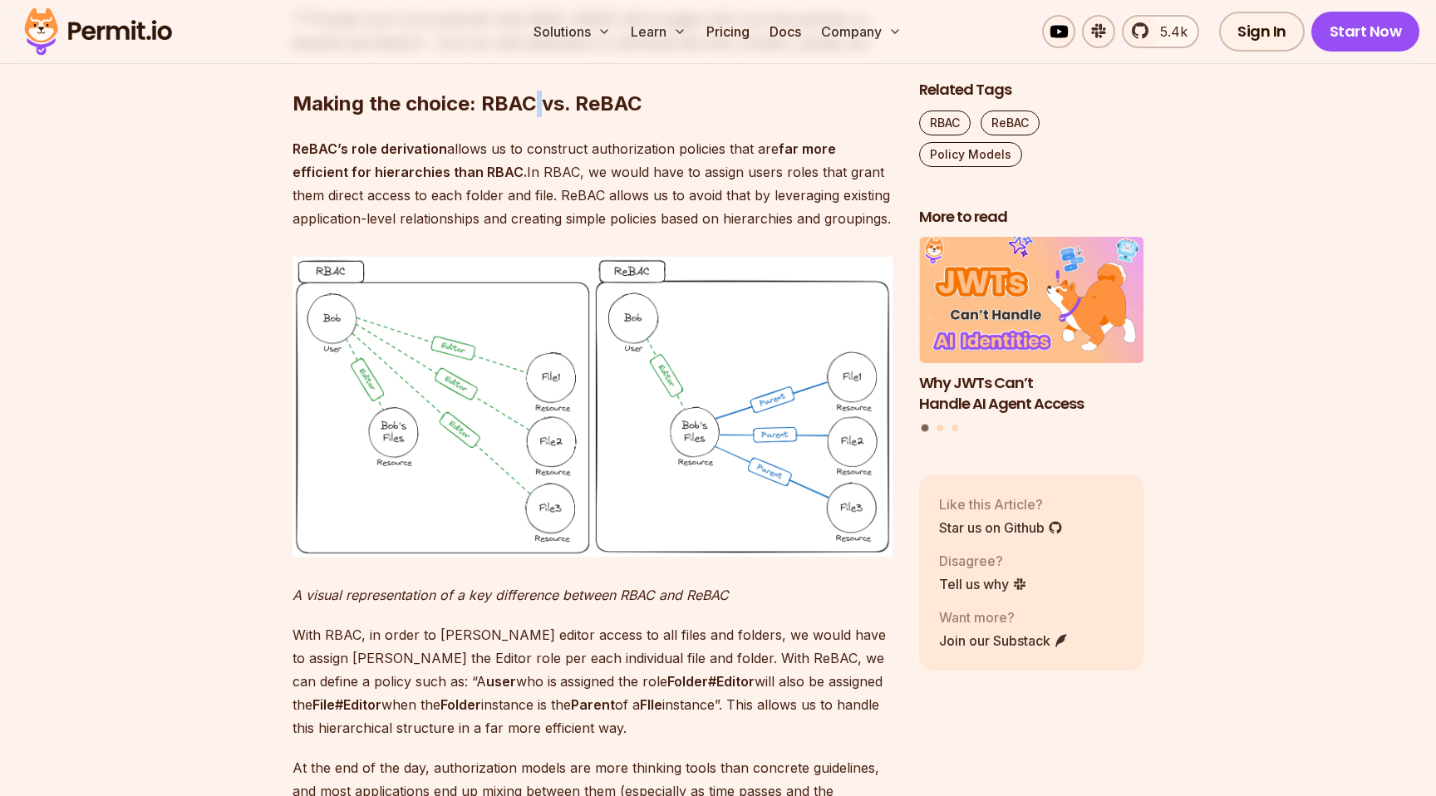
click at [535, 117] on h2 "Making the choice: RBAC vs. ReBAC" at bounding box center [592, 70] width 600 height 93
click at [474, 117] on h2 "Making the choice: RBAC vs. ReBAC" at bounding box center [592, 70] width 600 height 93
click at [398, 117] on h2 "Making the choice: RBAC vs. ReBAC" at bounding box center [592, 70] width 600 height 93
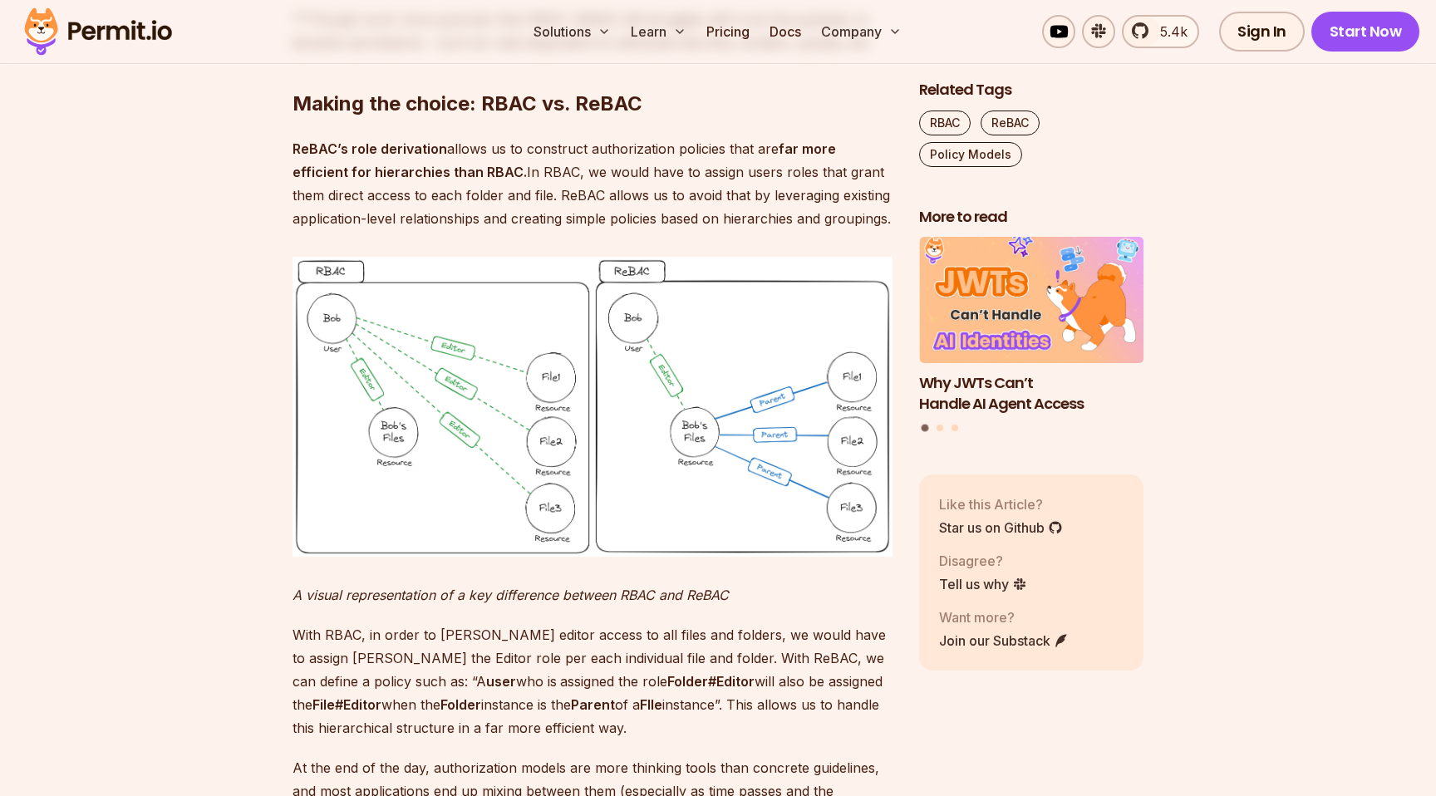
click at [362, 117] on h2 "Making the choice: RBAC vs. ReBAC" at bounding box center [592, 70] width 600 height 93
click at [401, 117] on h2 "Making the choice: RBAC vs. ReBAC" at bounding box center [592, 70] width 600 height 93
click at [473, 117] on h2 "Making the choice: RBAC vs. ReBAC" at bounding box center [592, 70] width 600 height 93
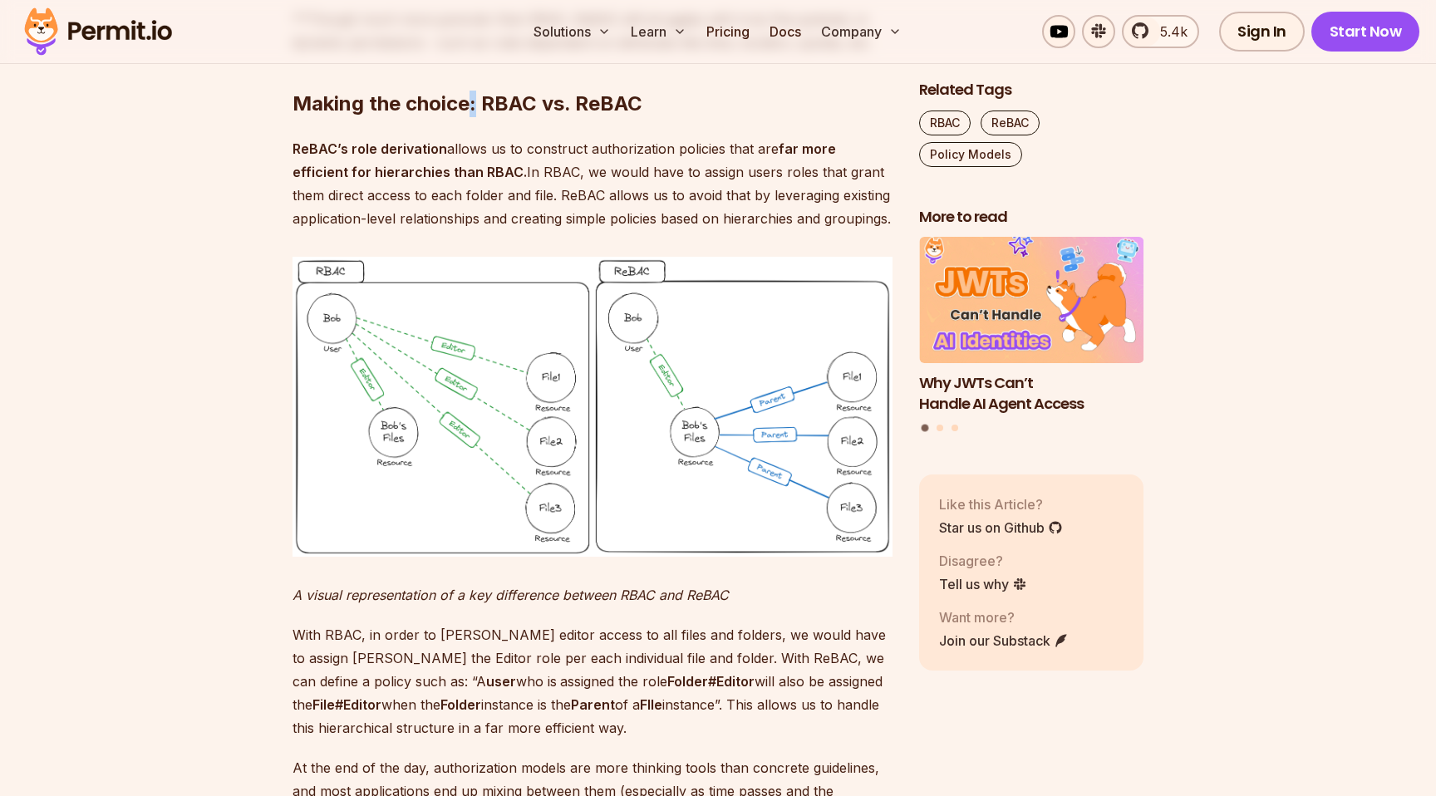
click at [473, 117] on h2 "Making the choice: RBAC vs. ReBAC" at bounding box center [592, 70] width 600 height 93
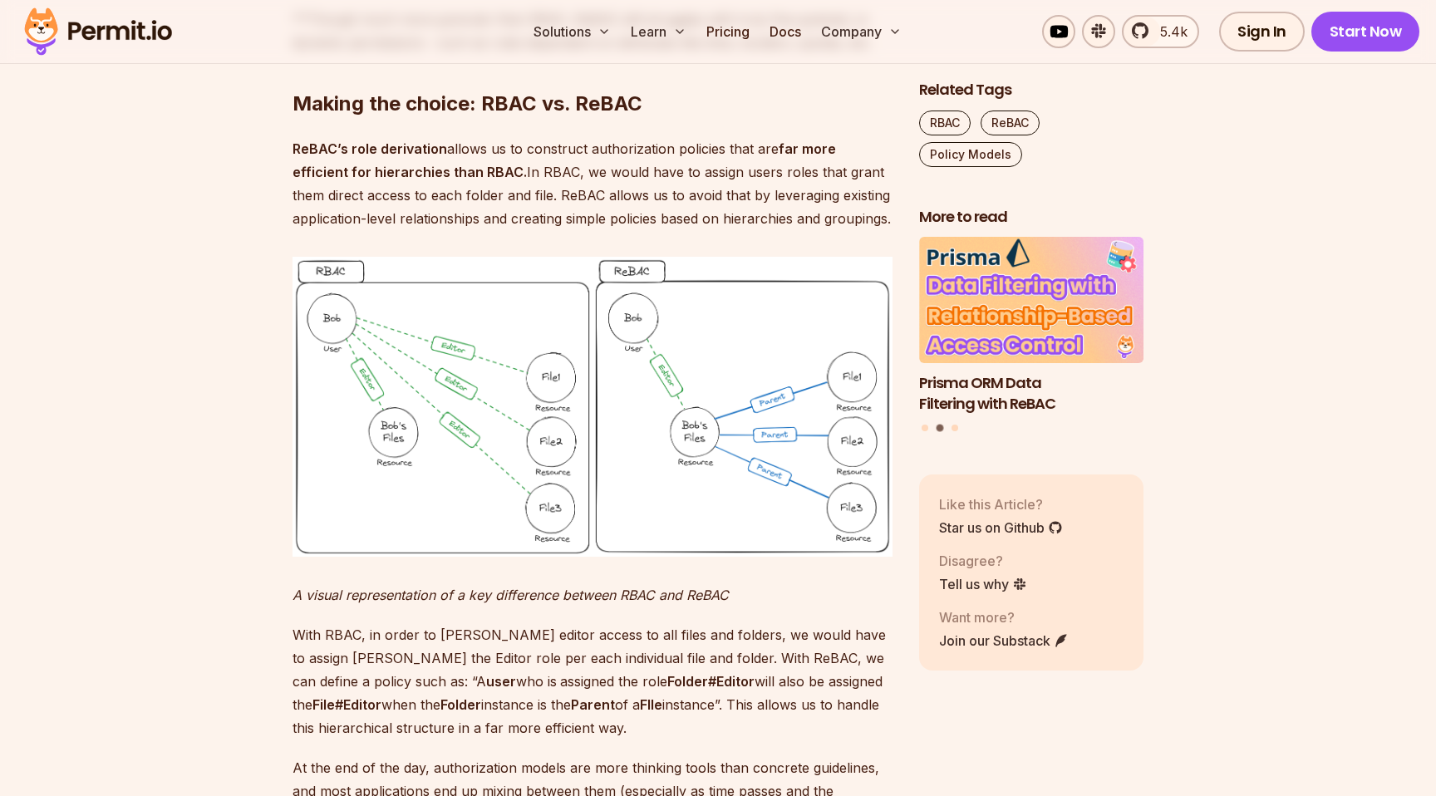
click at [535, 117] on h2 "Making the choice: RBAC vs. ReBAC" at bounding box center [592, 70] width 600 height 93
click at [567, 117] on h2 "Making the choice: RBAC vs. ReBAC" at bounding box center [592, 70] width 600 height 93
click at [685, 117] on h2 "Making the choice: RBAC vs. ReBAC" at bounding box center [592, 70] width 600 height 93
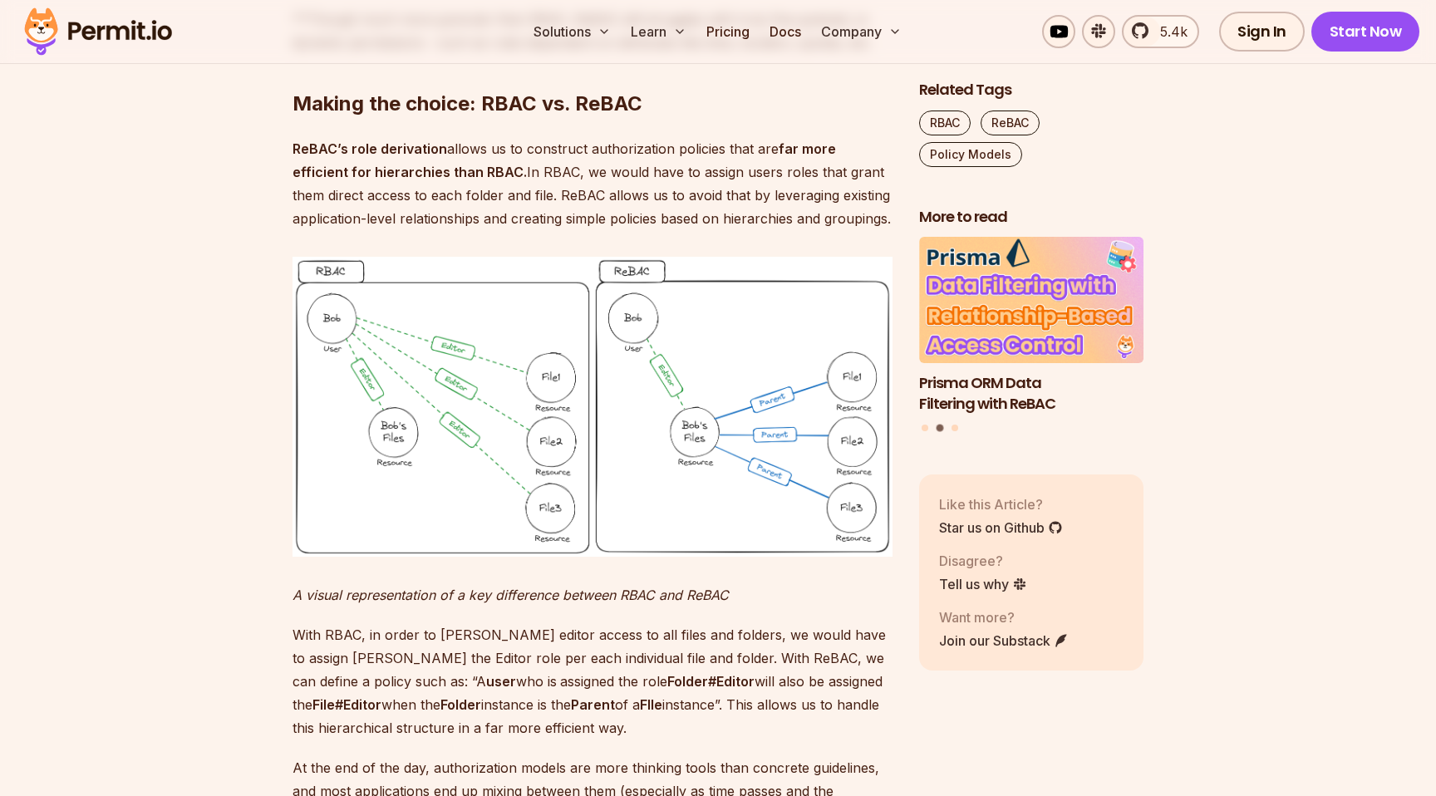
click at [685, 117] on h2 "Making the choice: RBAC vs. ReBAC" at bounding box center [592, 70] width 600 height 93
click at [312, 117] on h2 "Making the choice: RBAC vs. ReBAC" at bounding box center [592, 70] width 600 height 93
drag, startPoint x: 263, startPoint y: 380, endPoint x: 807, endPoint y: 378, distance: 543.4
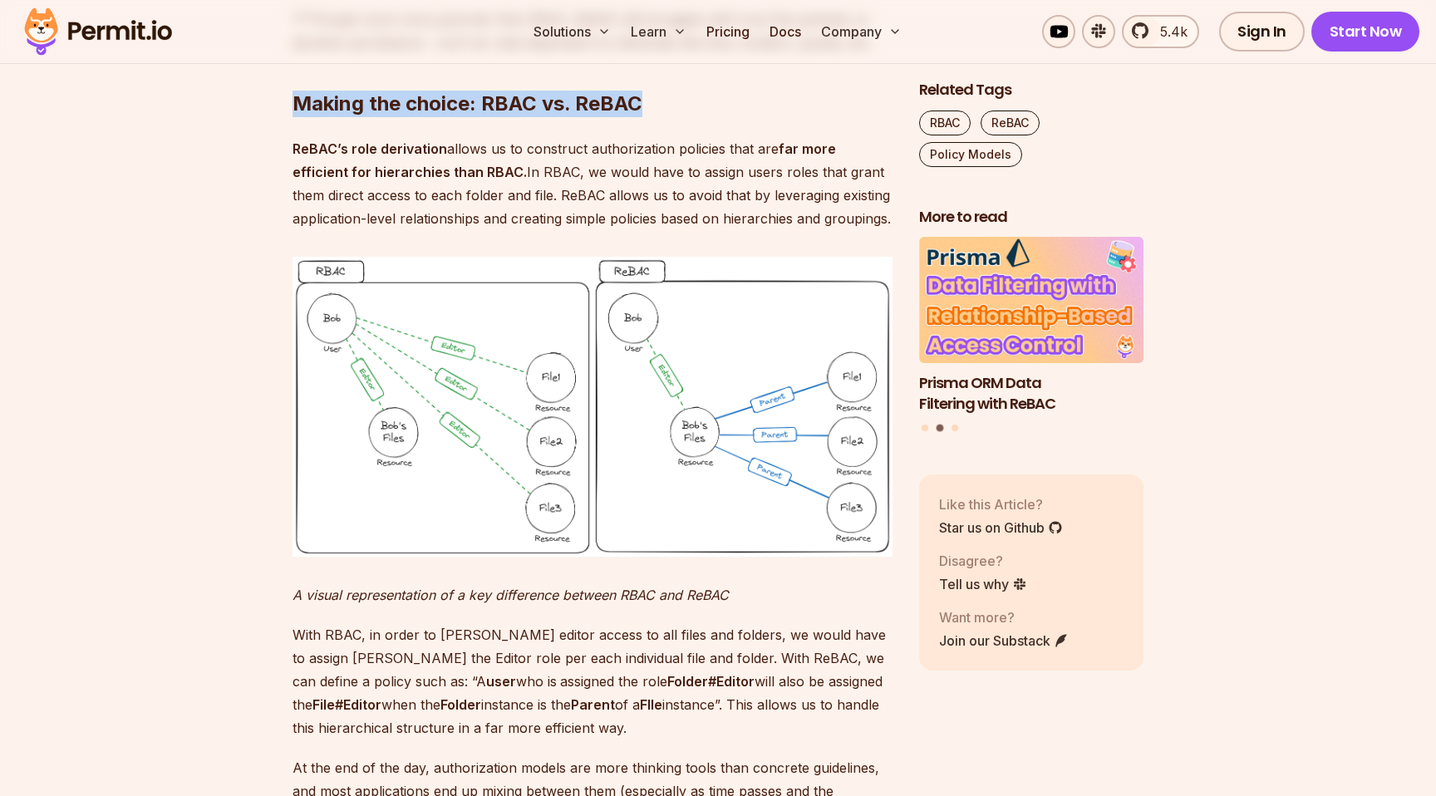
click at [807, 117] on h2 "Making the choice: RBAC vs. ReBAC" at bounding box center [592, 70] width 600 height 93
click at [538, 117] on h2 "Making the choice: RBAC vs. ReBAC" at bounding box center [592, 70] width 600 height 93
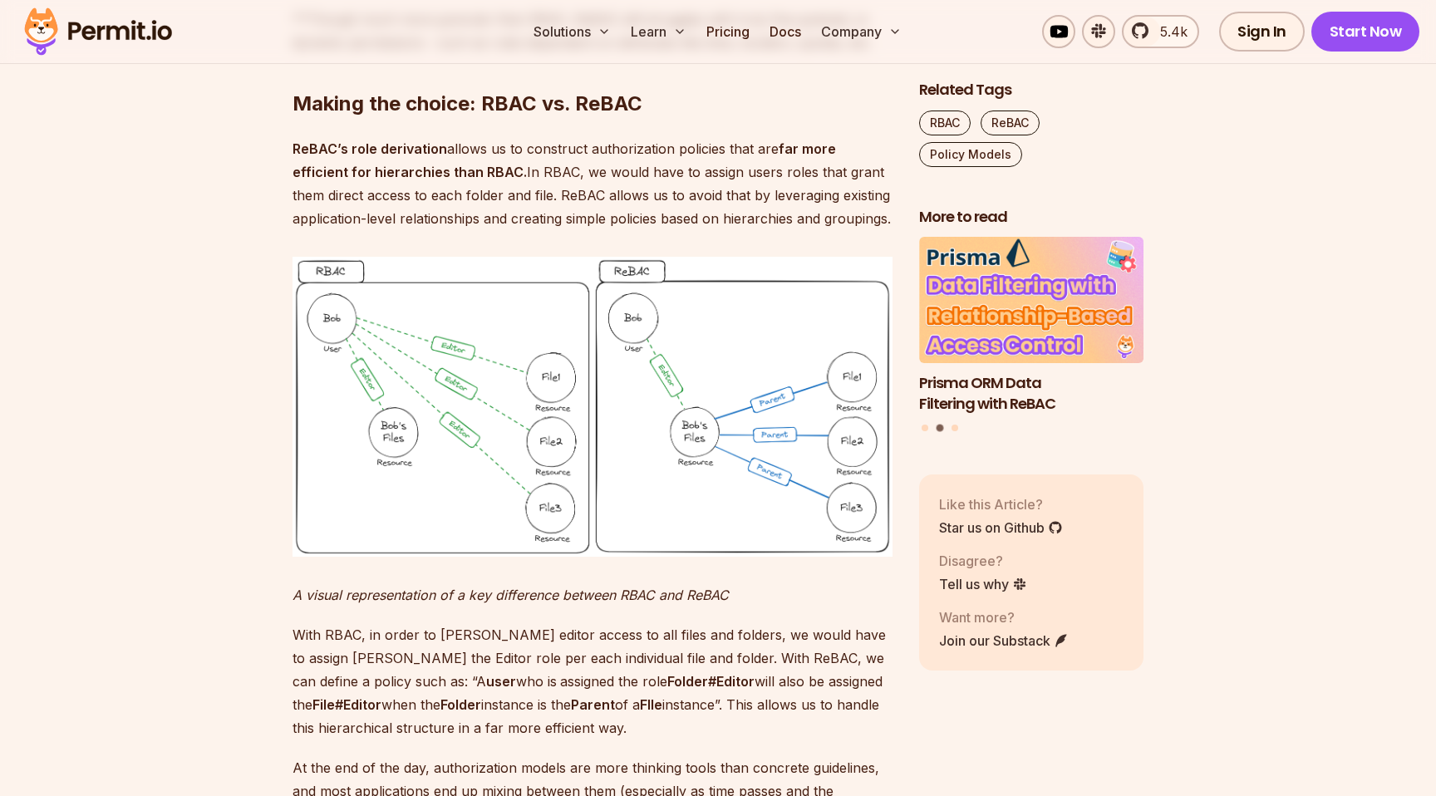
click at [473, 117] on h2 "Making the choice: RBAC vs. ReBAC" at bounding box center [592, 70] width 600 height 93
click at [365, 117] on h2 "Making the choice: RBAC vs. ReBAC" at bounding box center [592, 70] width 600 height 93
click at [405, 117] on h2 "Making the choice: RBAC vs. ReBAC" at bounding box center [592, 70] width 600 height 93
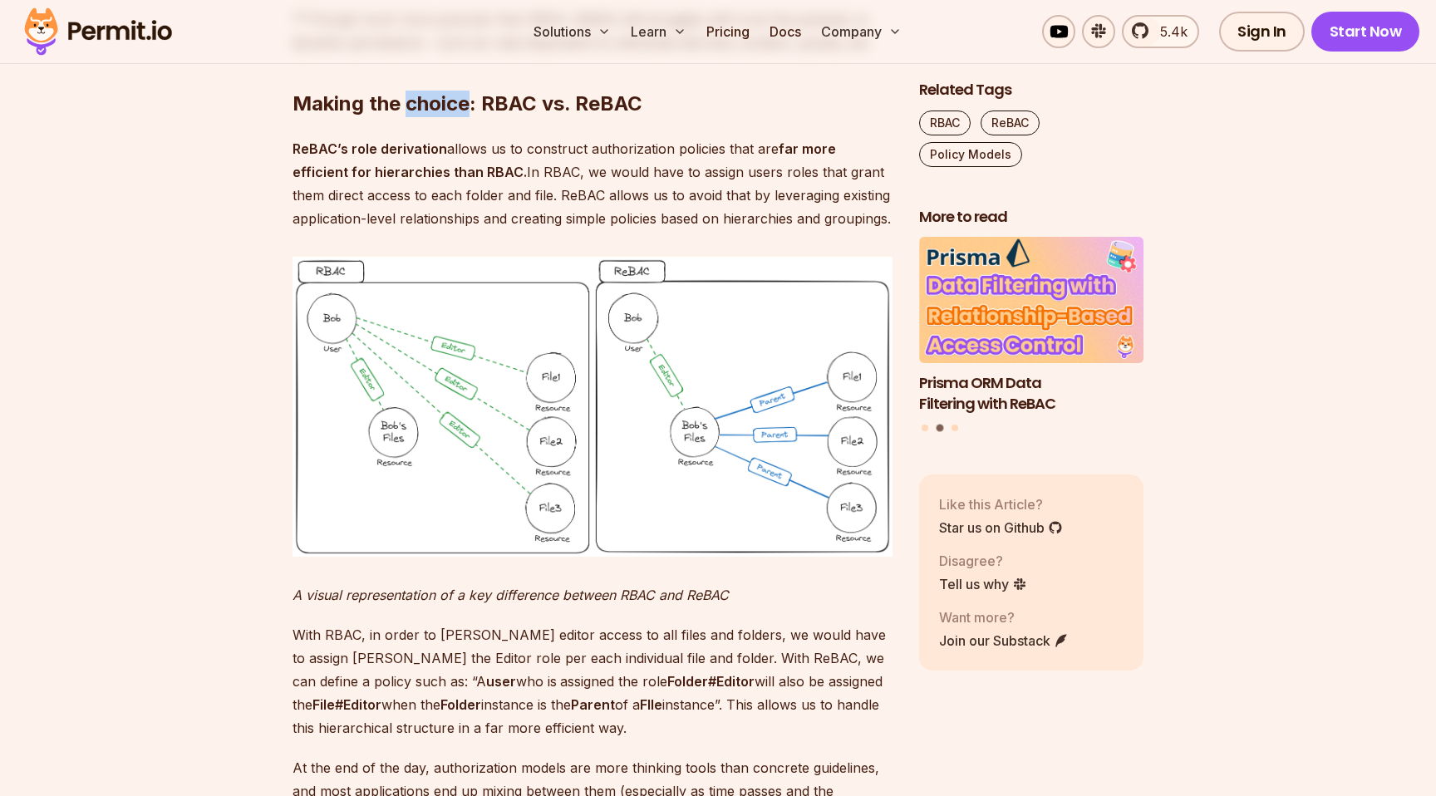
click at [405, 117] on h2 "Making the choice: RBAC vs. ReBAC" at bounding box center [592, 70] width 600 height 93
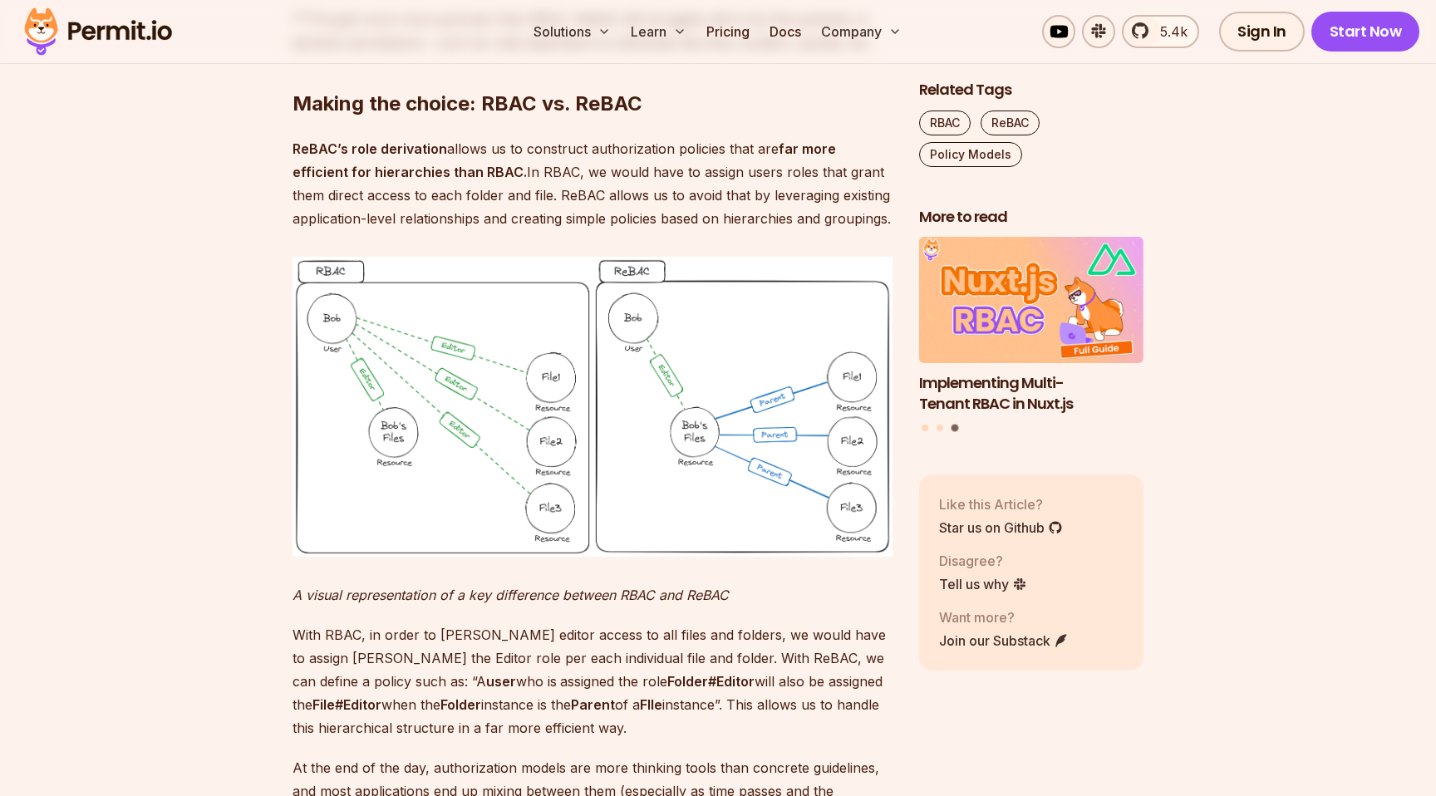
click at [373, 117] on h2 "Making the choice: RBAC vs. ReBAC" at bounding box center [592, 70] width 600 height 93
click at [374, 117] on h2 "Making the choice: RBAC vs. ReBAC" at bounding box center [592, 70] width 600 height 93
click at [407, 117] on h2 "Making the choice: RBAC vs. ReBAC" at bounding box center [592, 70] width 600 height 93
click at [362, 117] on h2 "Making the choice: RBAC vs. ReBAC" at bounding box center [592, 70] width 600 height 93
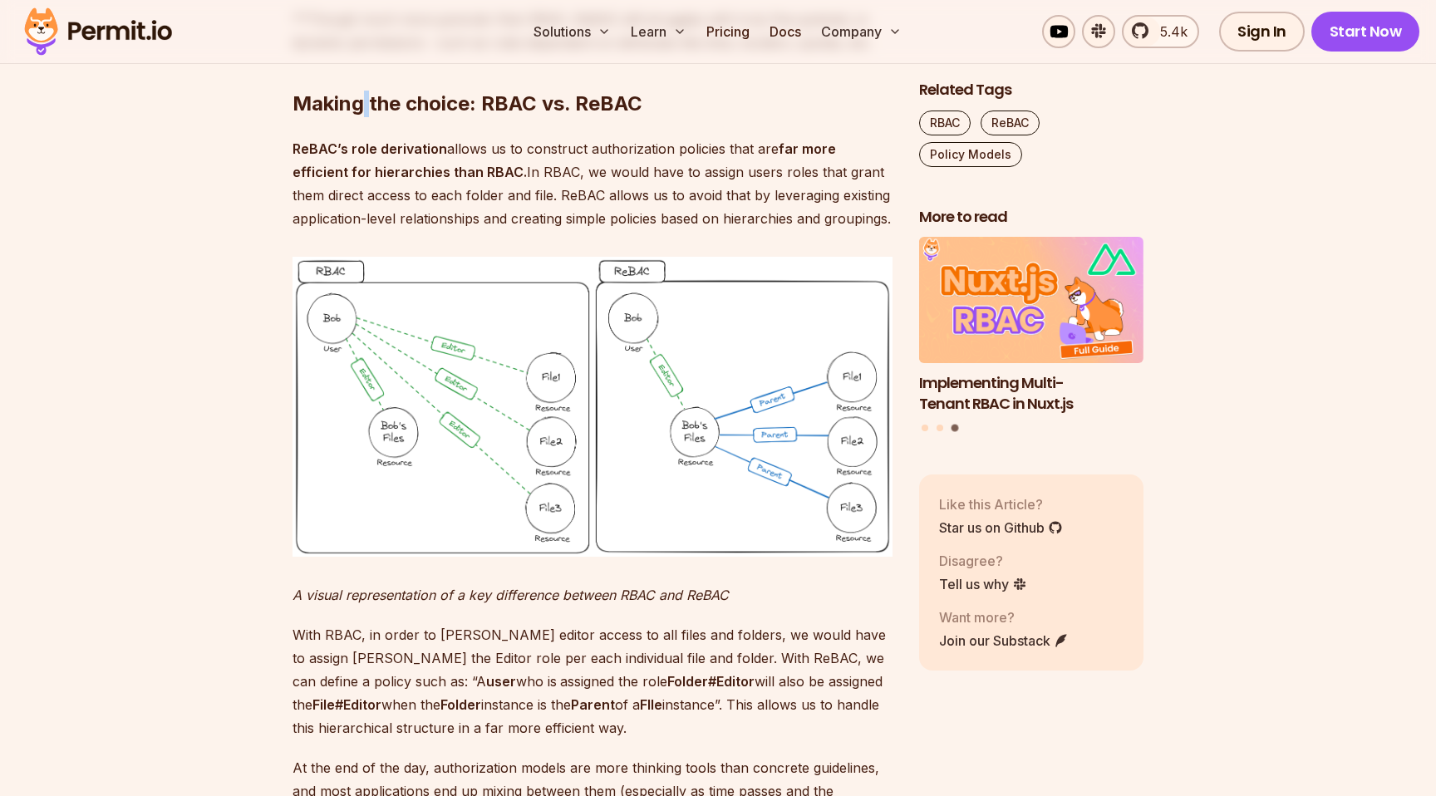
click at [362, 117] on h2 "Making the choice: RBAC vs. ReBAC" at bounding box center [592, 70] width 600 height 93
click at [396, 117] on h2 "Making the choice: RBAC vs. ReBAC" at bounding box center [592, 70] width 600 height 93
click at [474, 117] on h2 "Making the choice: RBAC vs. ReBAC" at bounding box center [592, 70] width 600 height 93
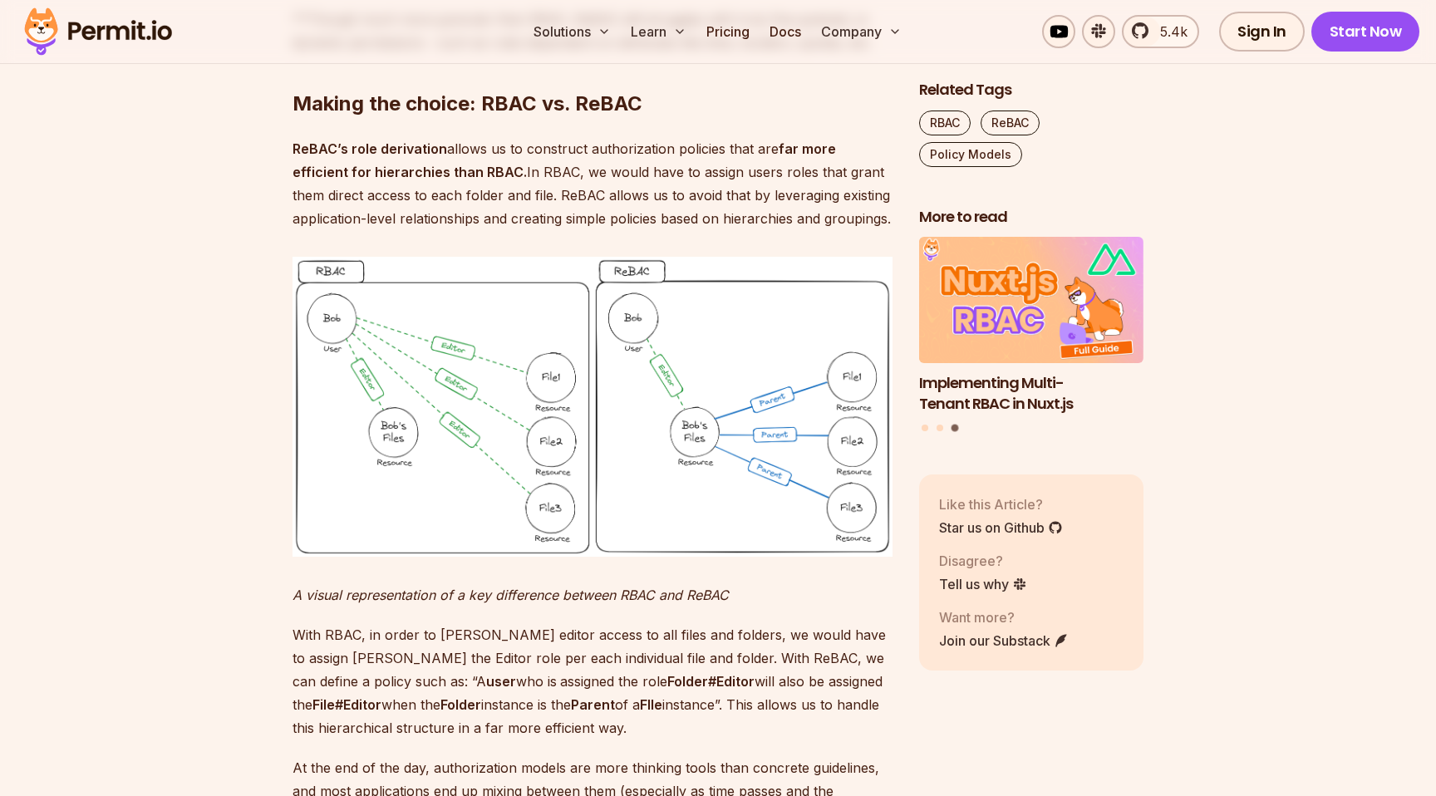
click at [536, 117] on h2 "Making the choice: RBAC vs. ReBAC" at bounding box center [592, 70] width 600 height 93
click at [569, 117] on h2 "Making the choice: RBAC vs. ReBAC" at bounding box center [592, 70] width 600 height 93
click at [652, 117] on h2 "Making the choice: RBAC vs. ReBAC" at bounding box center [592, 70] width 600 height 93
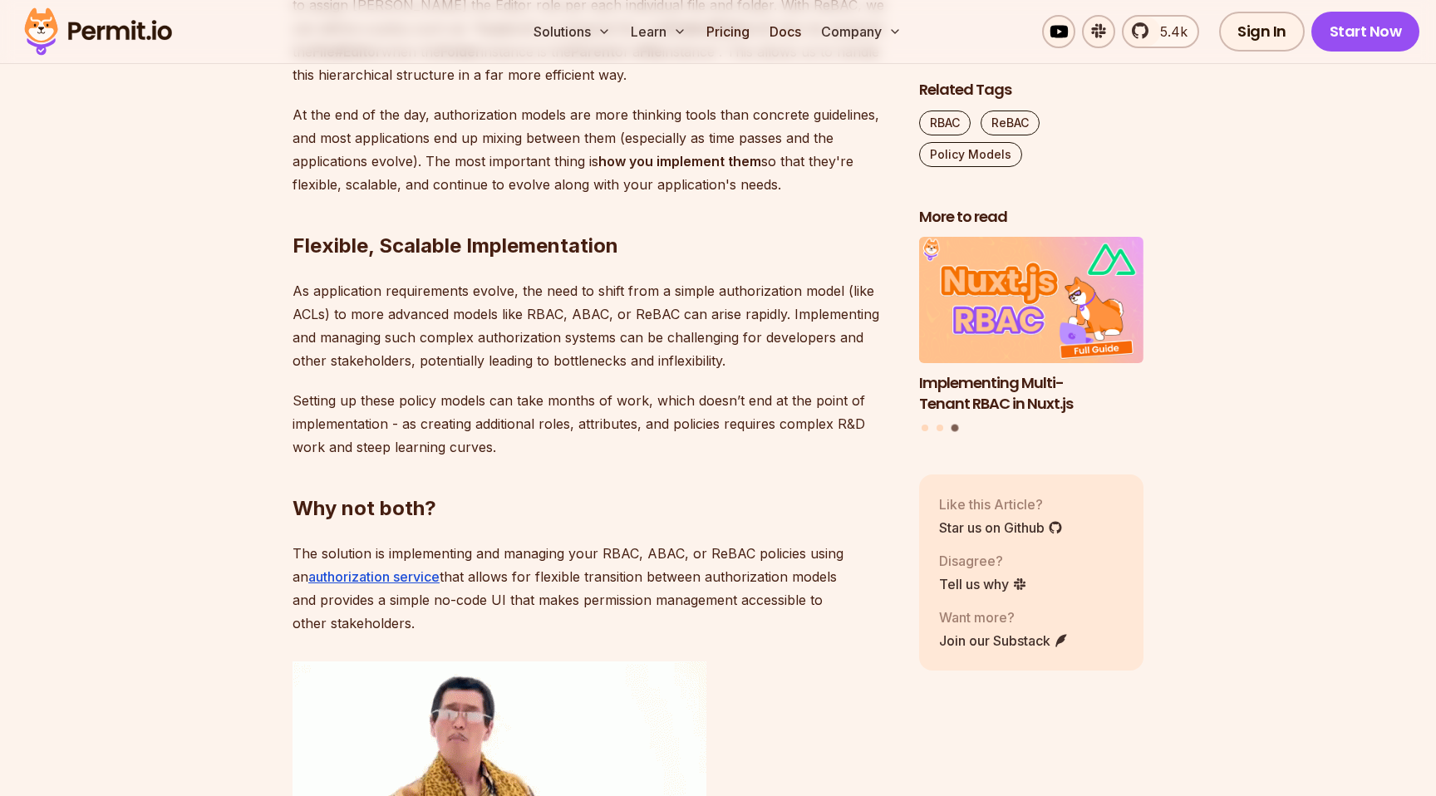
scroll to position [5702, 0]
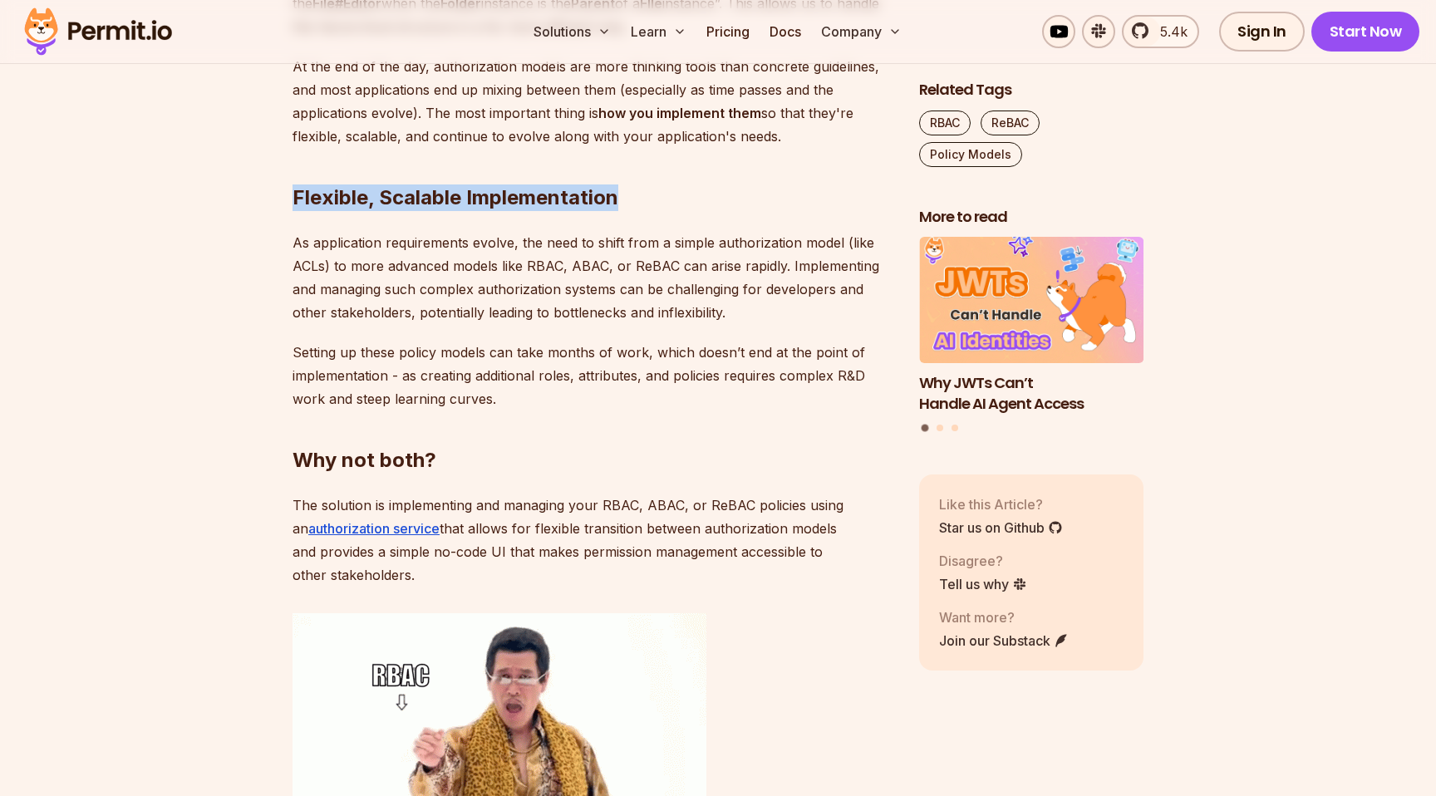
drag, startPoint x: 289, startPoint y: 467, endPoint x: 638, endPoint y: 467, distance: 349.0
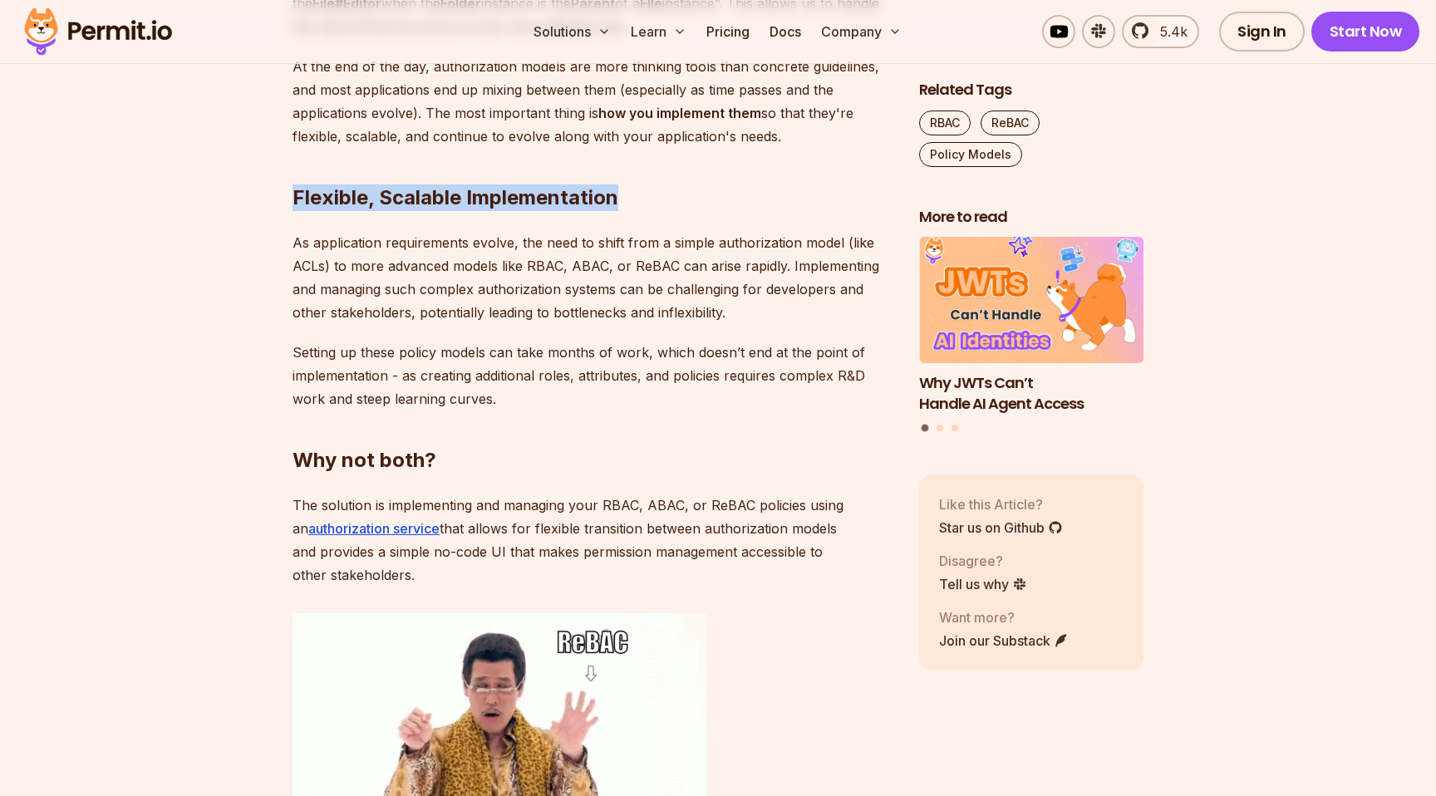
click at [638, 211] on h2 "Flexible, Scalable Implementation" at bounding box center [592, 164] width 600 height 93
